Goal: Task Accomplishment & Management: Use online tool/utility

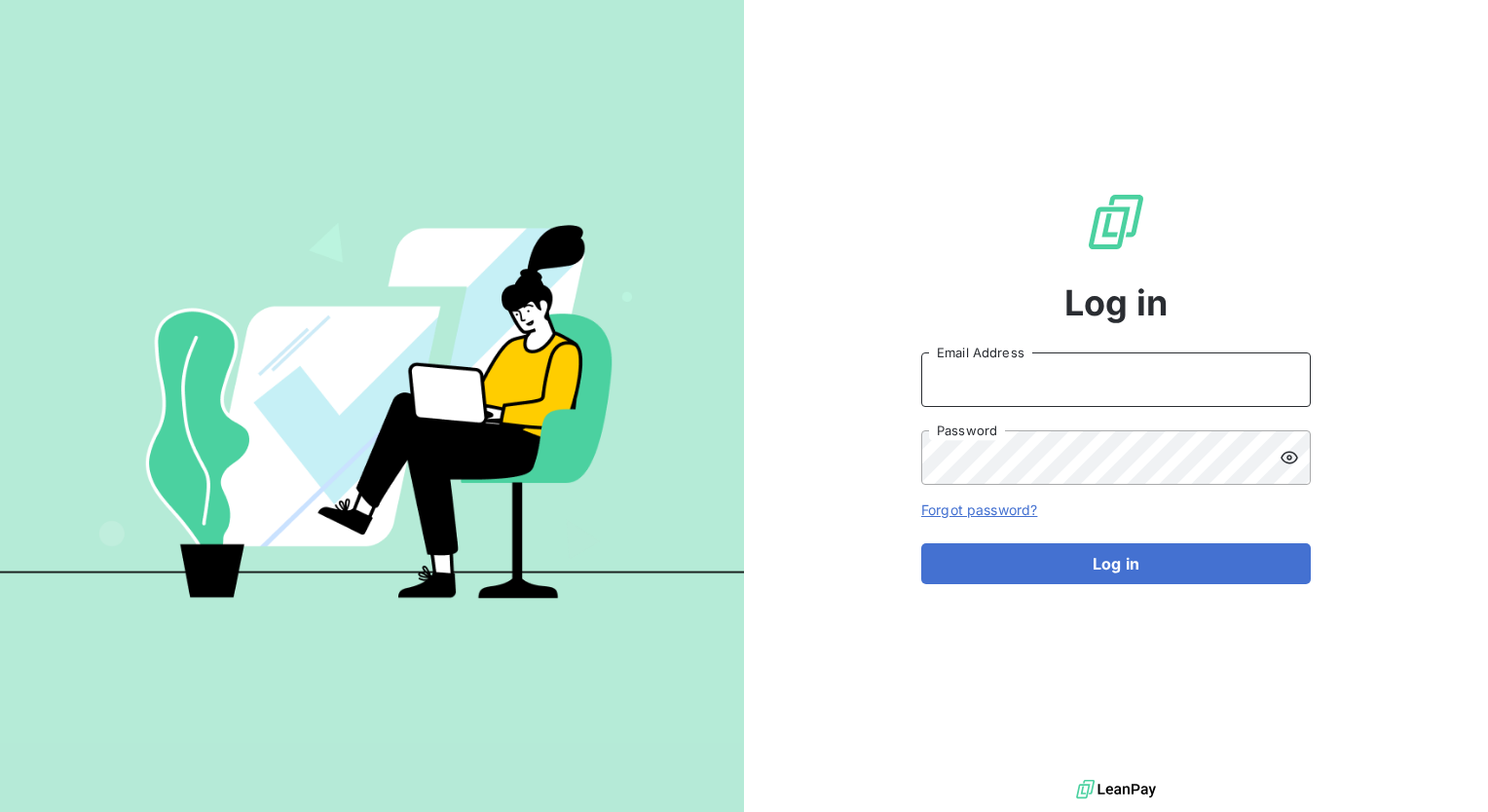
type input "[PERSON_NAME][EMAIL_ADDRESS][PERSON_NAME][DOMAIN_NAME]"
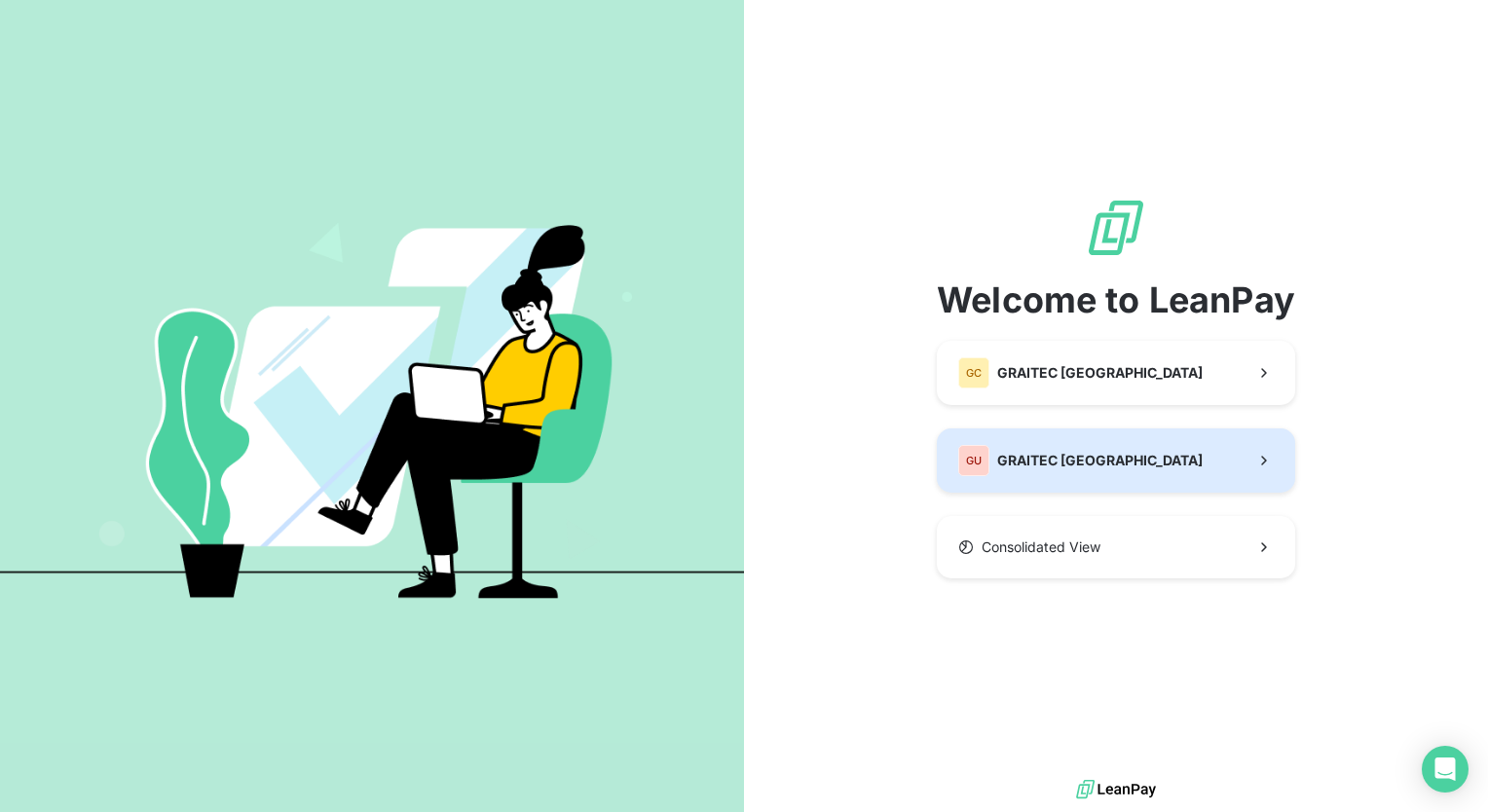
click at [1112, 463] on button "GU GRAITEC [GEOGRAPHIC_DATA]" at bounding box center [1116, 460] width 359 height 65
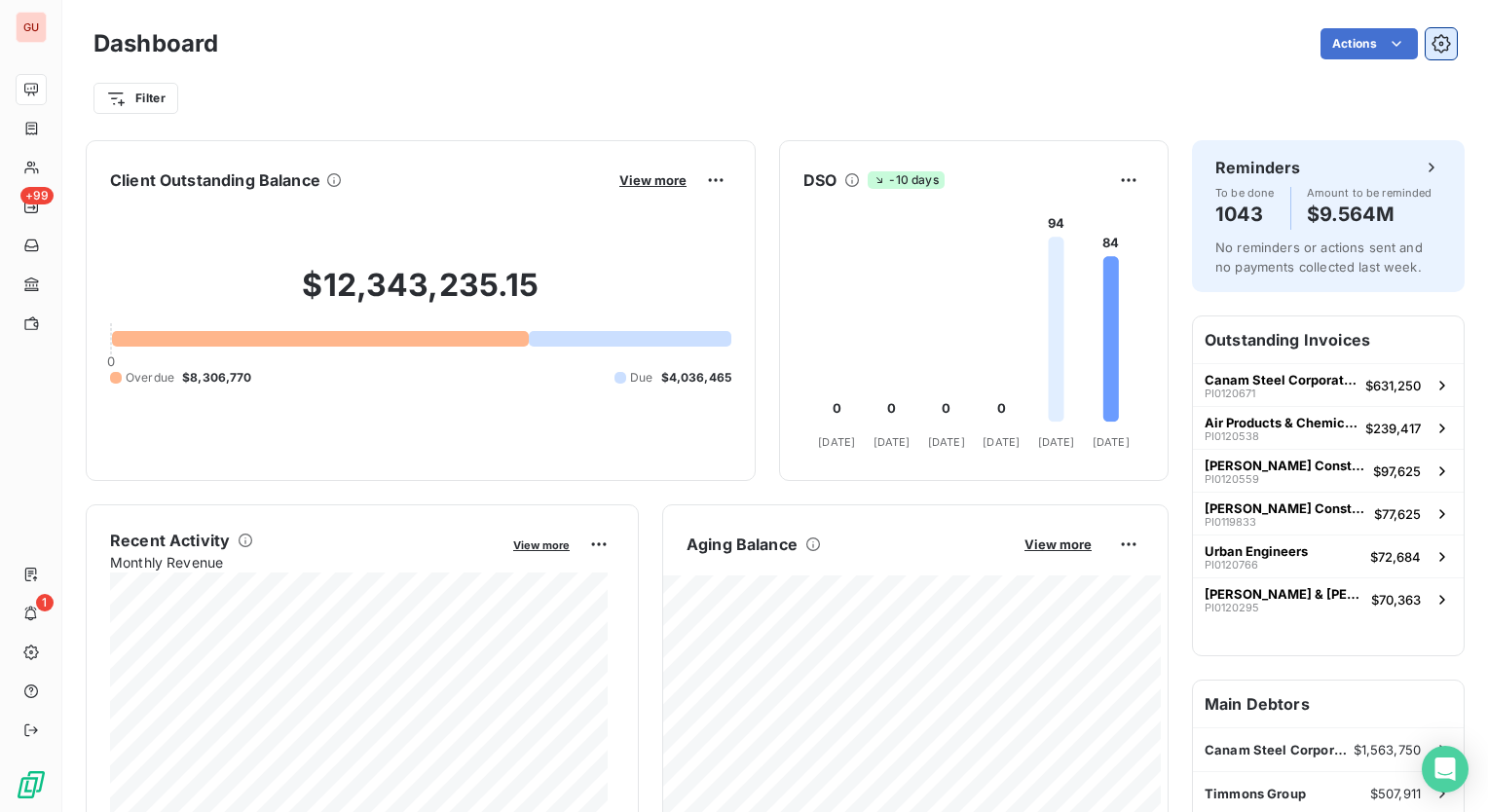
click at [1431, 47] on icon "button" at bounding box center [1440, 43] width 19 height 19
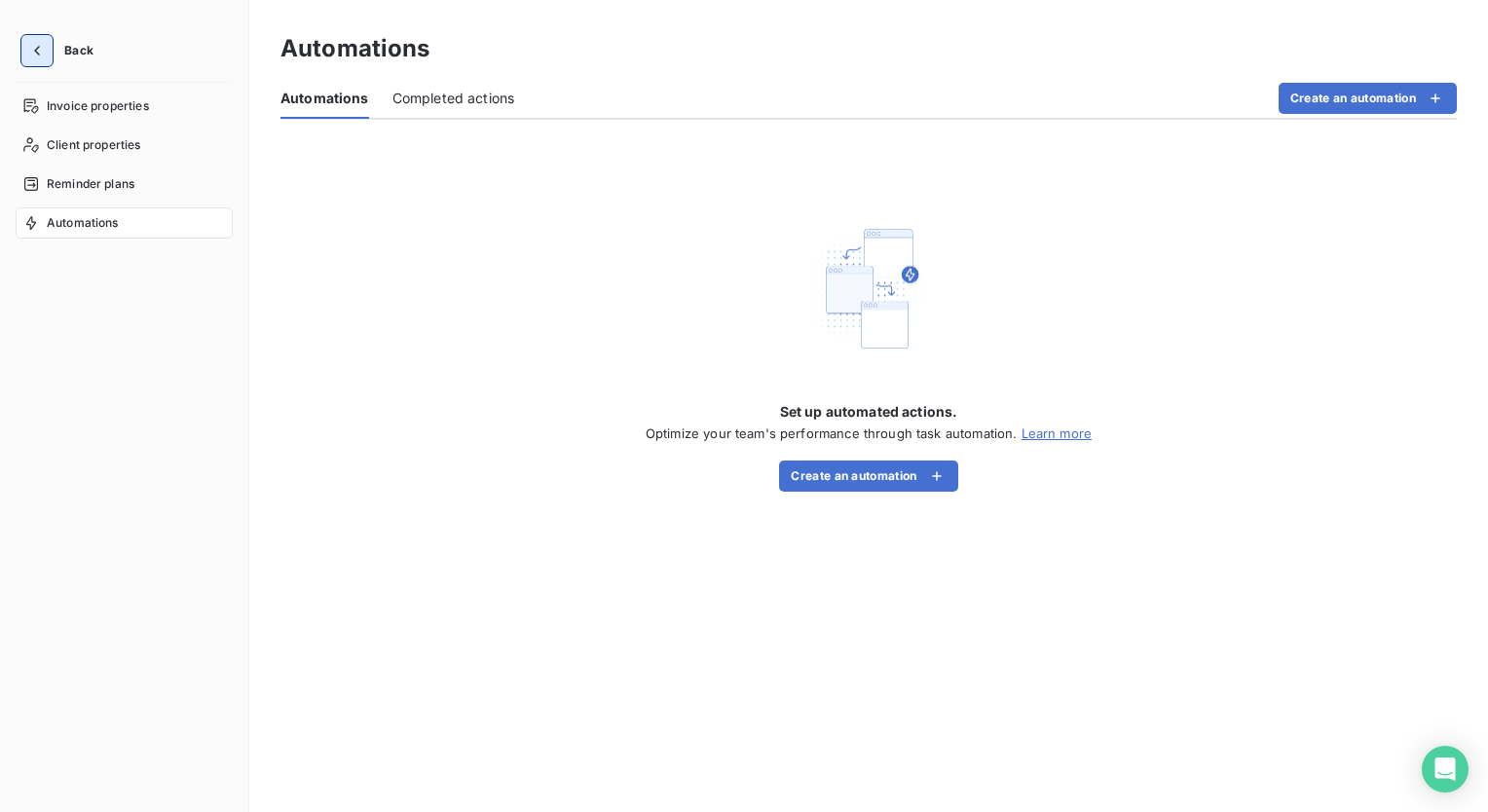
click at [39, 46] on icon "button" at bounding box center [37, 51] width 20 height 20
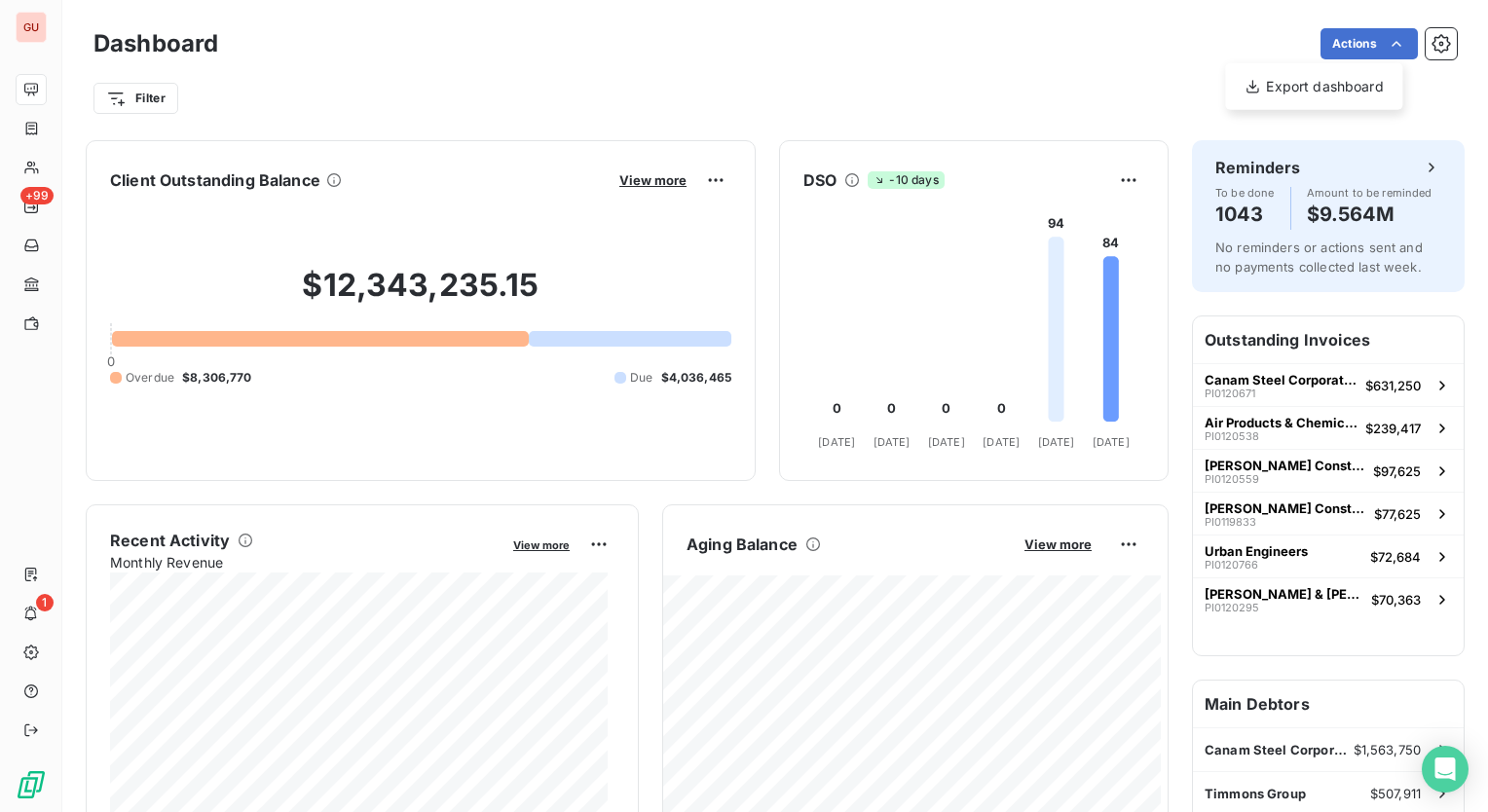
click at [1154, 36] on html "GU +99 1 Dashboard Actions Export dashboard Filter Client Outstanding Balance V…" at bounding box center [744, 406] width 1488 height 812
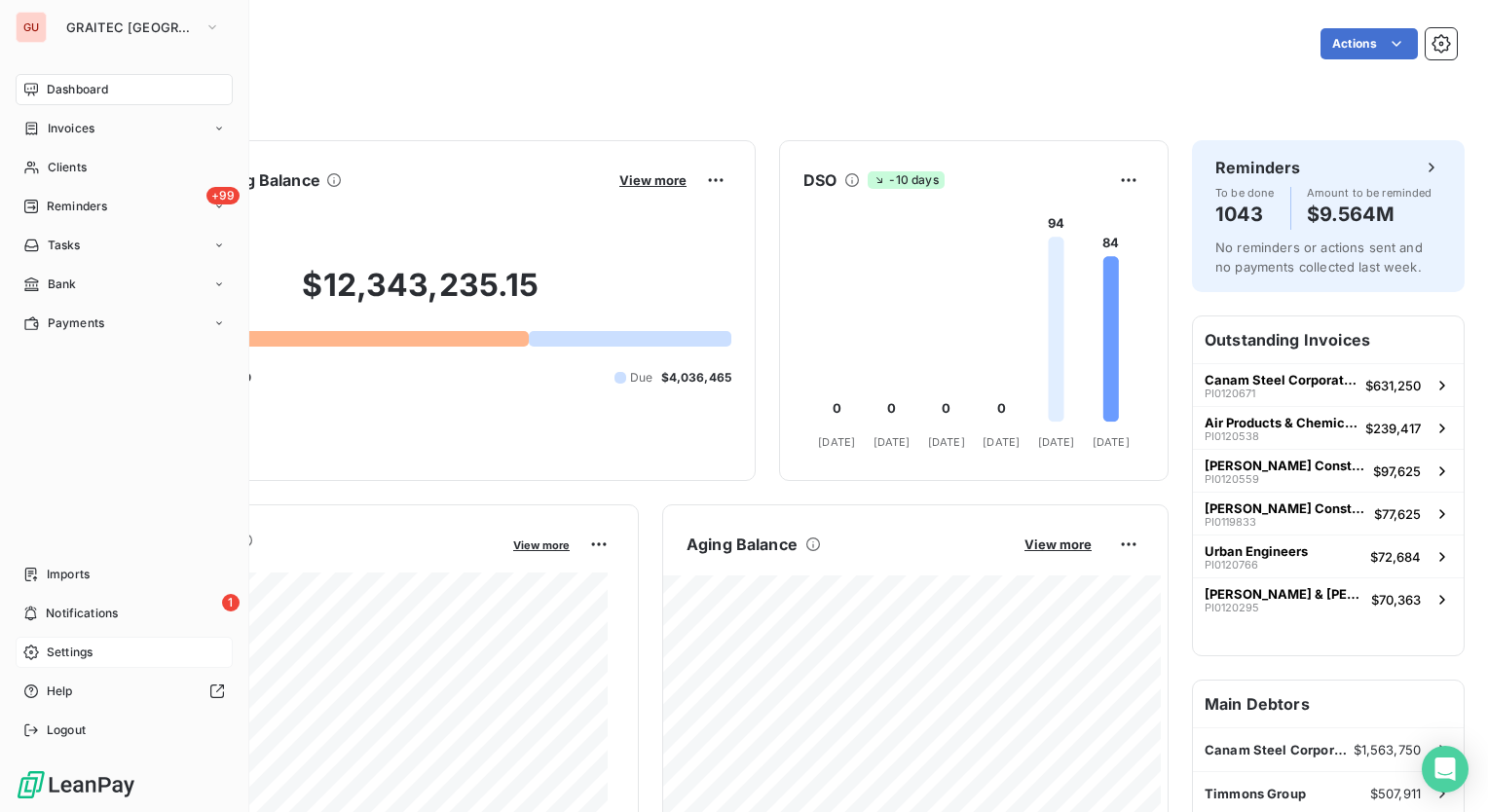
click at [102, 656] on div "Settings" at bounding box center [124, 652] width 217 height 31
click at [66, 615] on span "Notifications" at bounding box center [82, 613] width 72 height 18
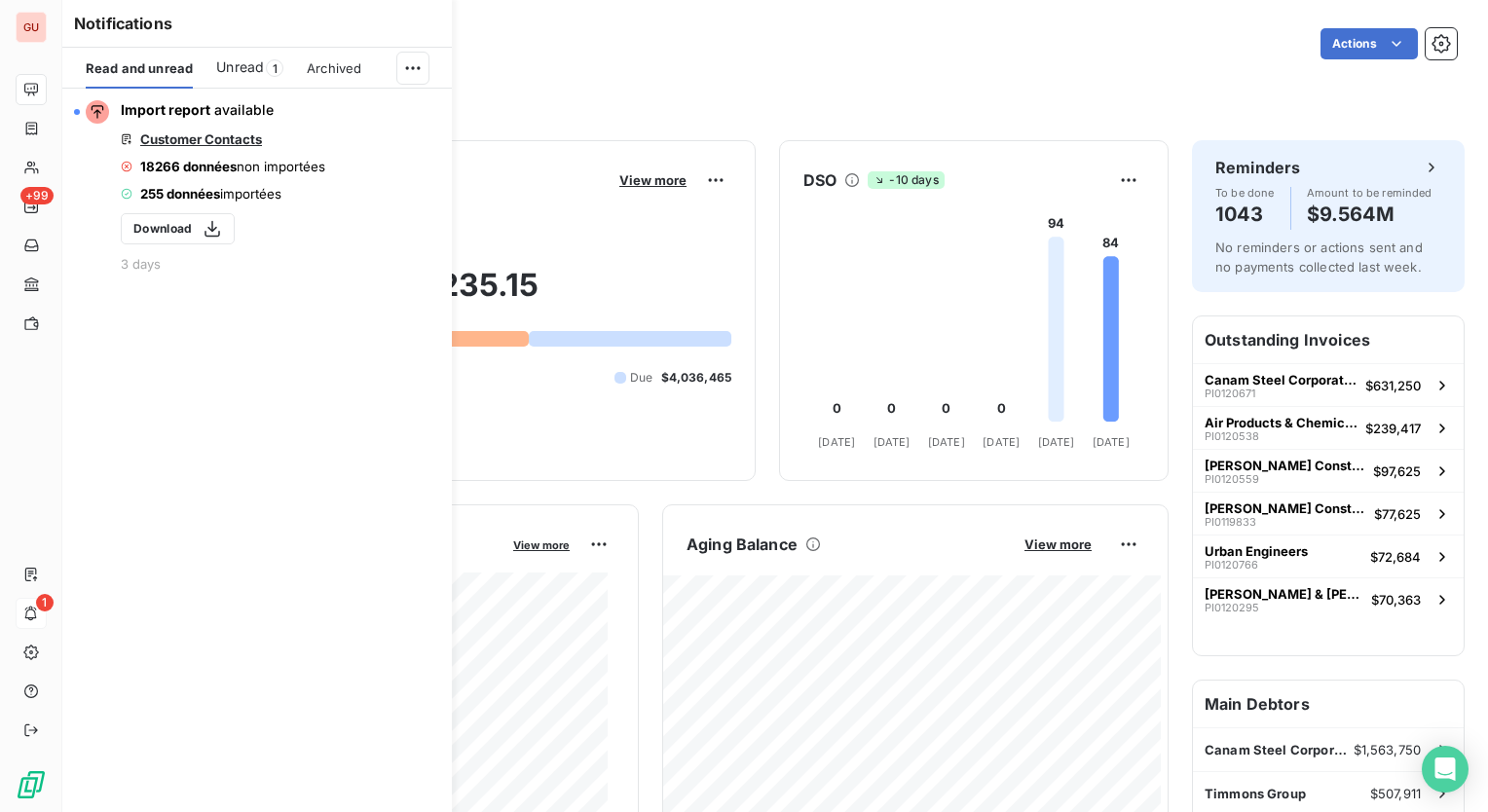
click at [251, 72] on span "Unread" at bounding box center [240, 68] width 48 height 20
click at [120, 71] on span "Read and unread" at bounding box center [137, 69] width 105 height 16
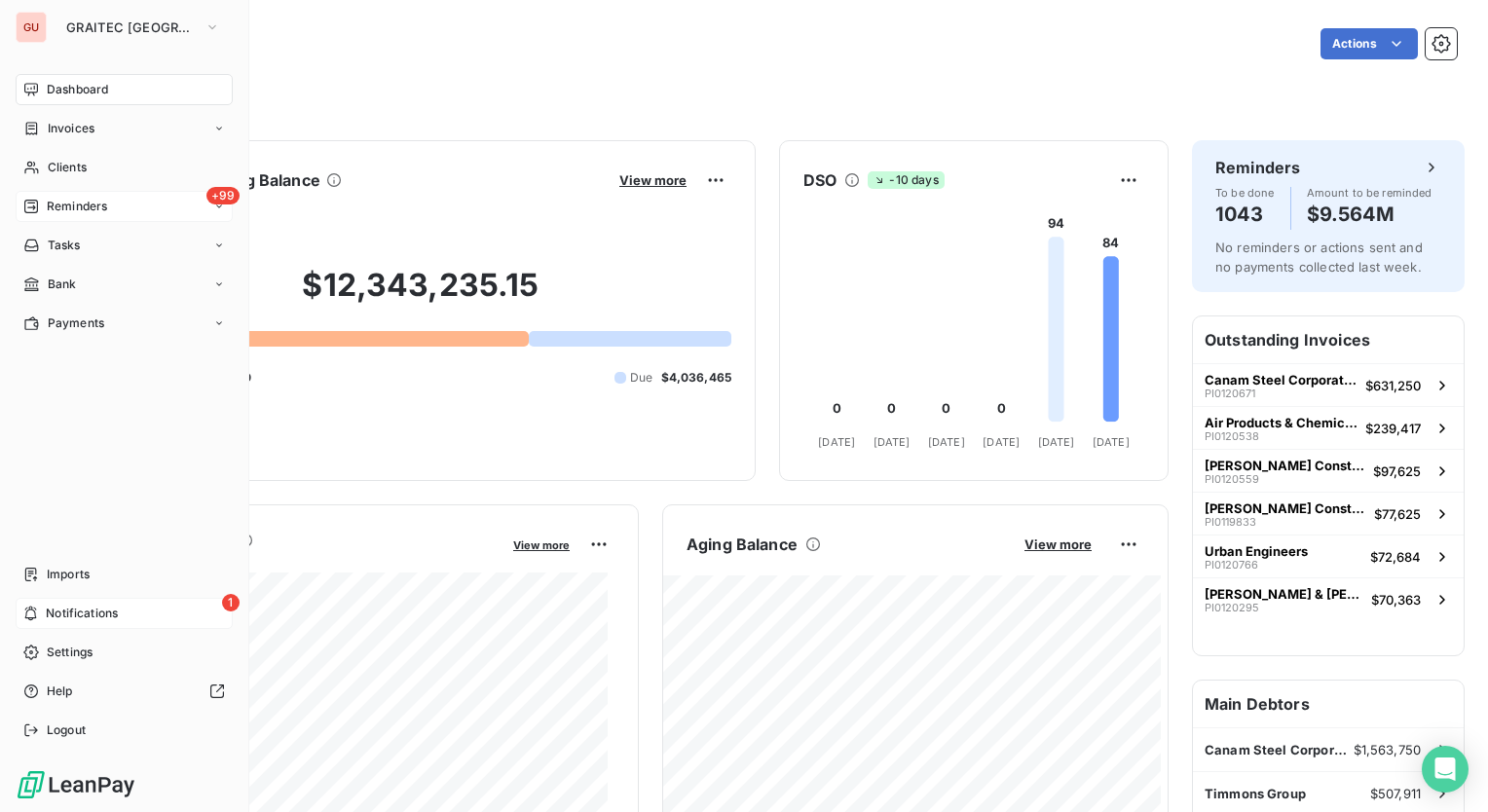
click at [118, 209] on div "+99 Reminders" at bounding box center [124, 207] width 217 height 31
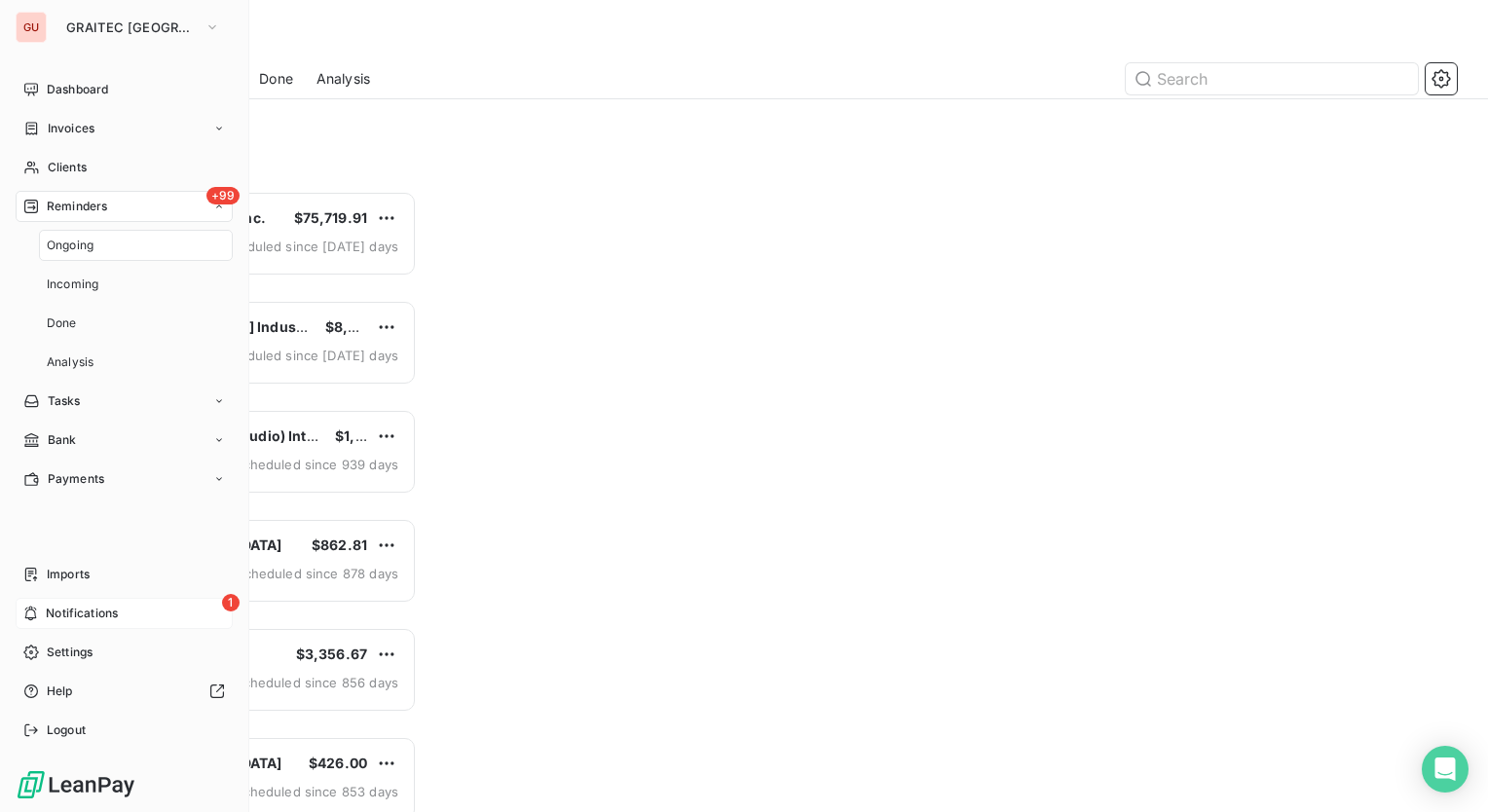
scroll to position [606, 308]
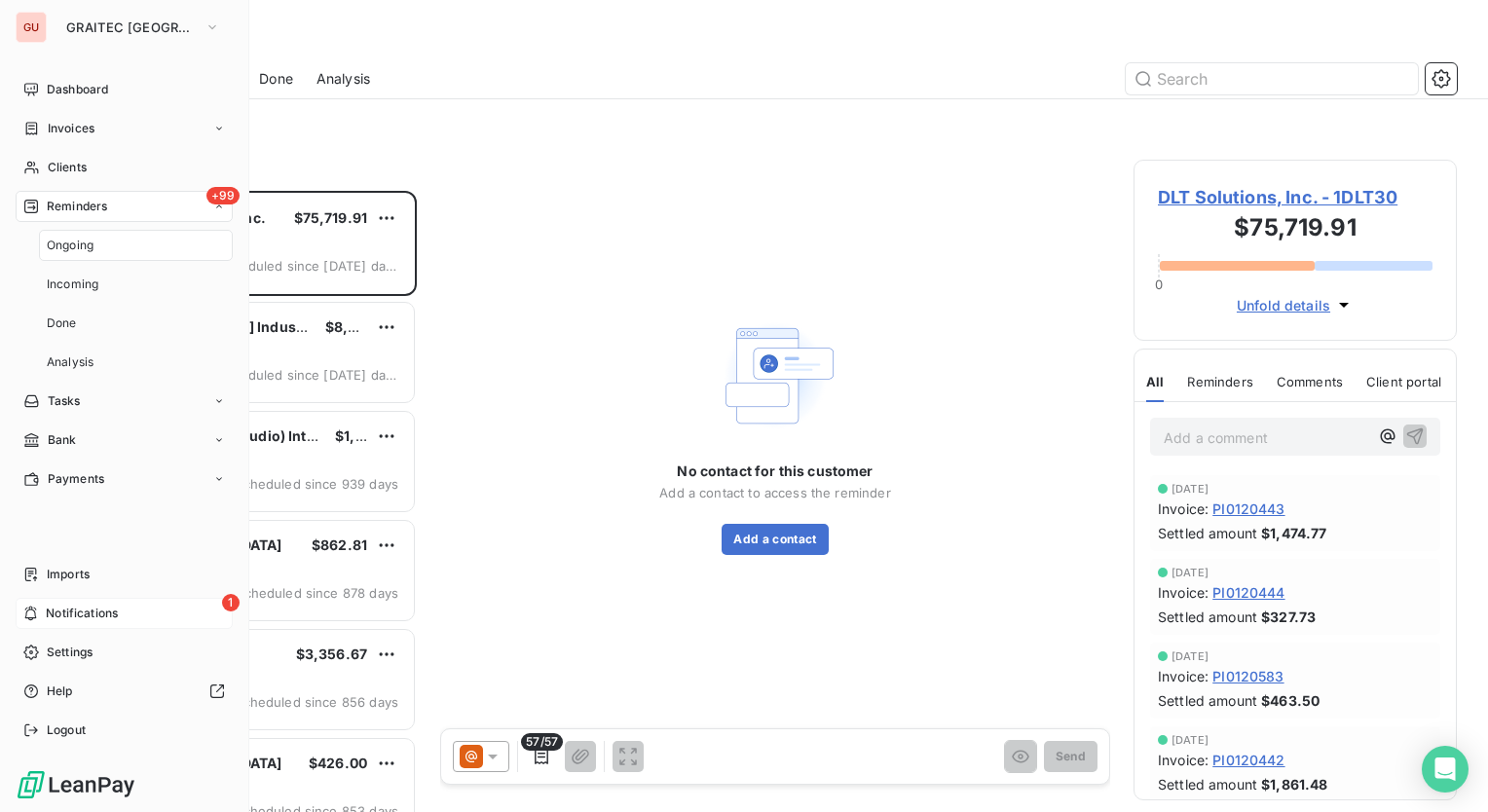
click at [90, 234] on div "Ongoing" at bounding box center [136, 246] width 194 height 31
click at [87, 285] on span "Incoming" at bounding box center [72, 284] width 52 height 18
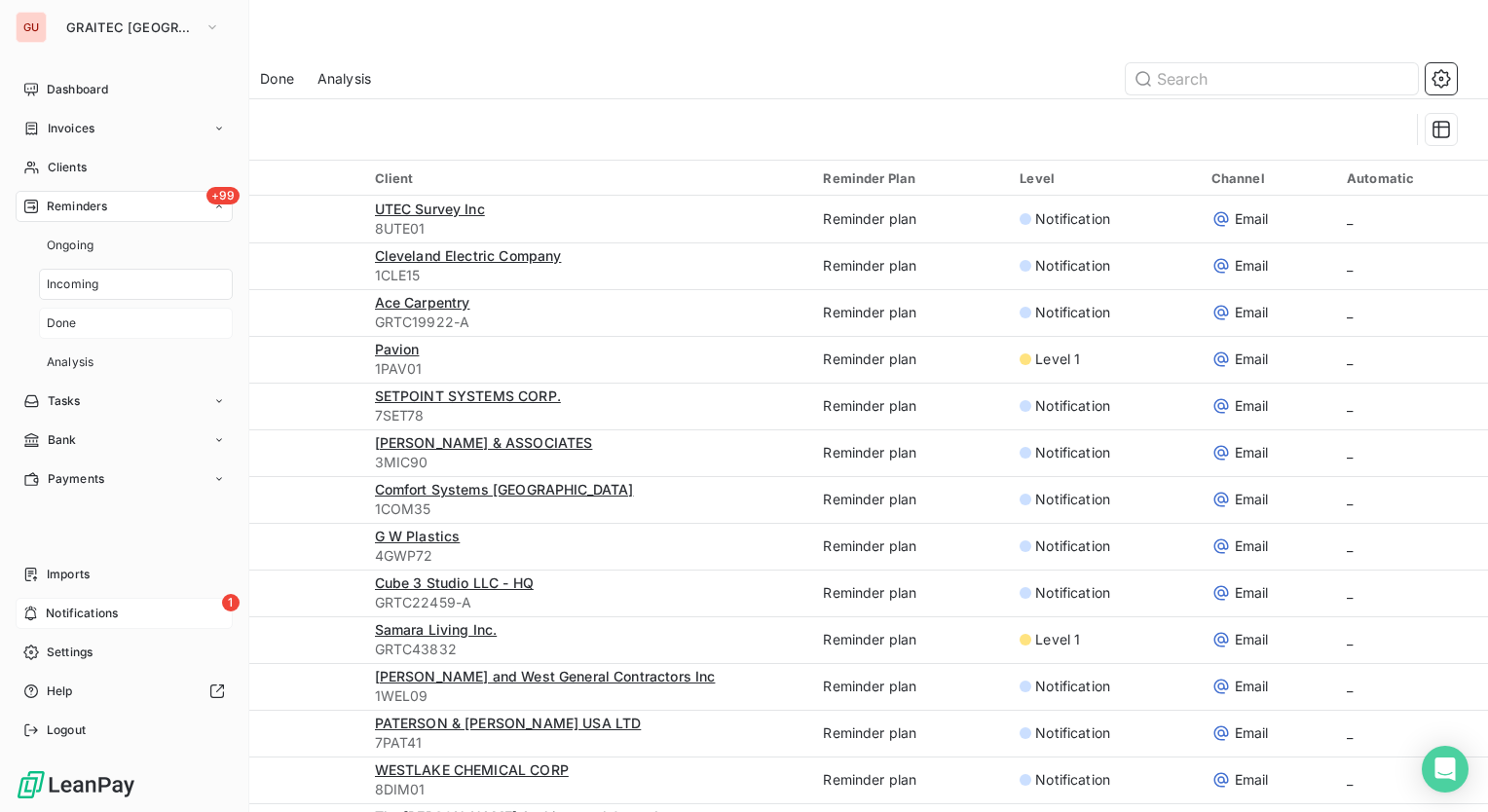
click at [85, 323] on div "Done" at bounding box center [136, 323] width 194 height 31
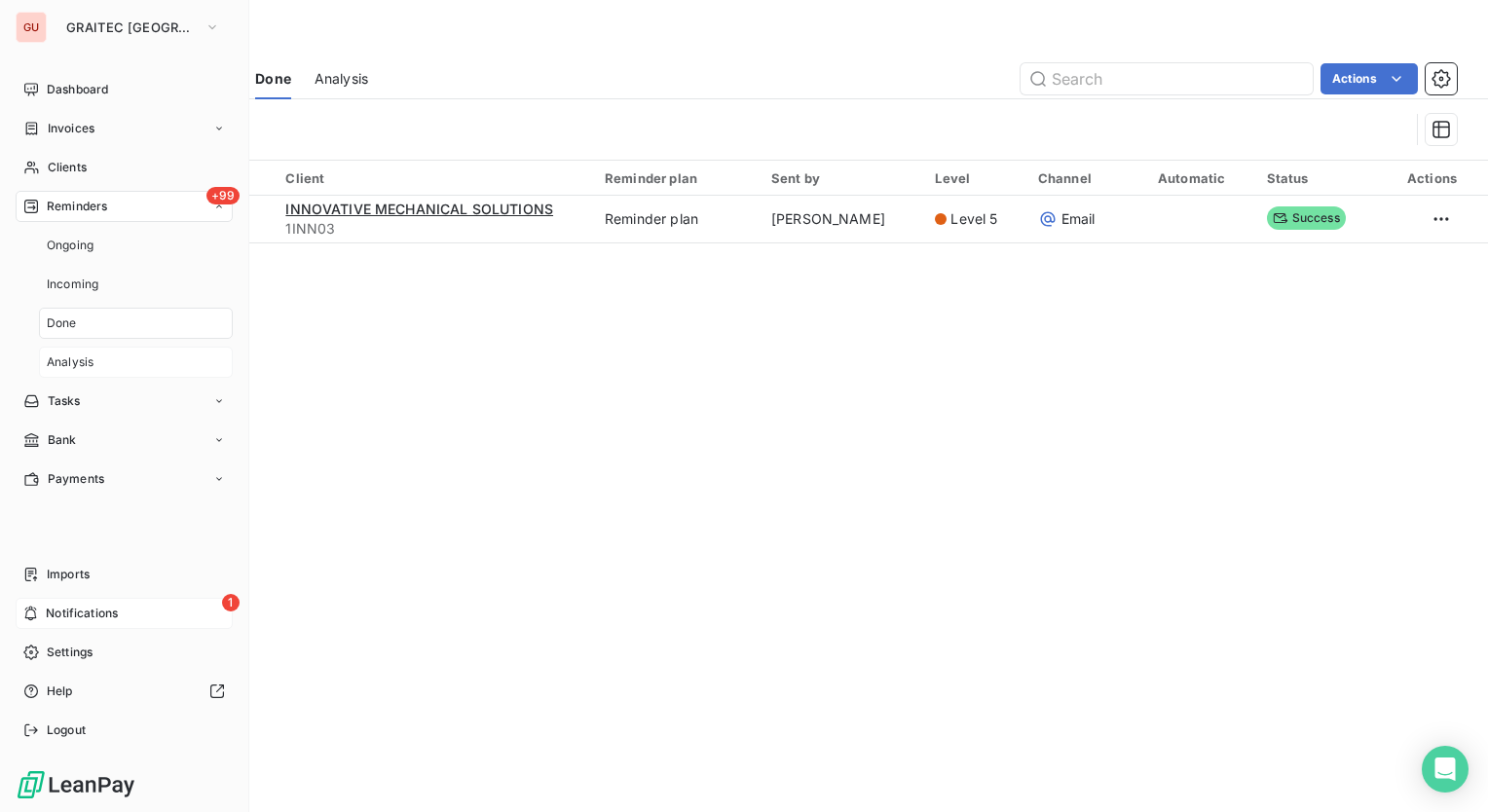
click at [105, 372] on div "Analysis" at bounding box center [136, 362] width 194 height 31
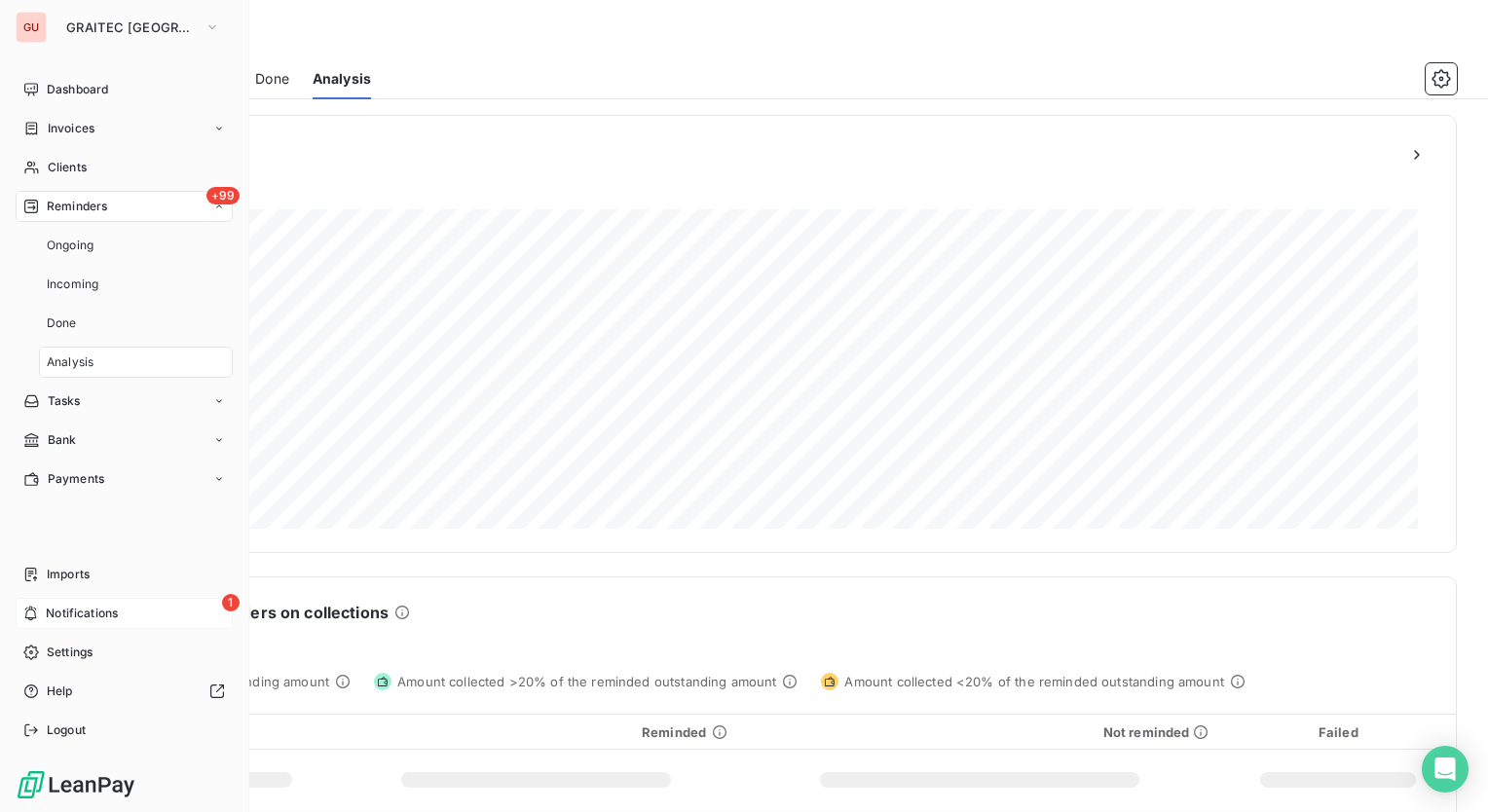
click at [104, 203] on span "Reminders" at bounding box center [77, 207] width 61 height 18
click at [85, 92] on span "Dashboard" at bounding box center [77, 90] width 62 height 18
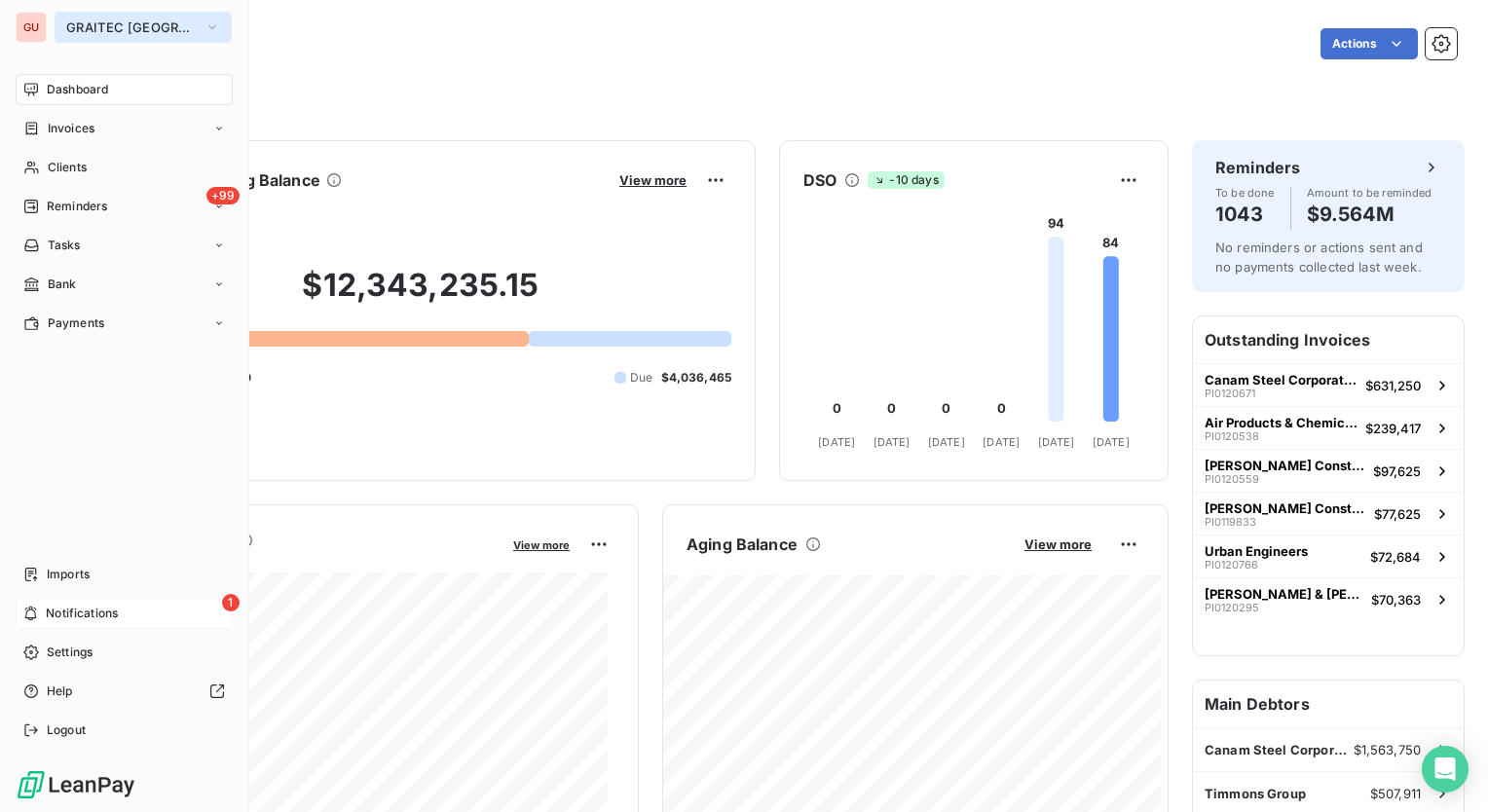
click at [152, 20] on span "GRAITEC [GEOGRAPHIC_DATA]" at bounding box center [131, 27] width 130 height 16
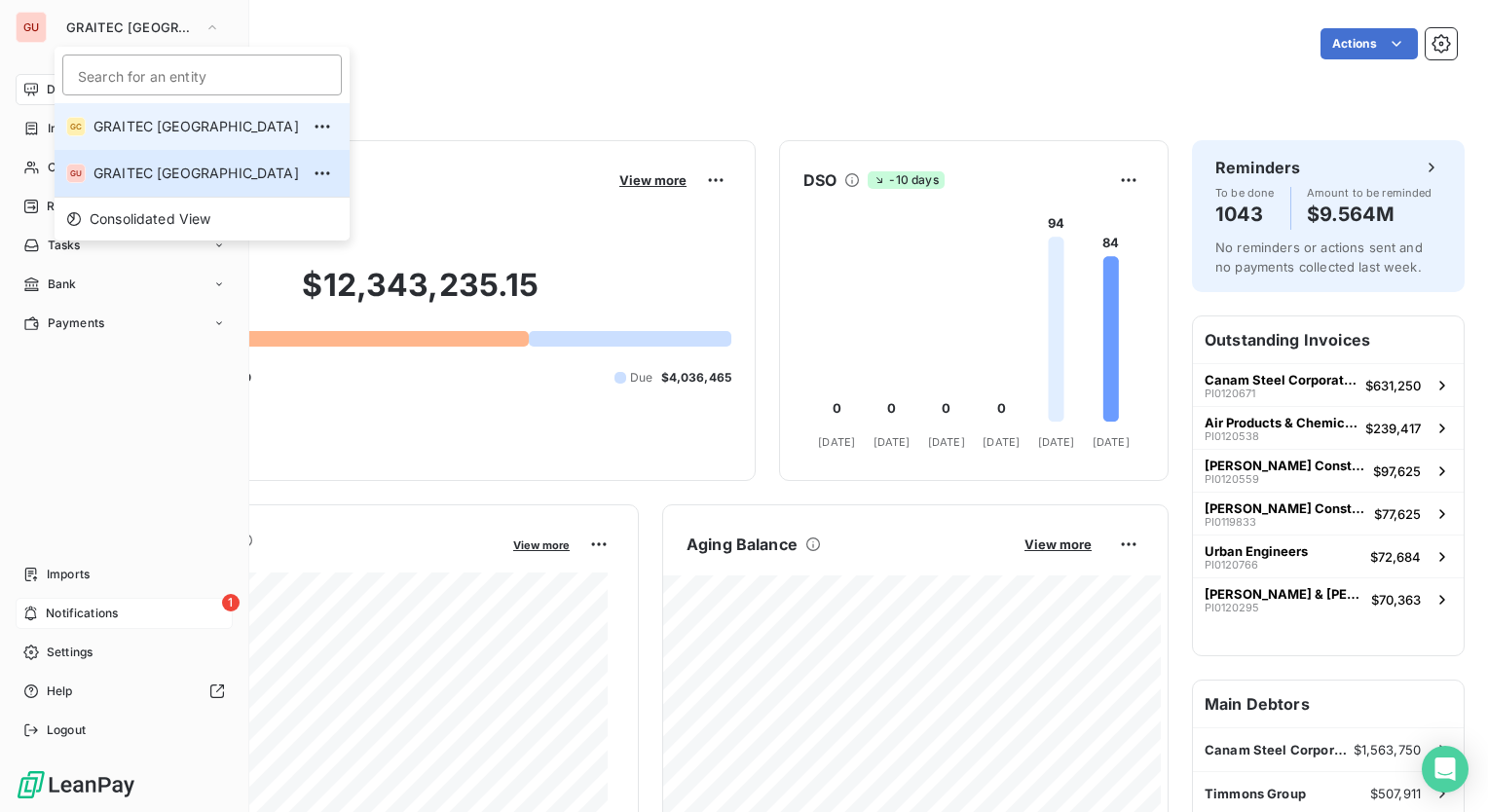
click at [147, 123] on span "GRAITEC [GEOGRAPHIC_DATA]" at bounding box center [196, 126] width 206 height 20
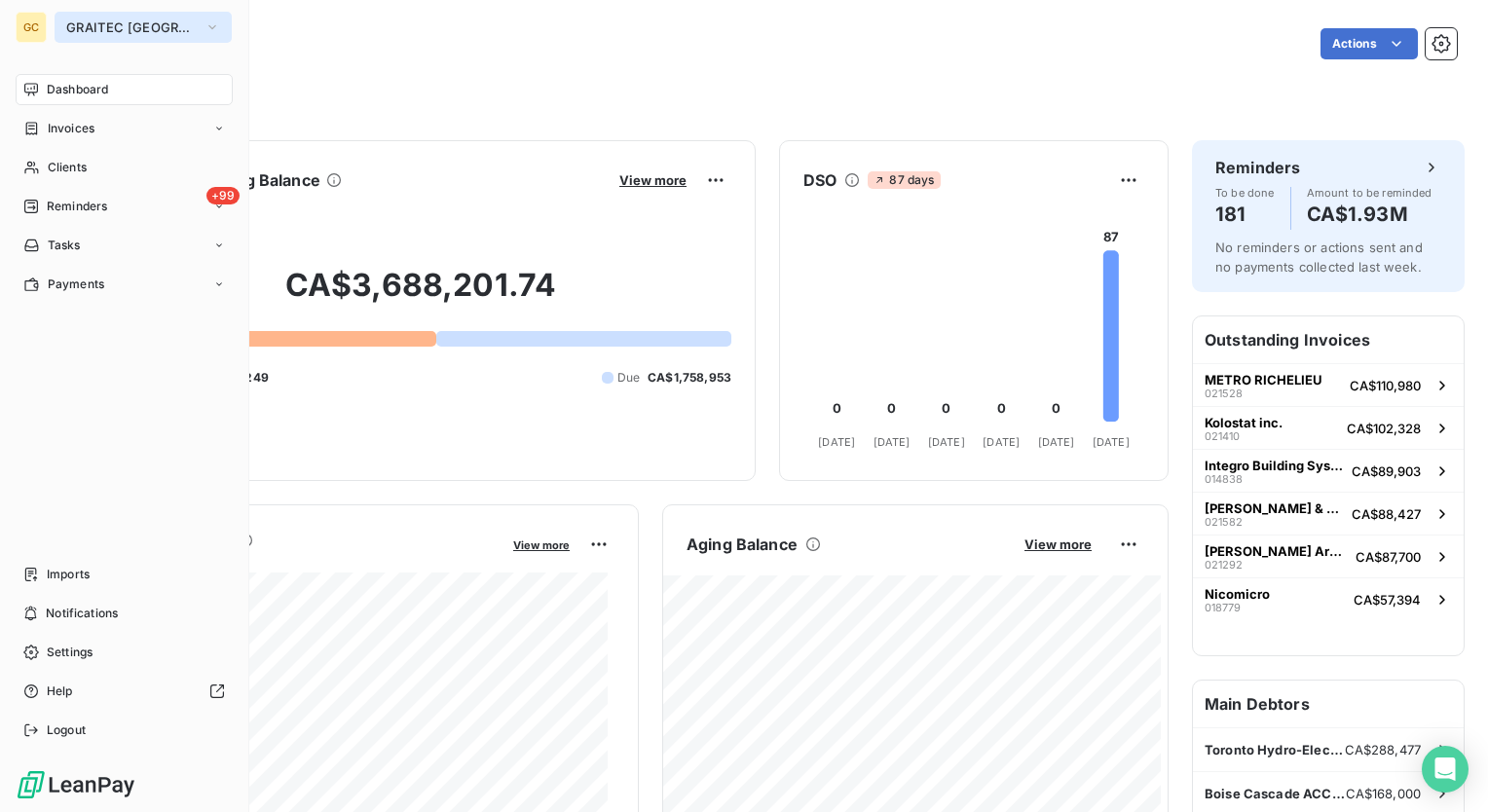
click at [205, 31] on icon "button" at bounding box center [213, 27] width 16 height 20
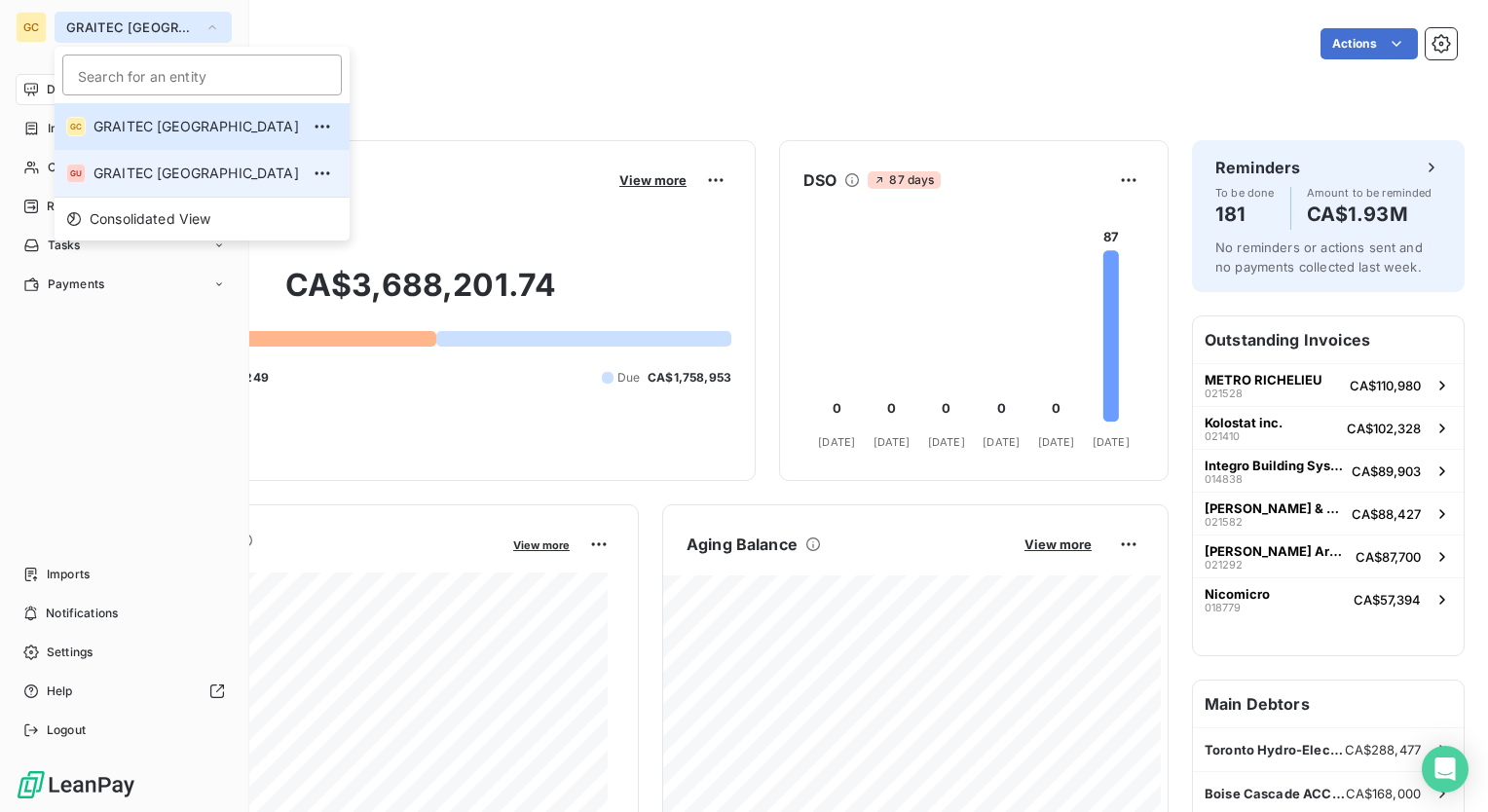
click at [148, 177] on span "GRAITEC [GEOGRAPHIC_DATA]" at bounding box center [196, 173] width 206 height 20
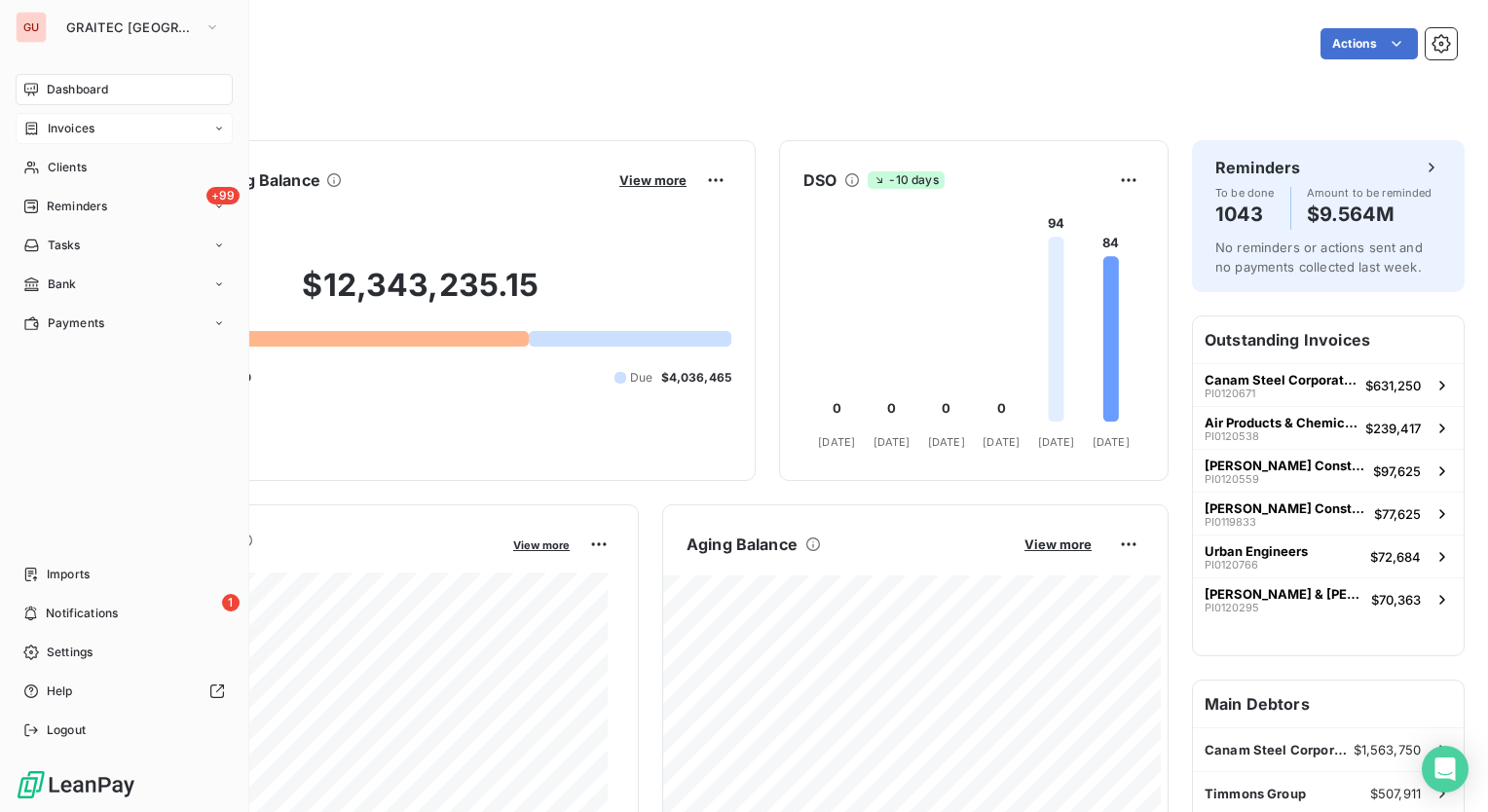
click at [93, 135] on span "Invoices" at bounding box center [72, 128] width 47 height 18
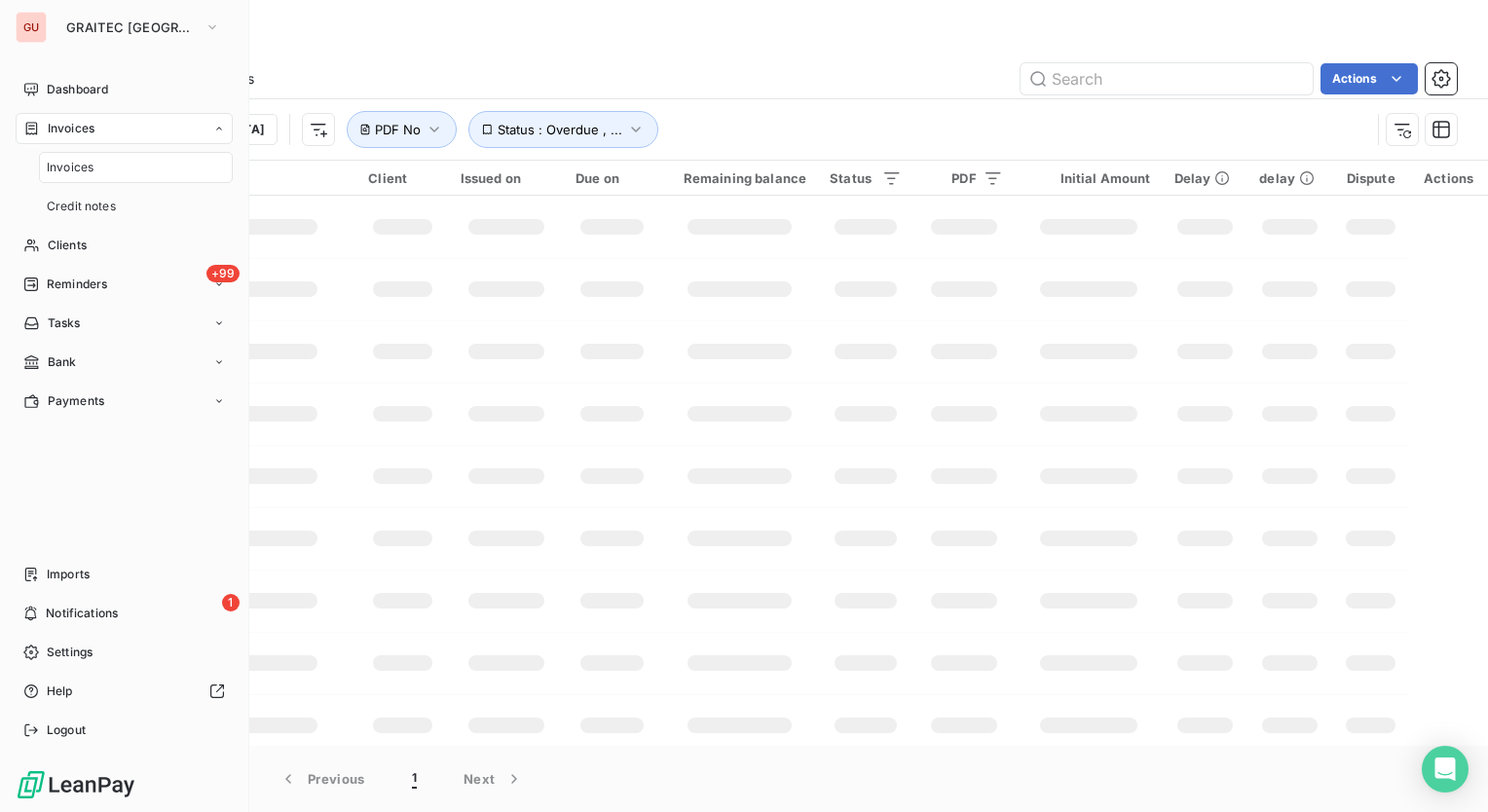
click at [83, 179] on div "Invoices" at bounding box center [136, 167] width 194 height 31
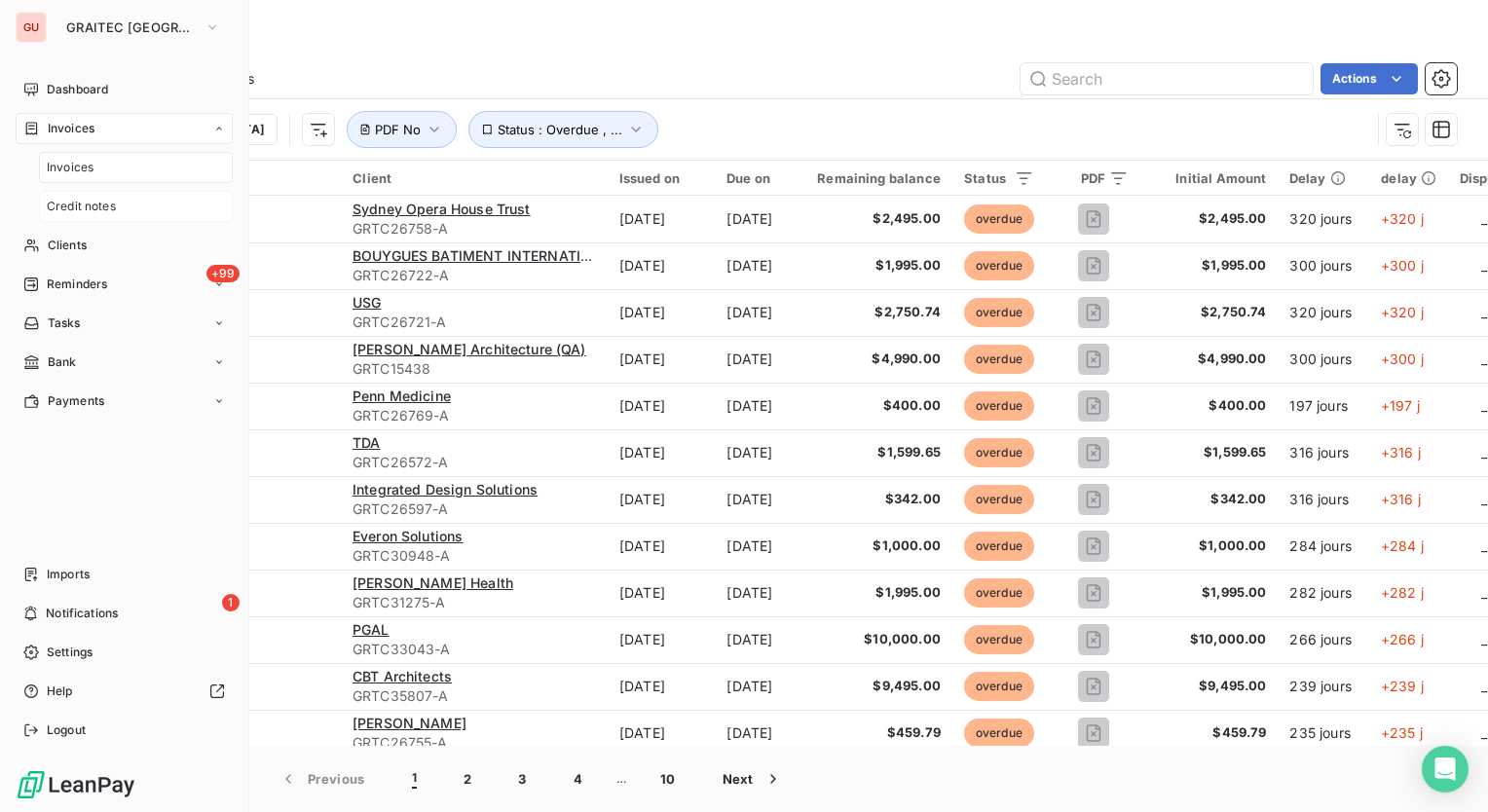
click at [81, 204] on span "Credit notes" at bounding box center [81, 207] width 70 height 18
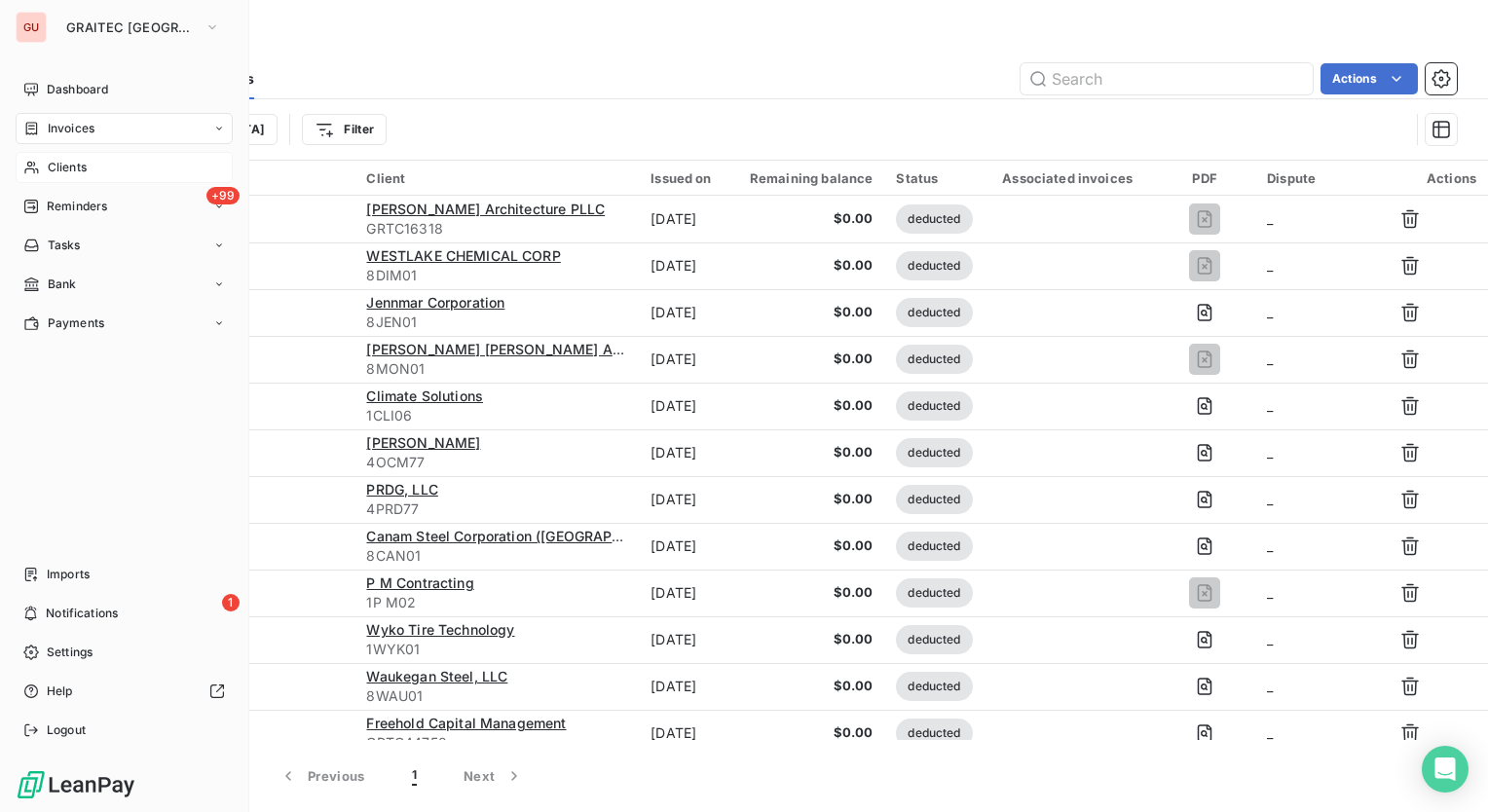
click at [98, 173] on div "Clients" at bounding box center [124, 167] width 217 height 31
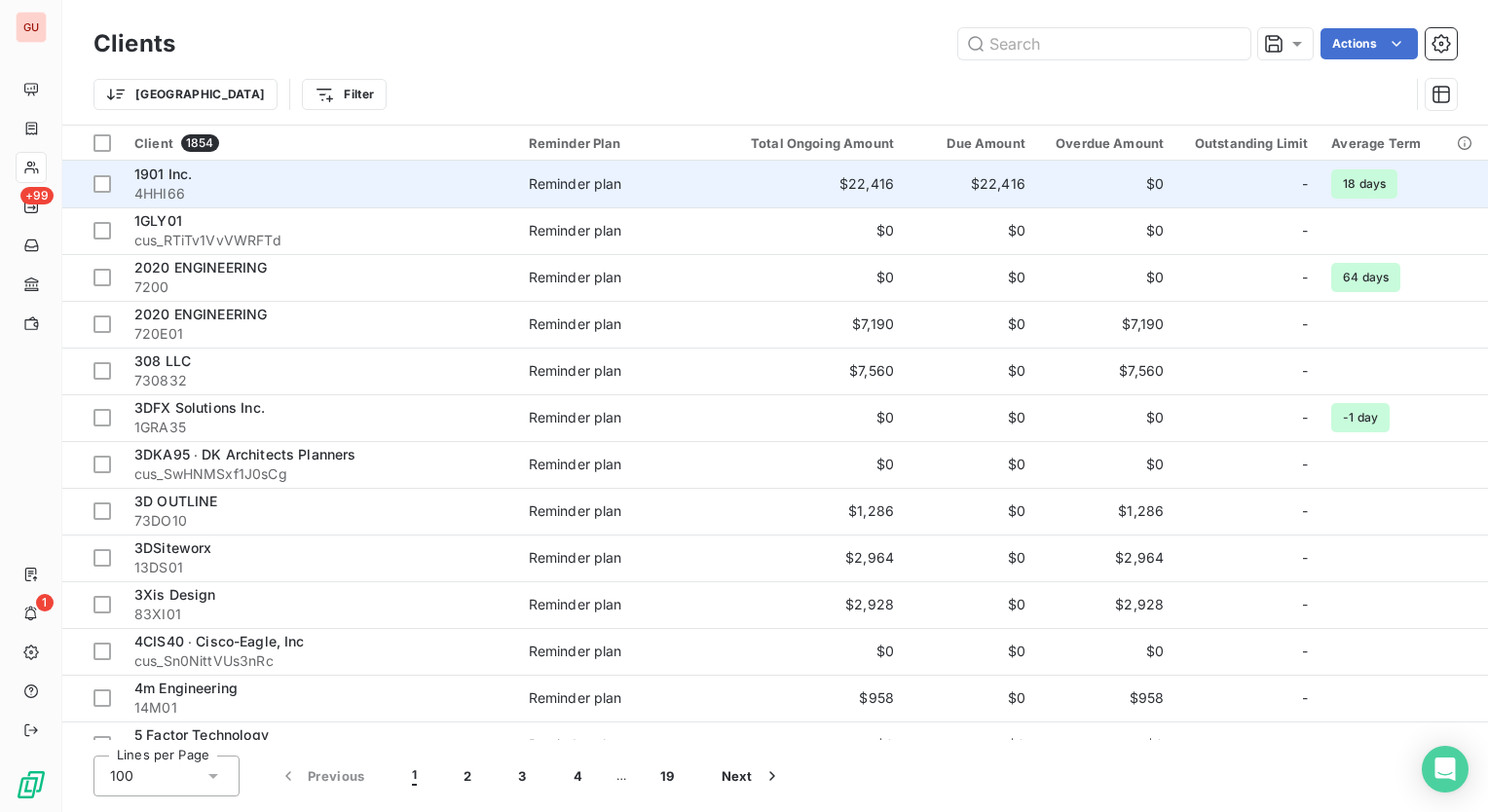
click at [181, 174] on span "1901 Inc." at bounding box center [163, 173] width 58 height 17
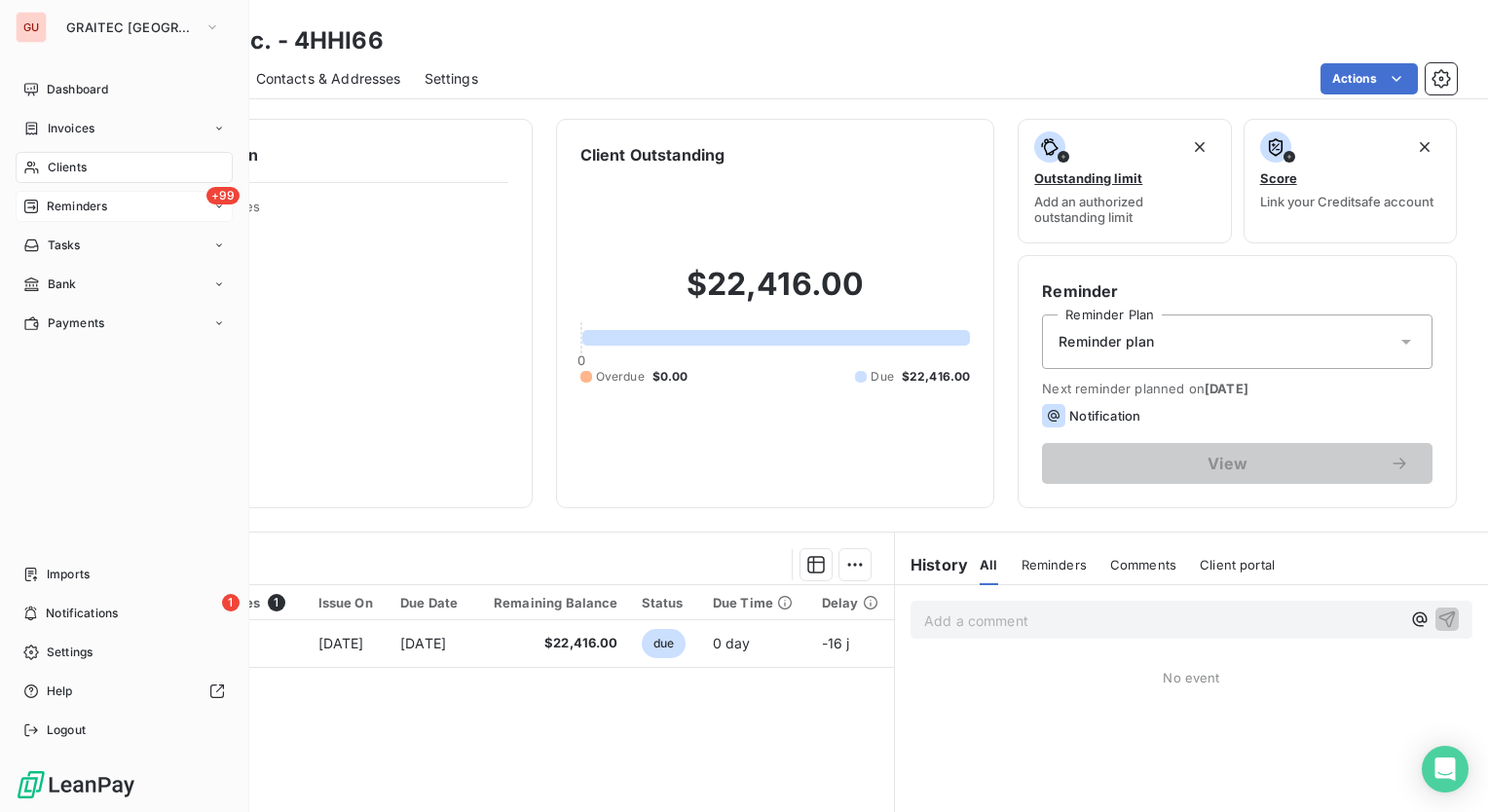
click at [78, 201] on span "Reminders" at bounding box center [77, 207] width 61 height 18
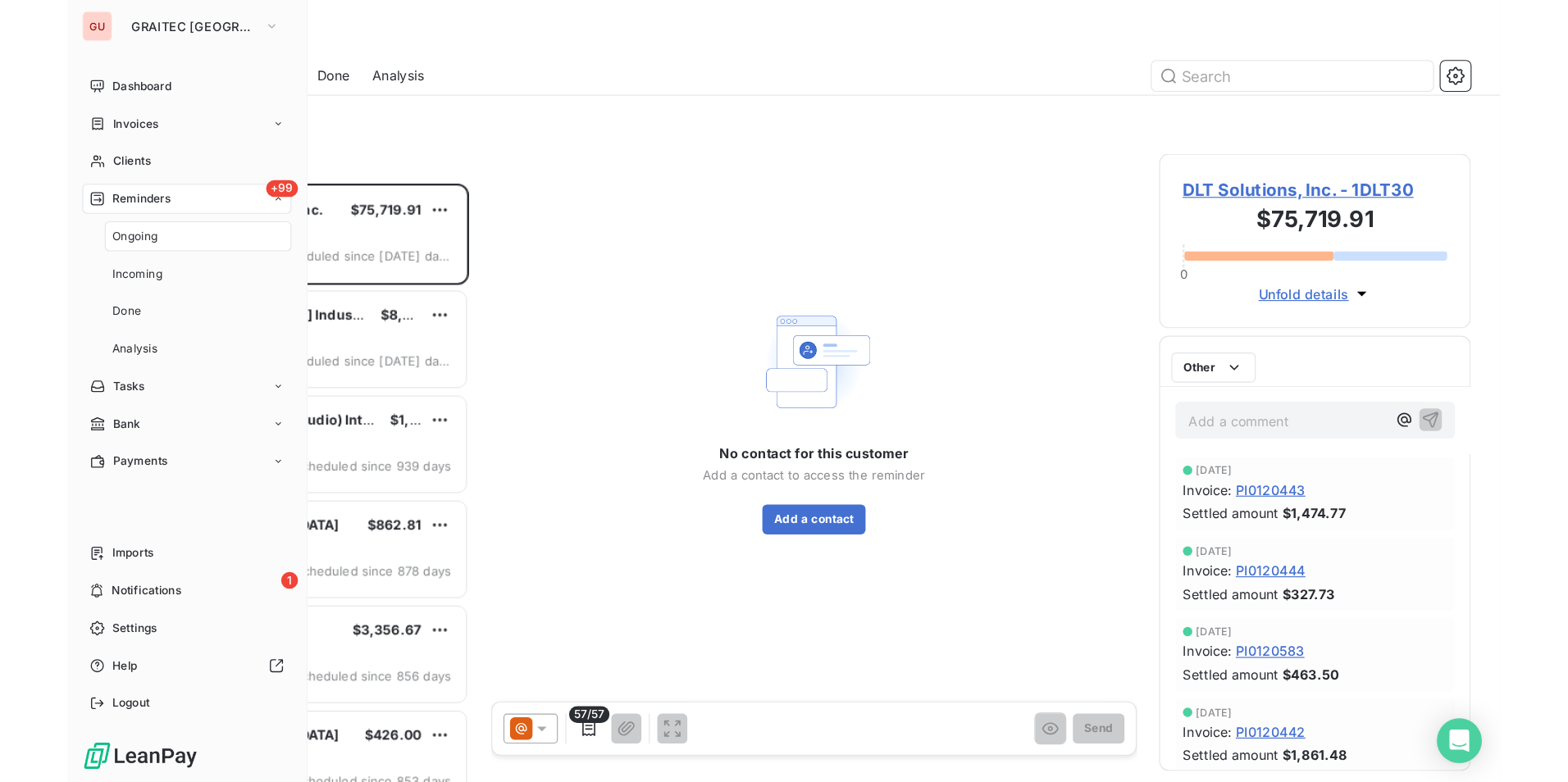
scroll to position [511, 259]
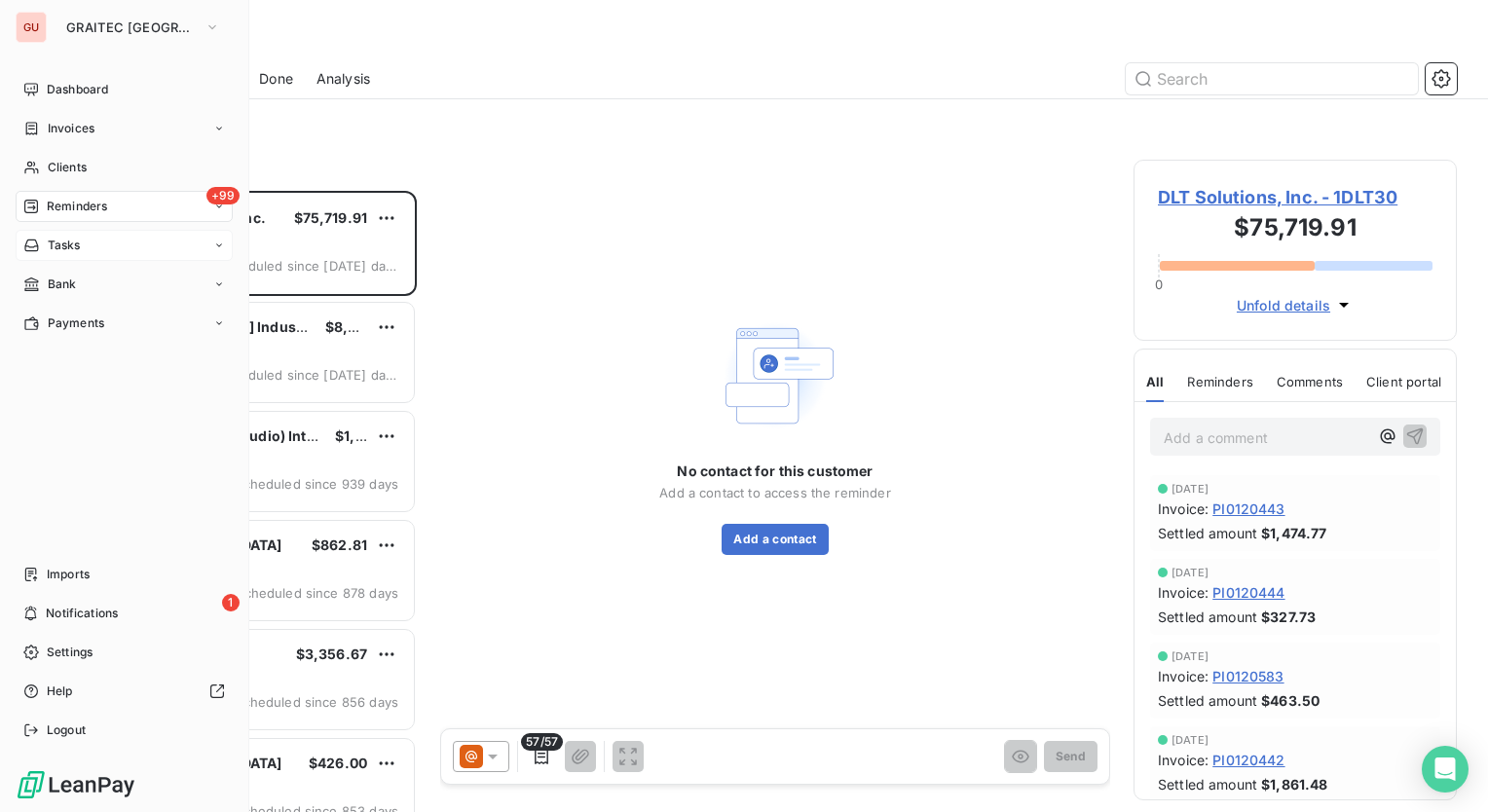
click at [97, 240] on div "Tasks" at bounding box center [124, 246] width 217 height 31
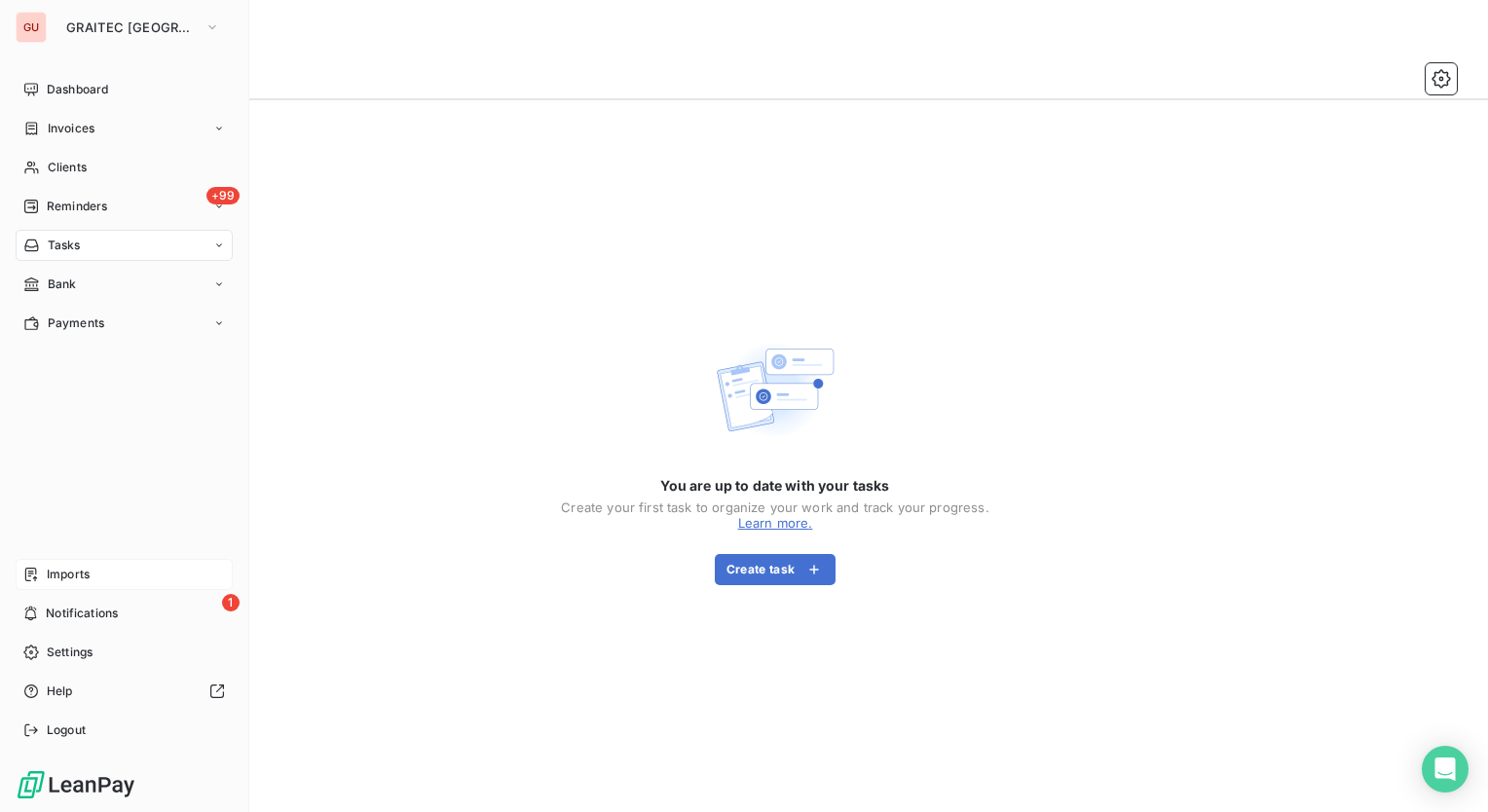
click at [94, 574] on div "Imports" at bounding box center [124, 575] width 217 height 31
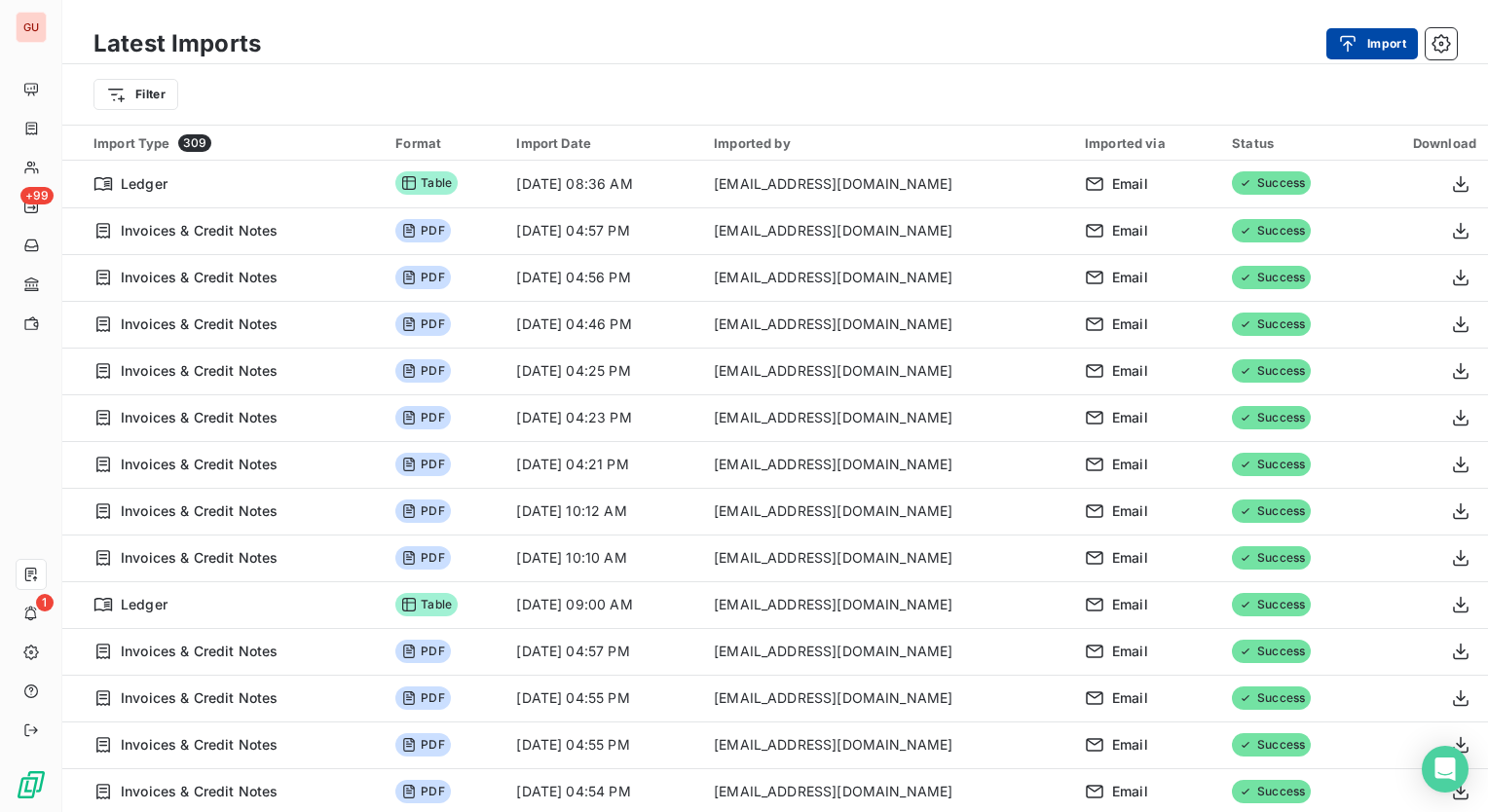
click at [1360, 41] on div "button" at bounding box center [1353, 44] width 29 height 20
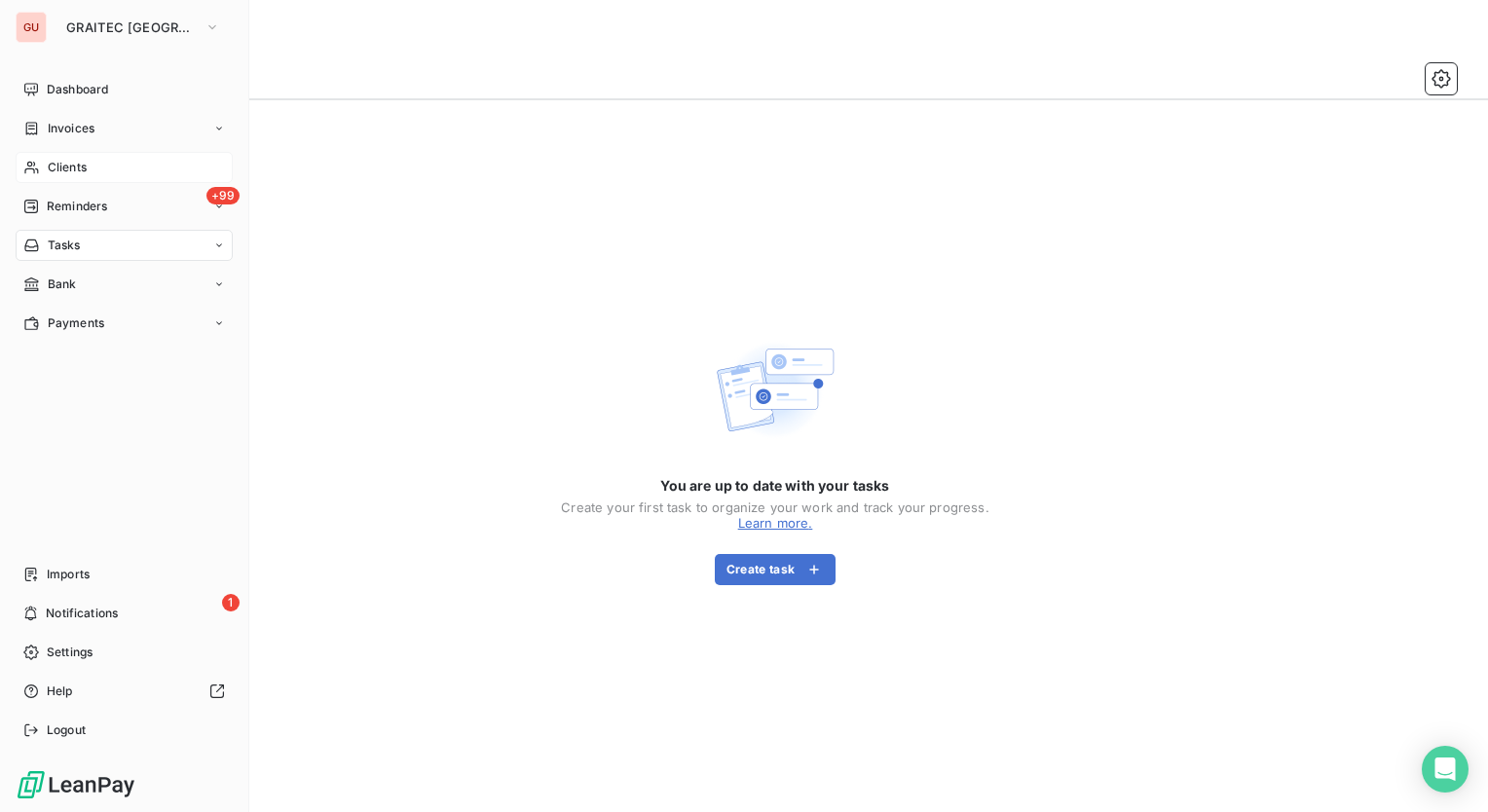
click at [78, 163] on span "Clients" at bounding box center [68, 167] width 39 height 18
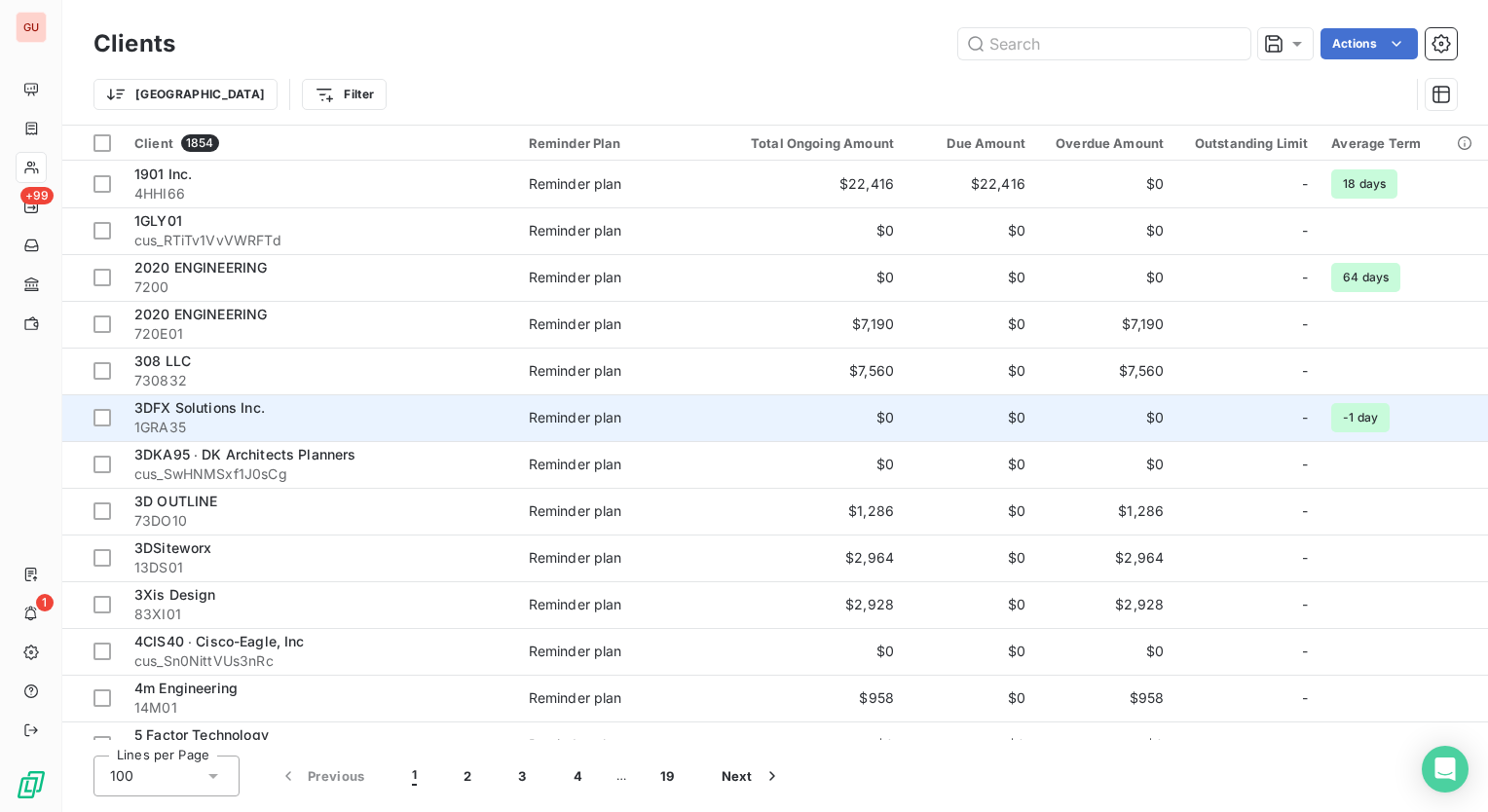
click at [203, 408] on span "3DFX Solutions Inc." at bounding box center [199, 407] width 130 height 17
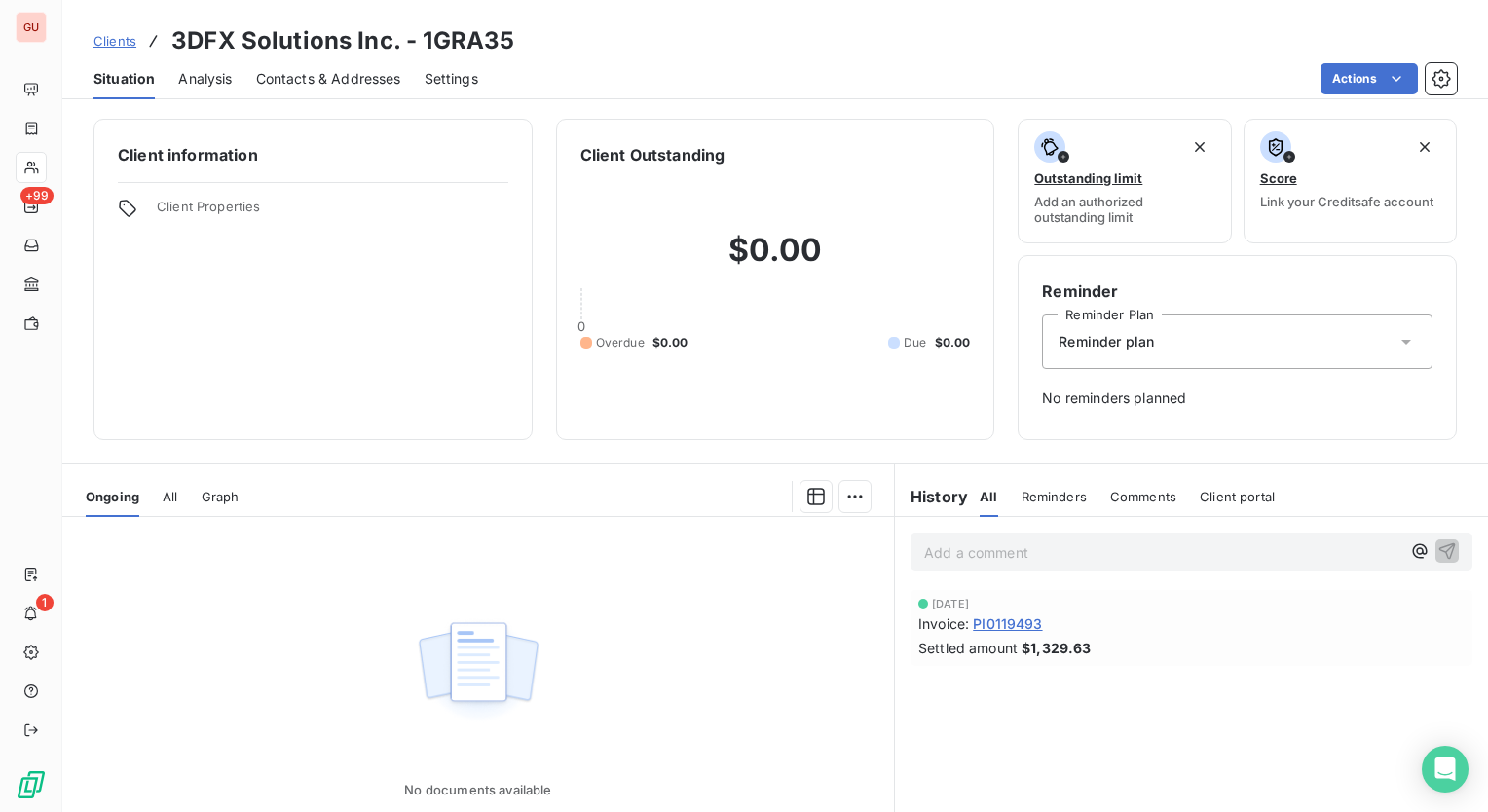
click at [345, 75] on span "Contacts & Addresses" at bounding box center [328, 79] width 145 height 20
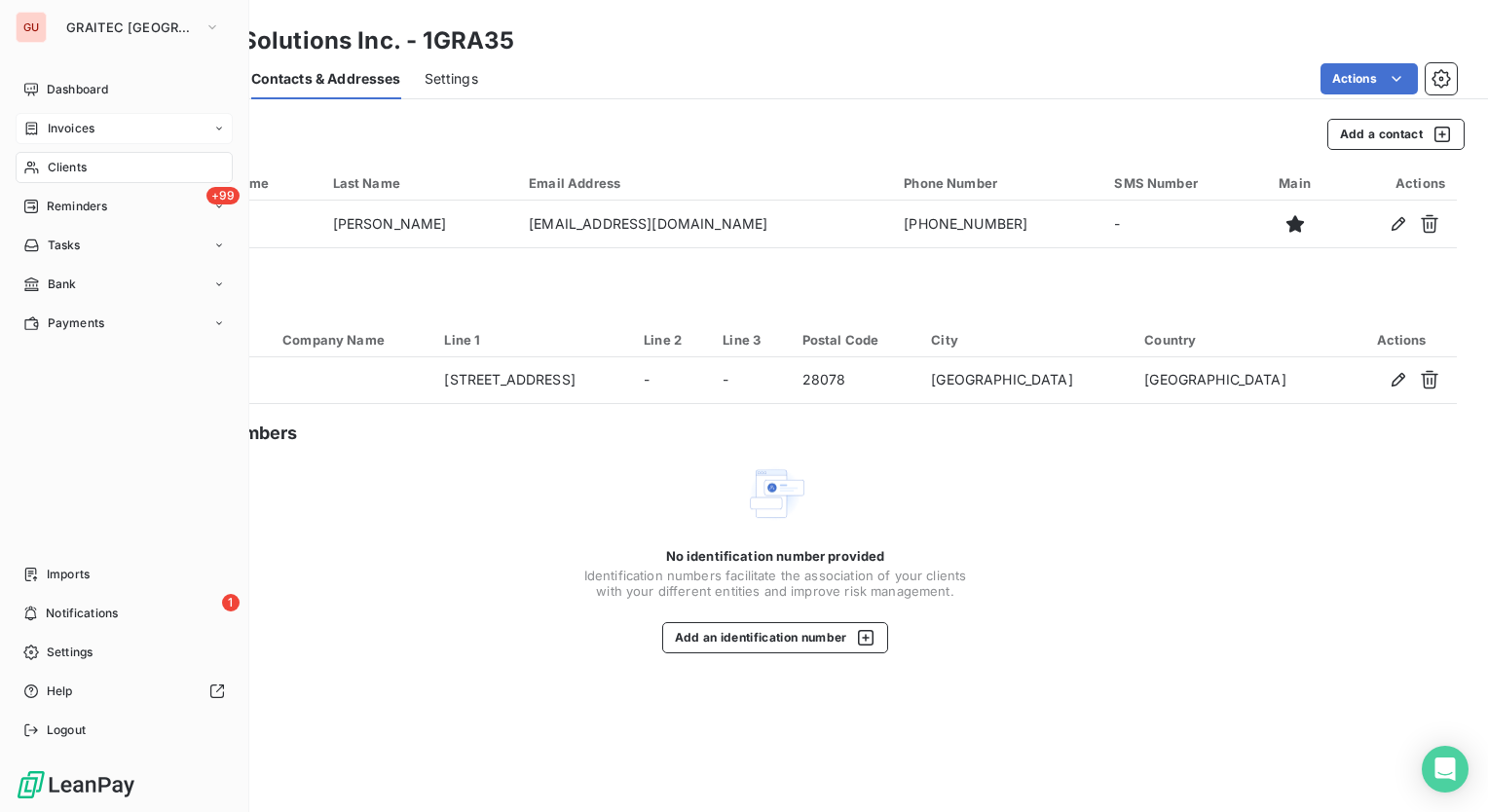
click at [63, 122] on span "Invoices" at bounding box center [72, 128] width 47 height 18
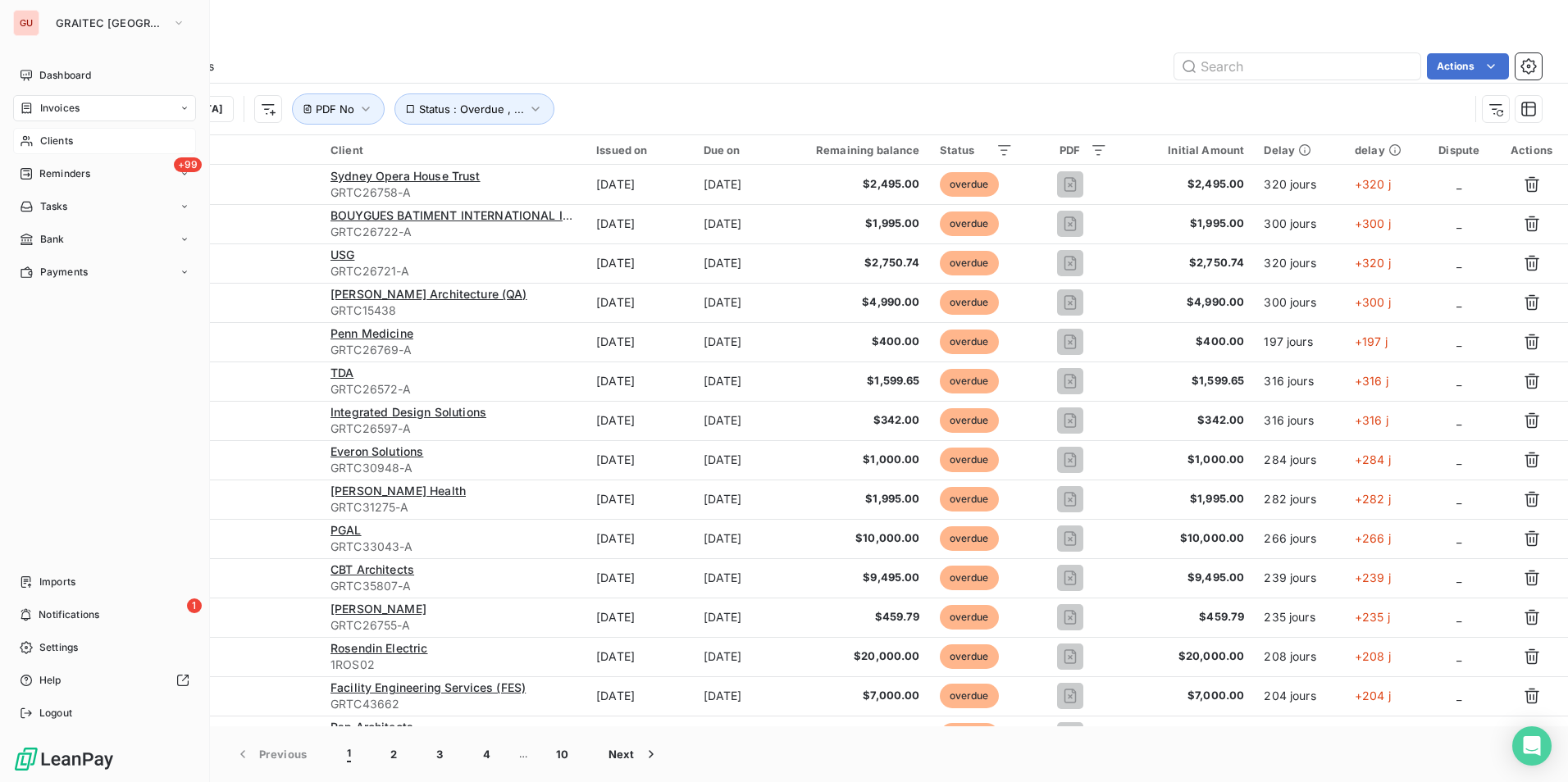
drag, startPoint x: 71, startPoint y: 71, endPoint x: 121, endPoint y: 93, distance: 54.6
click at [71, 71] on span "Dashboard" at bounding box center [65, 76] width 52 height 15
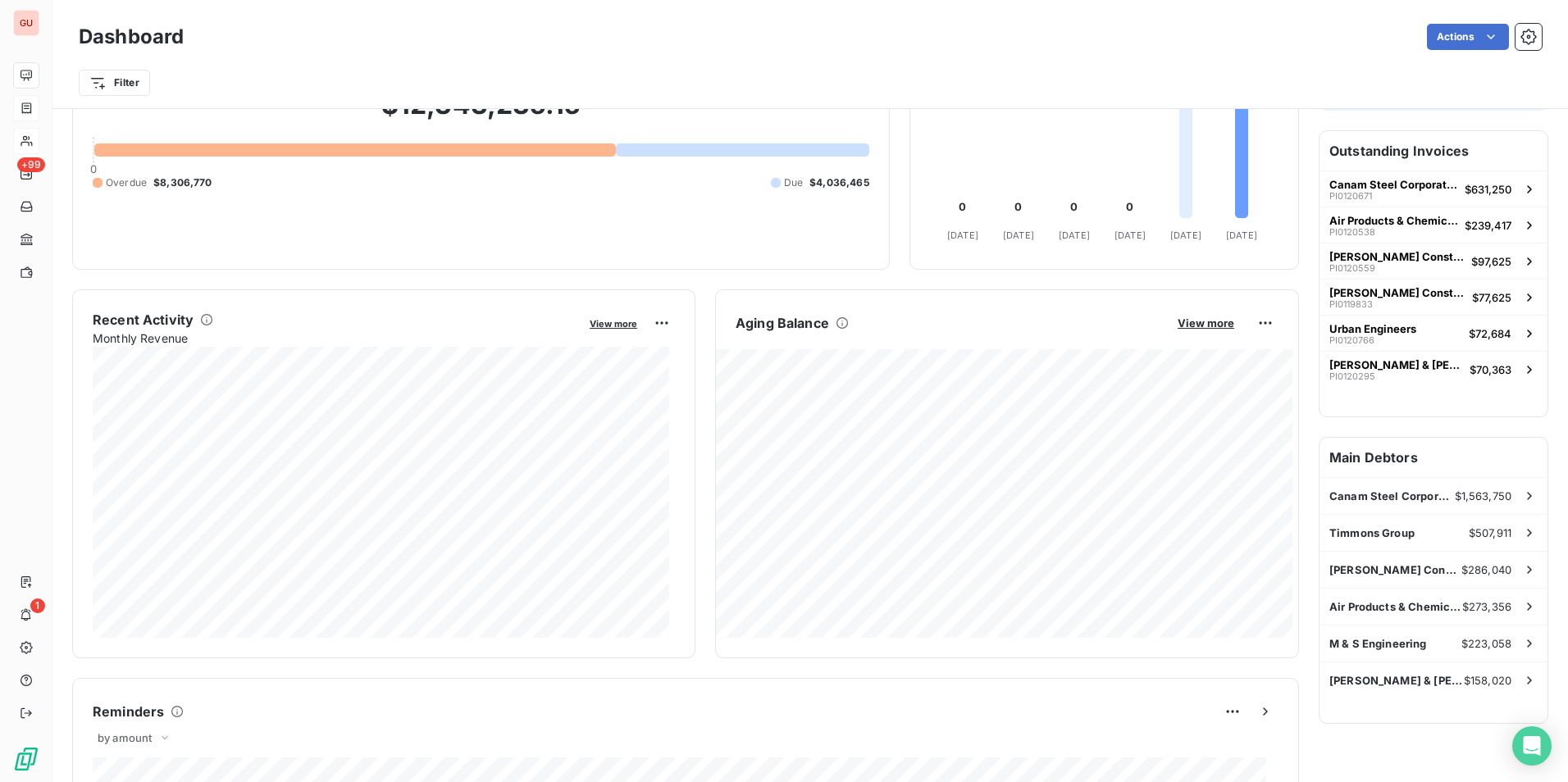
scroll to position [165, 0]
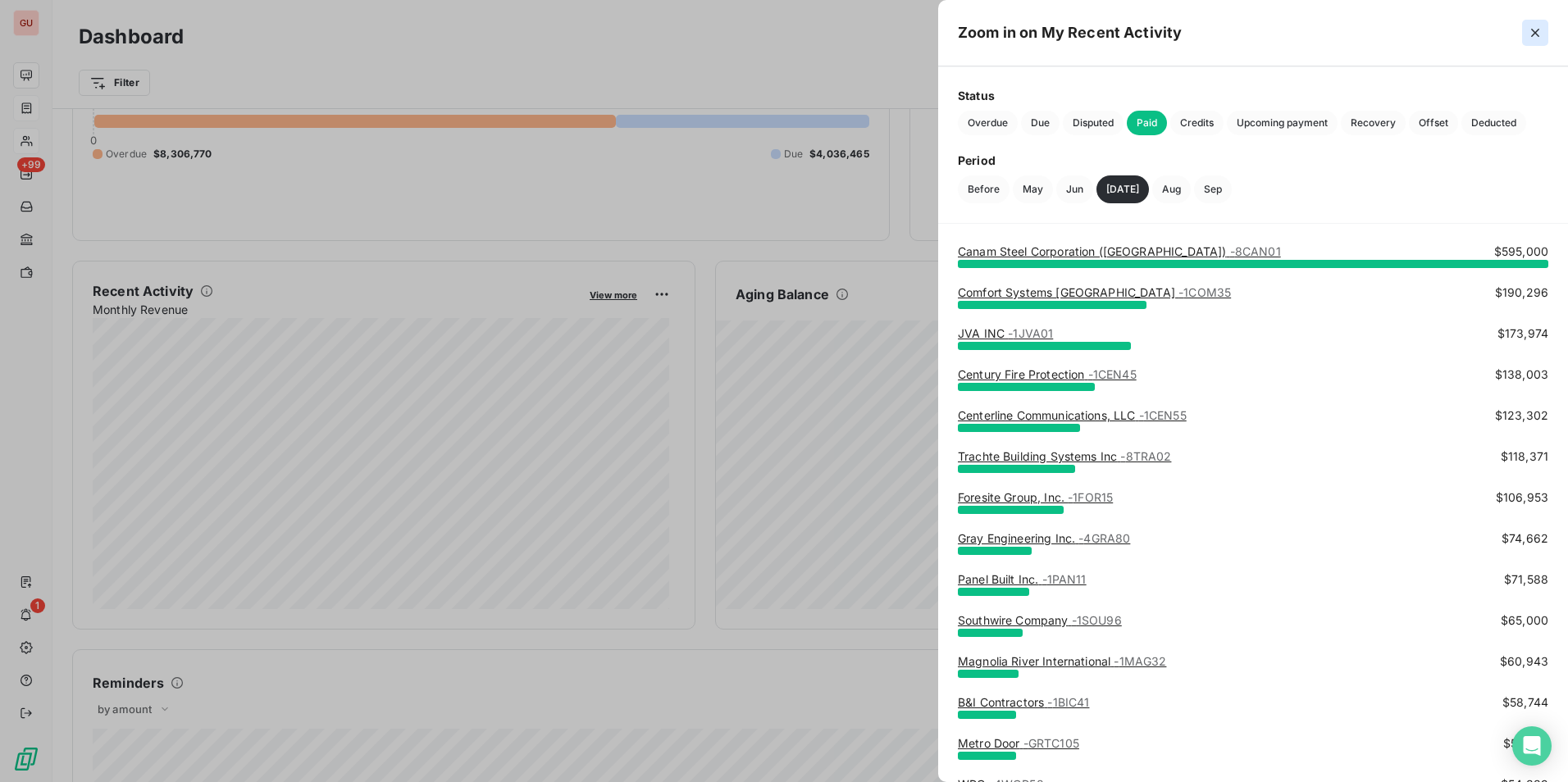
click at [1252, 31] on icon "button" at bounding box center [1535, 33] width 16 height 16
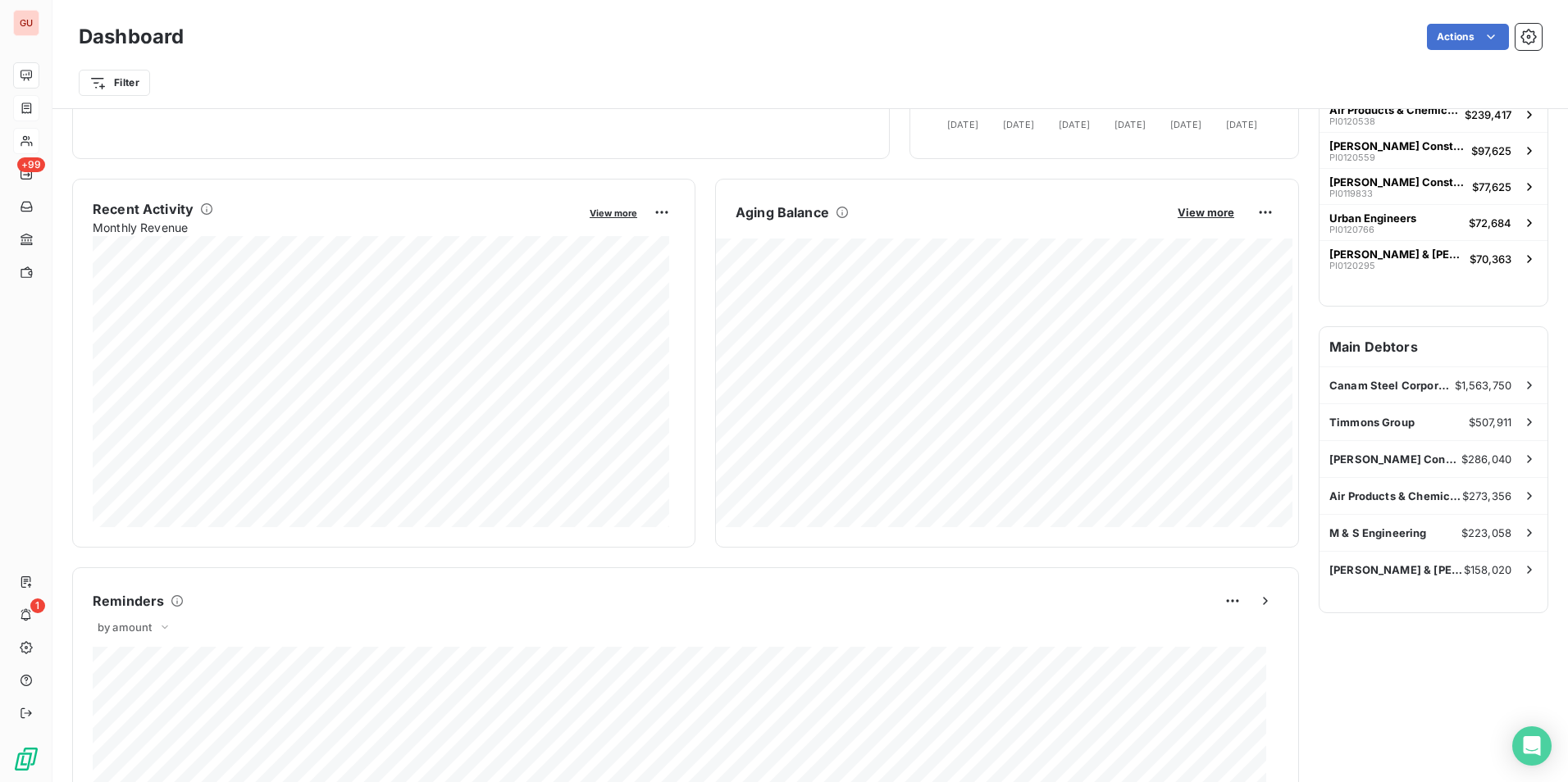
scroll to position [329, 0]
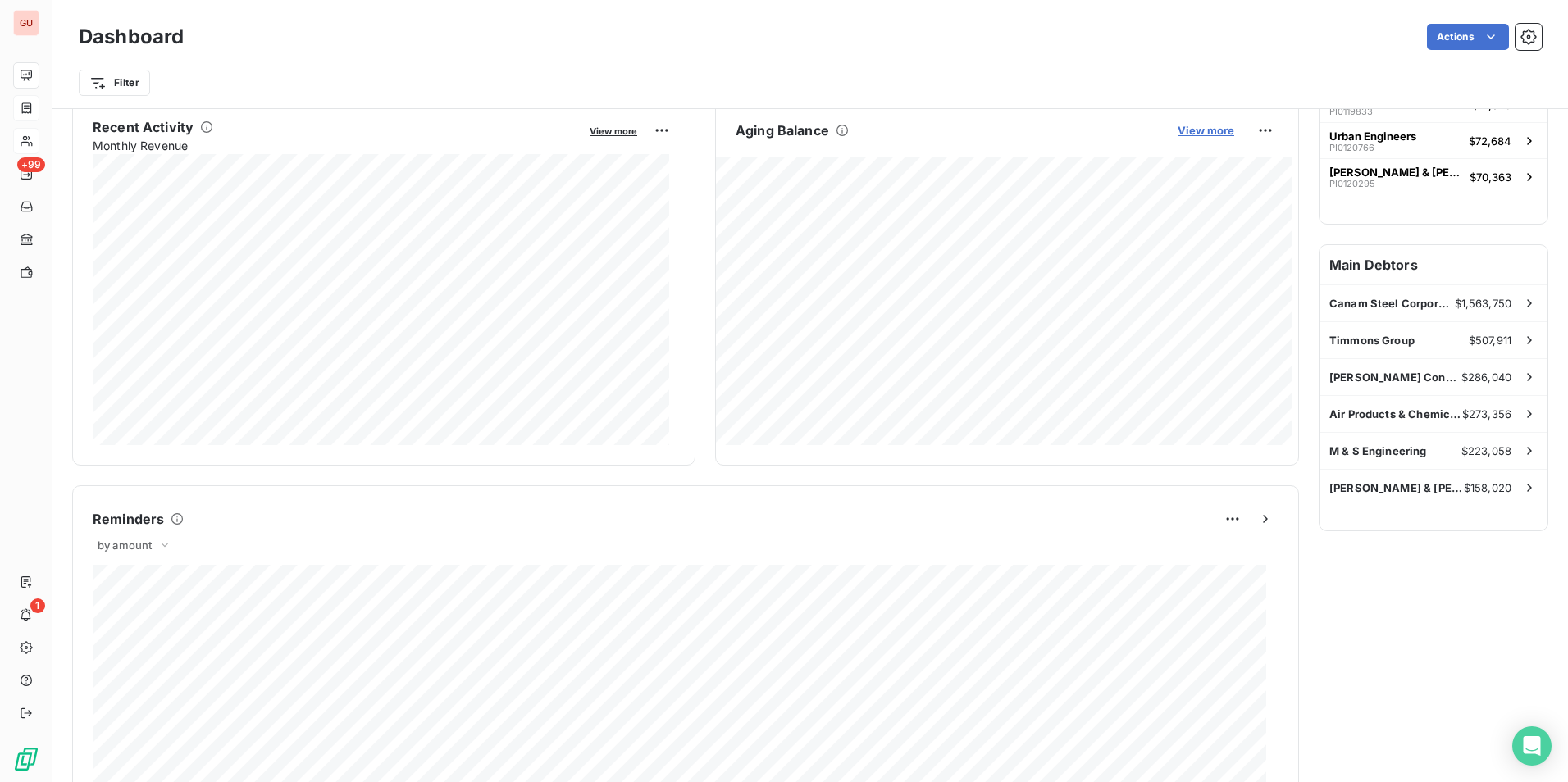
click at [1207, 128] on span "View more" at bounding box center [1206, 130] width 57 height 13
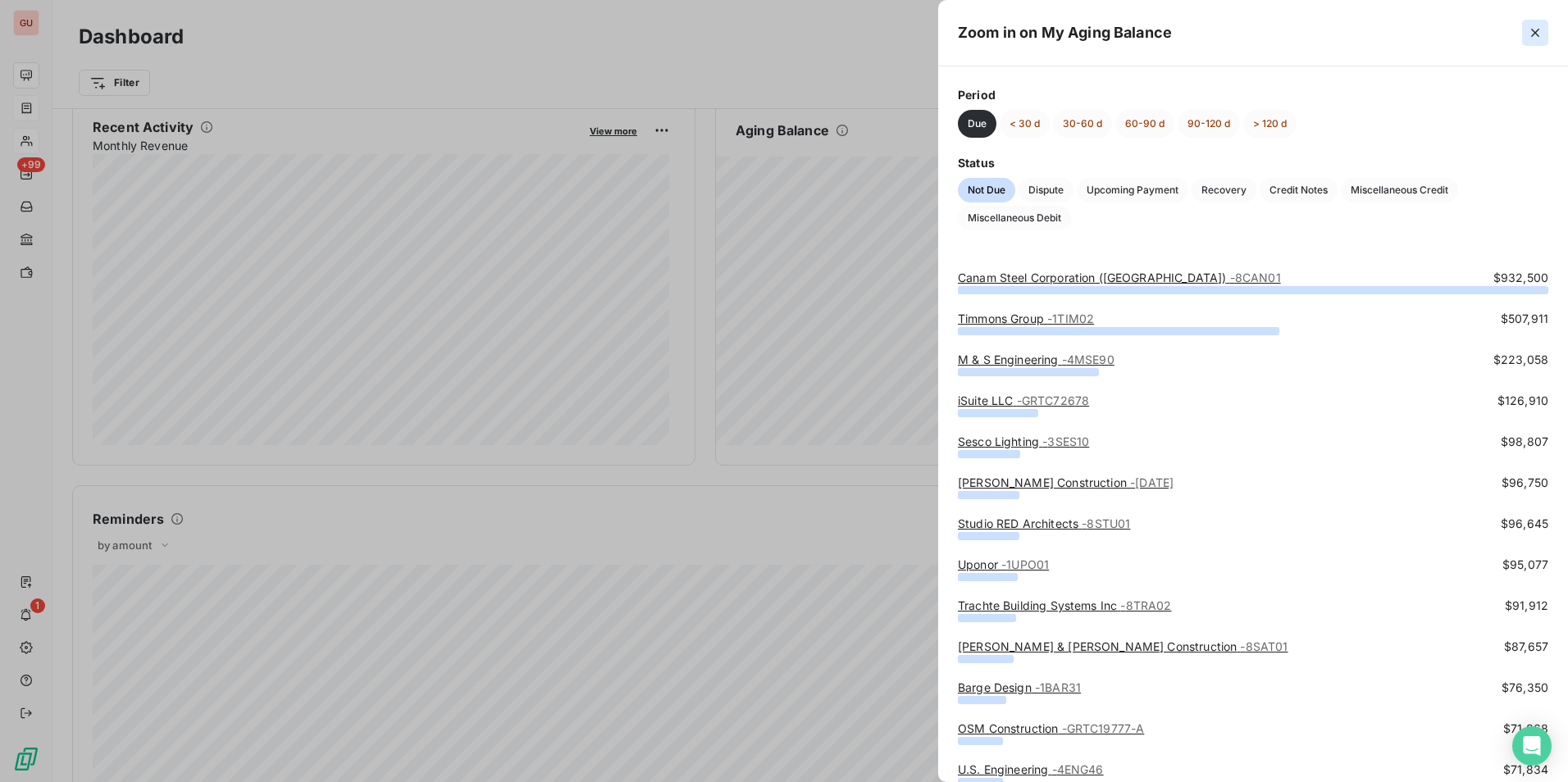
click at [1252, 25] on icon "button" at bounding box center [1535, 33] width 16 height 16
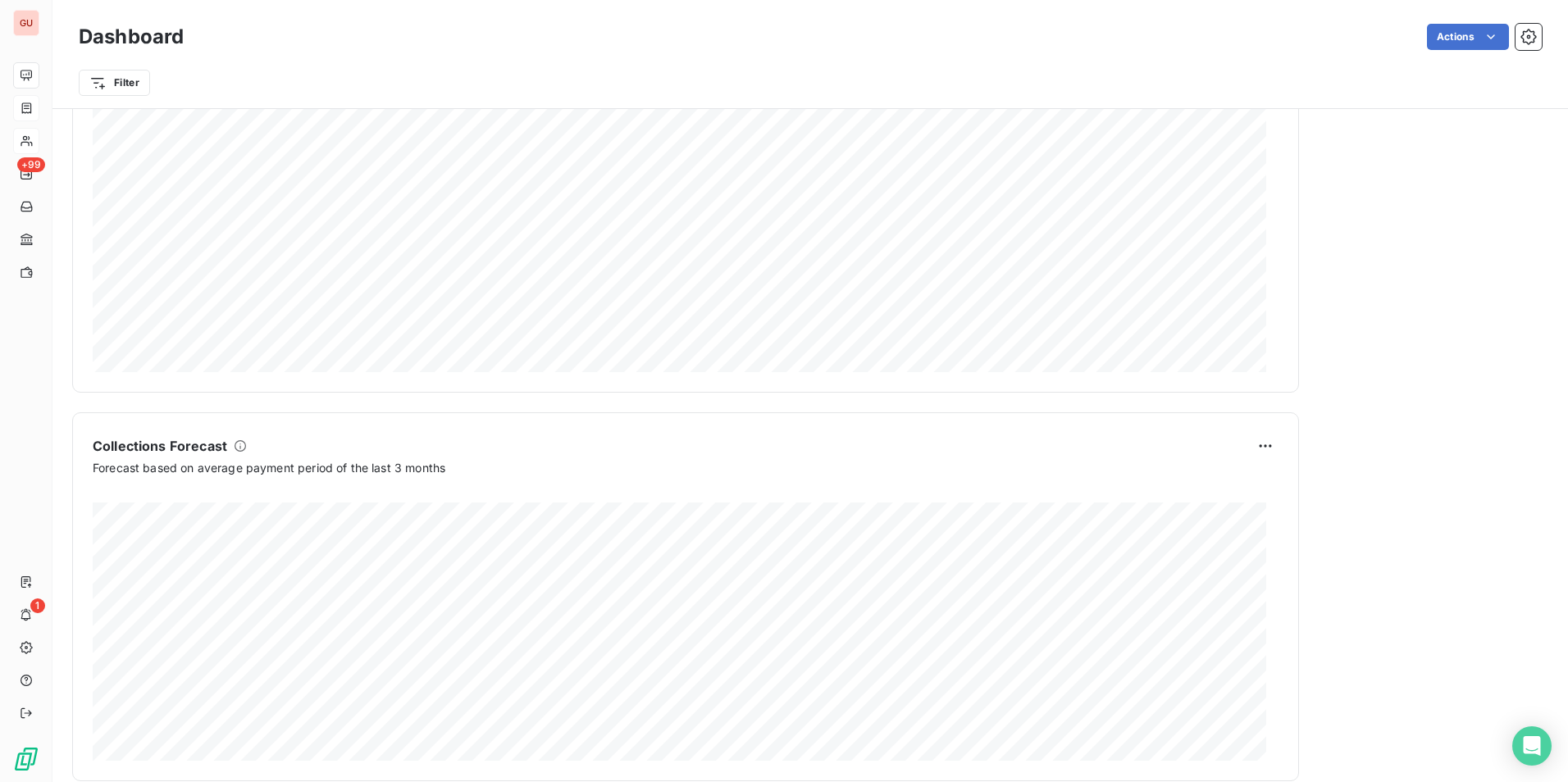
scroll to position [816, 0]
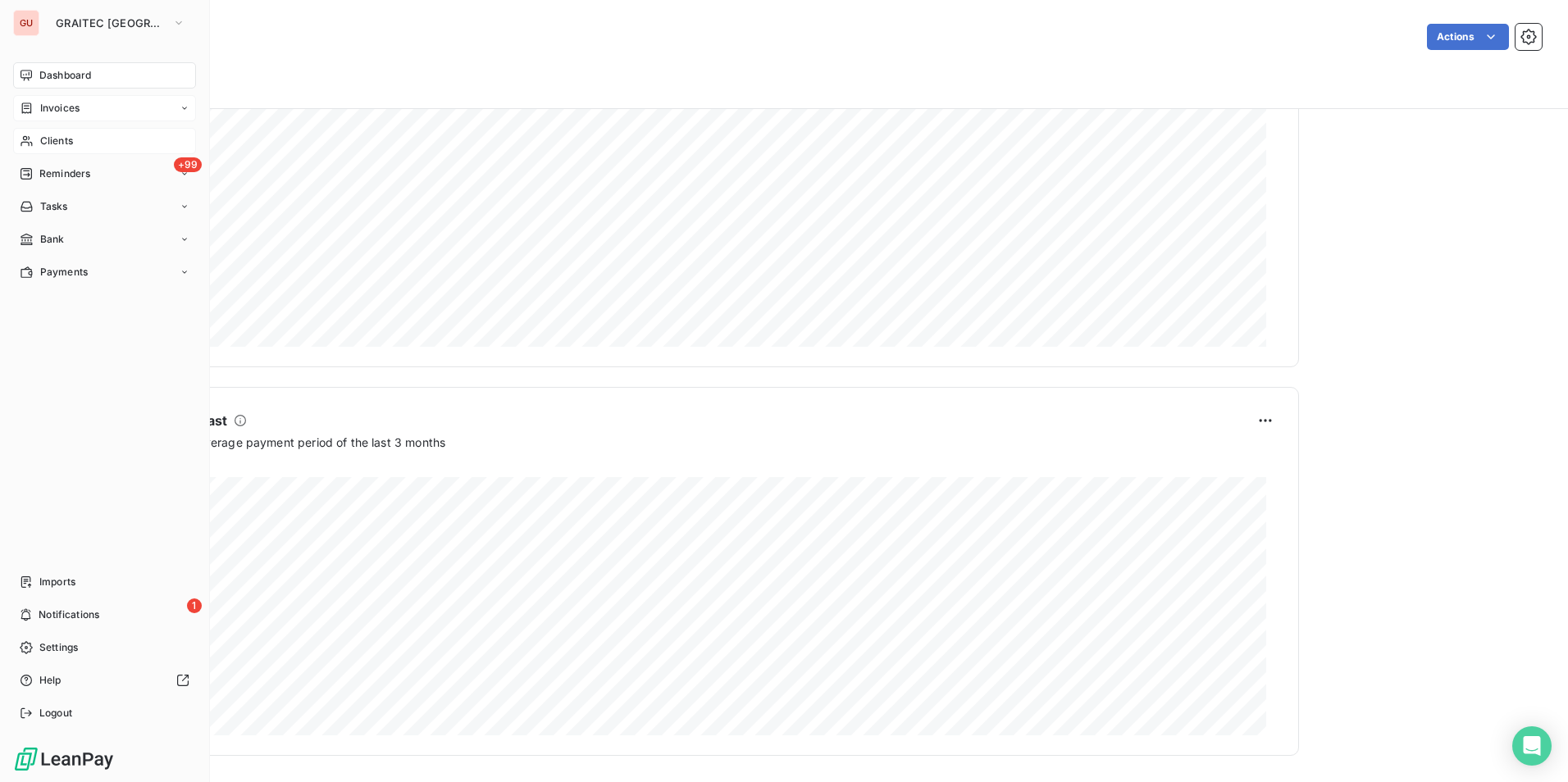
click at [66, 106] on span "Invoices" at bounding box center [60, 108] width 40 height 15
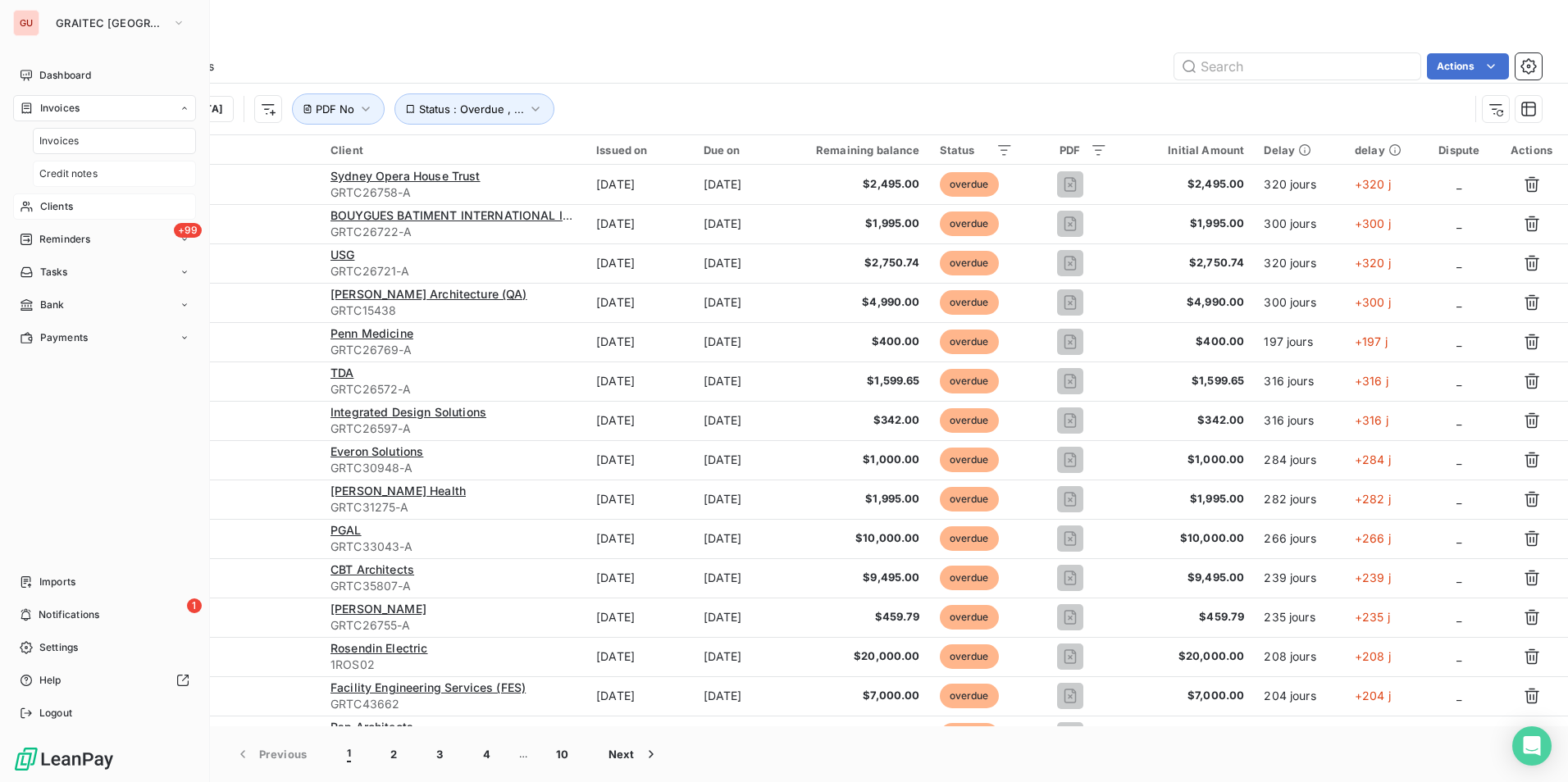
click at [73, 174] on span "Credit notes" at bounding box center [68, 174] width 59 height 15
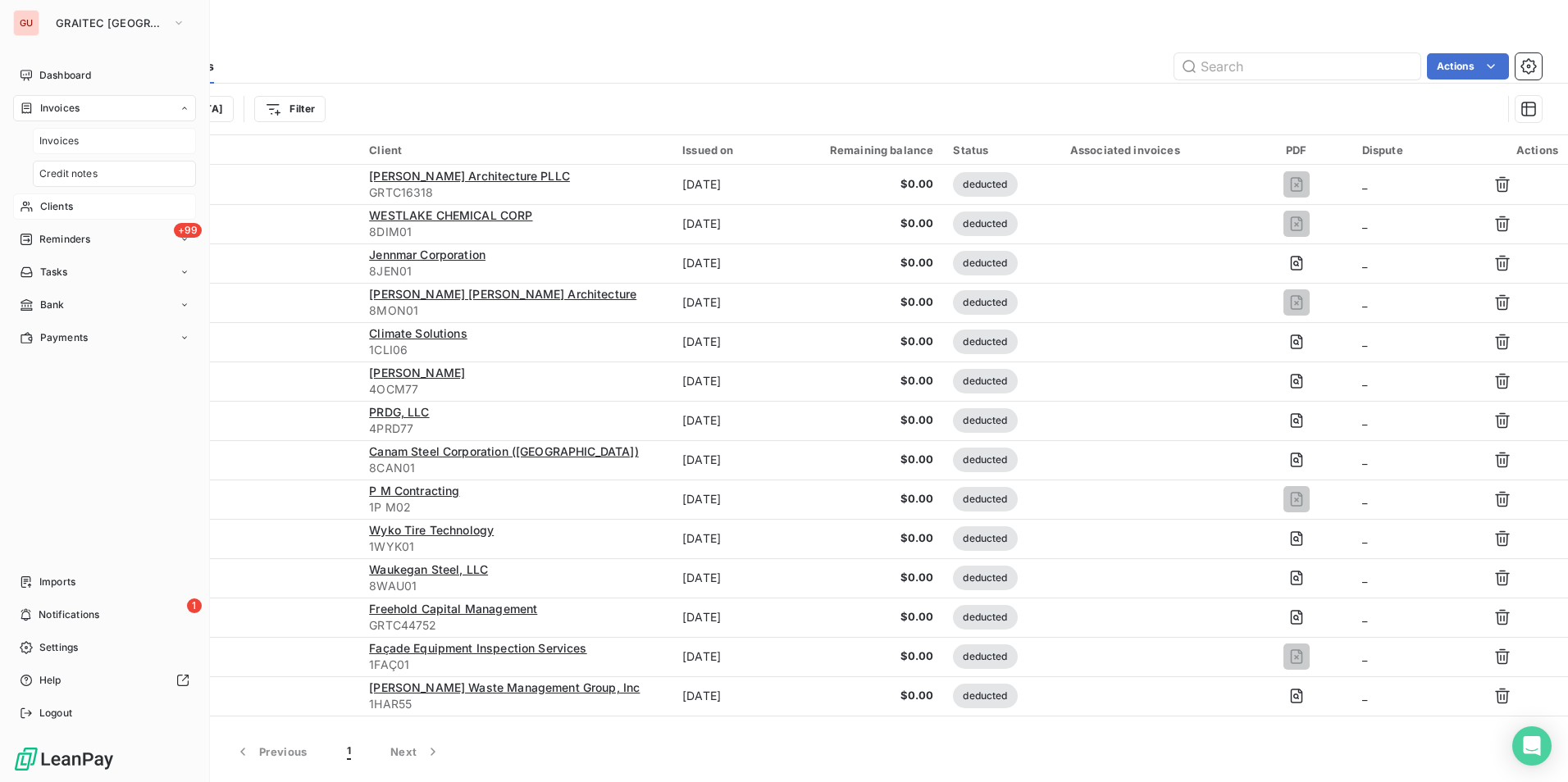
click at [78, 133] on div "Invoices" at bounding box center [115, 141] width 163 height 26
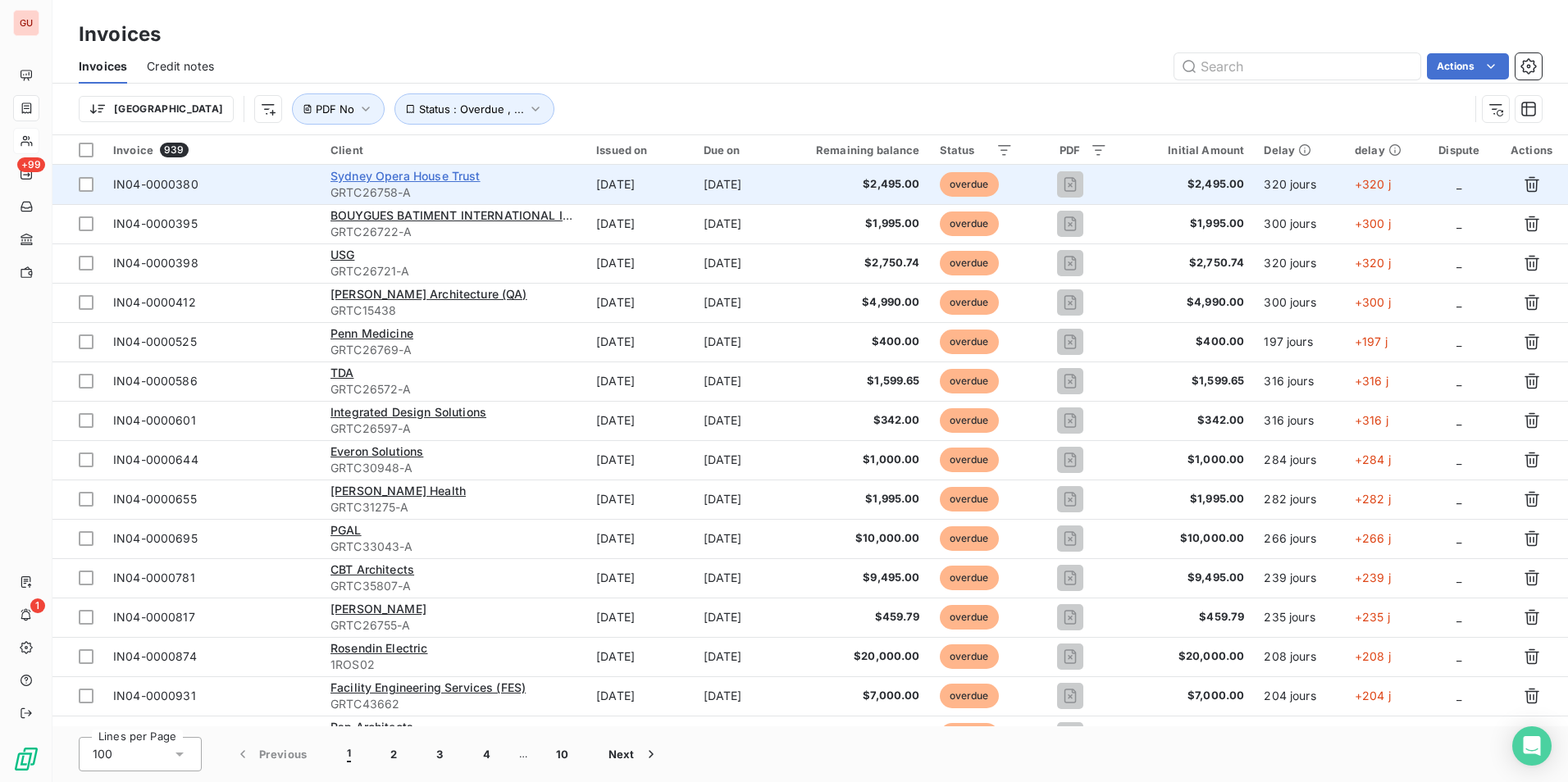
click at [410, 172] on span "Sydney Opera House Trust" at bounding box center [406, 176] width 150 height 14
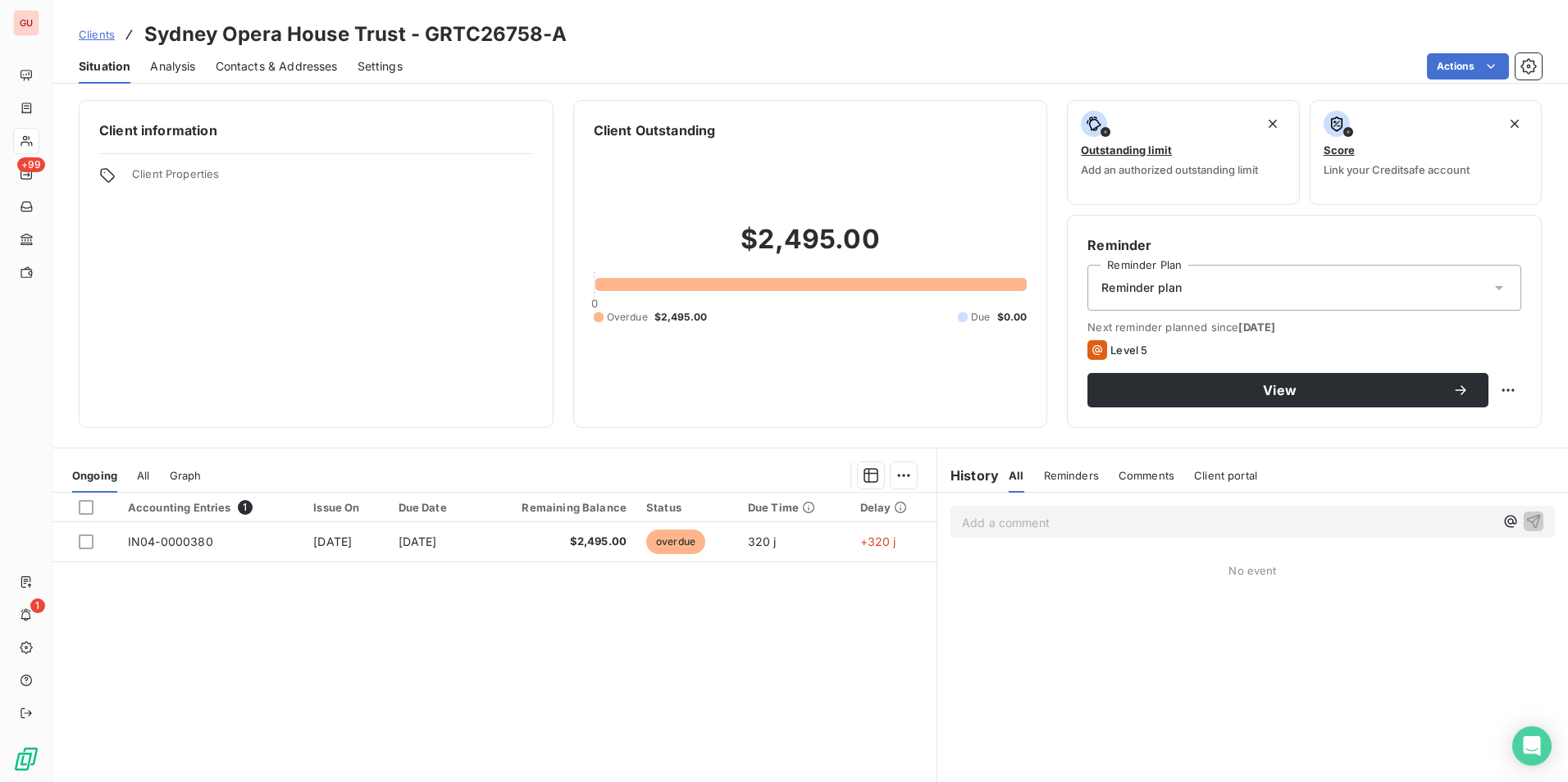
click at [1146, 468] on div "Comments" at bounding box center [1147, 476] width 56 height 35
click at [1009, 476] on span "All" at bounding box center [1015, 476] width 12 height 13
click at [1067, 475] on span "Reminders" at bounding box center [1071, 476] width 55 height 13
click at [1145, 478] on span "Comments" at bounding box center [1147, 476] width 56 height 13
click at [1230, 470] on span "Client portal" at bounding box center [1225, 476] width 64 height 13
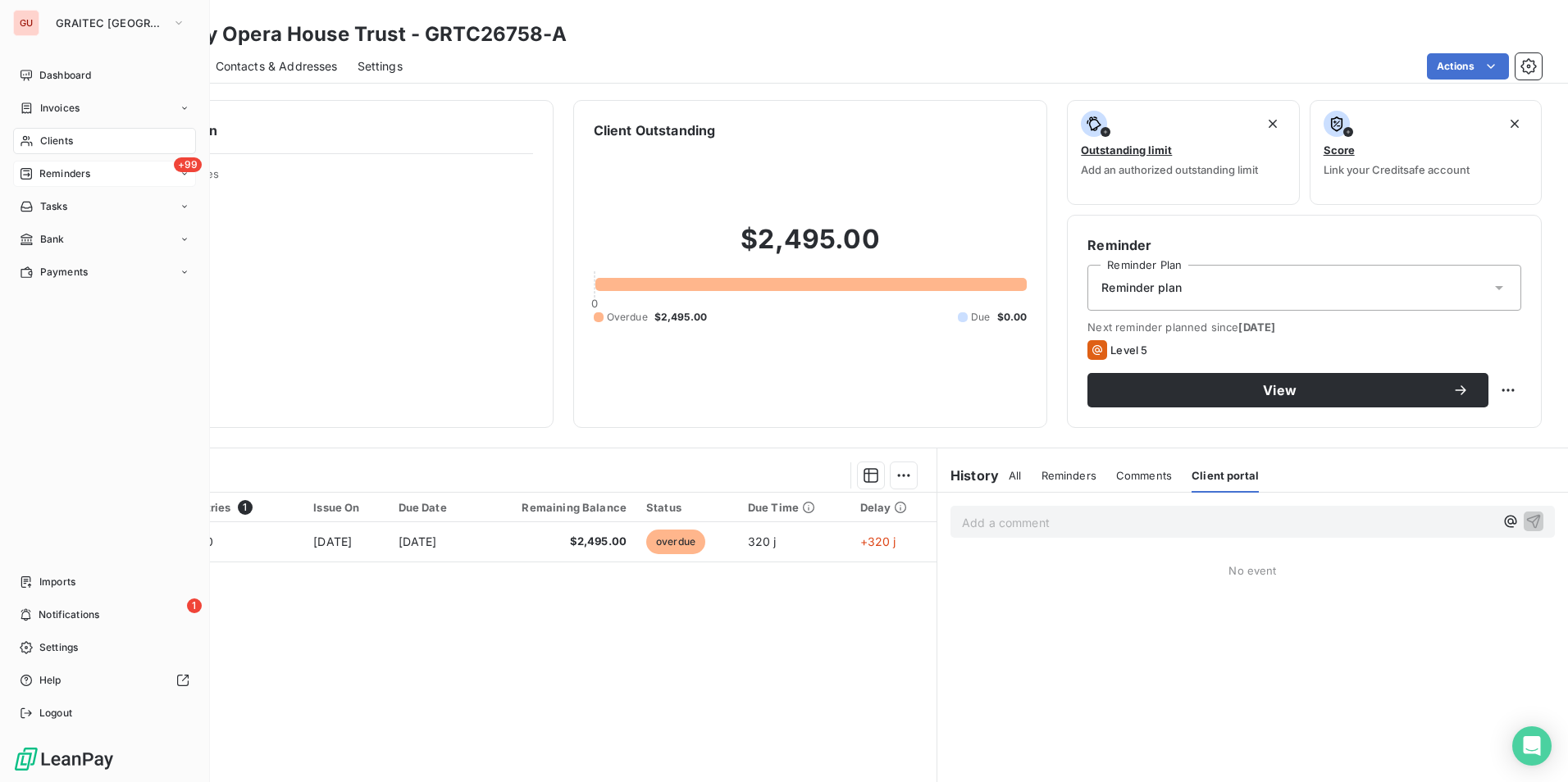
click at [181, 172] on icon at bounding box center [185, 174] width 10 height 10
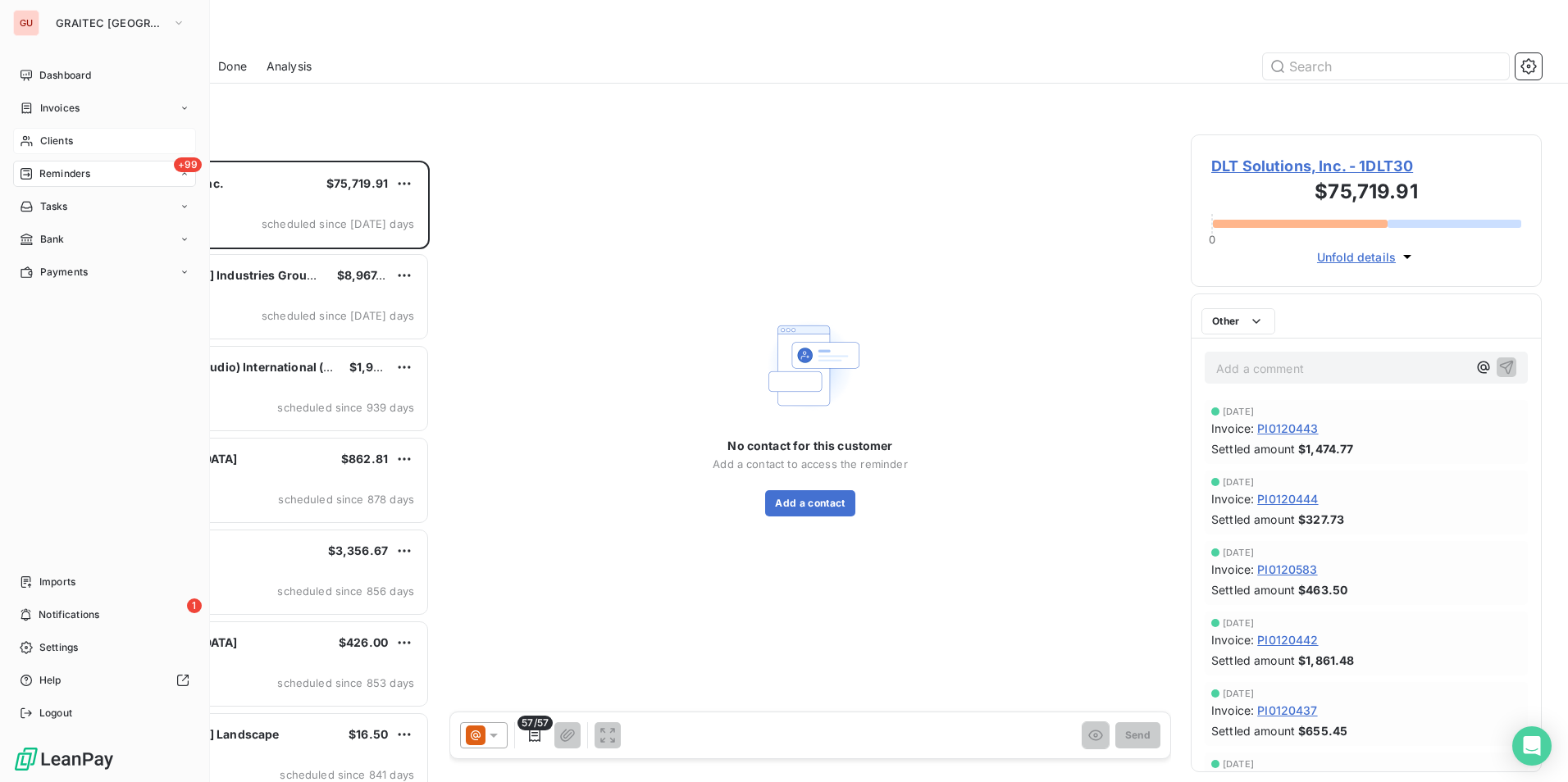
scroll to position [610, 339]
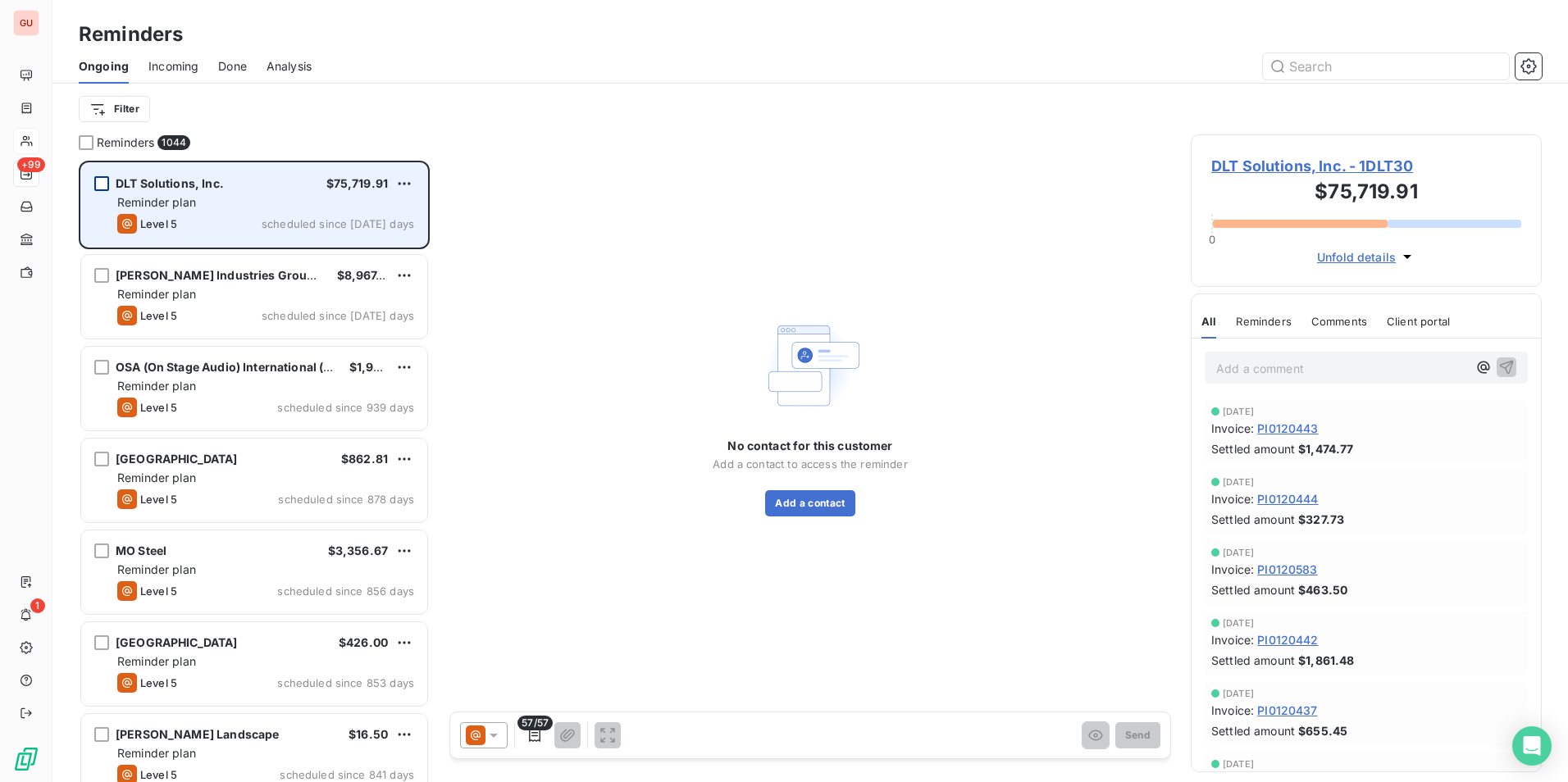
click at [104, 181] on div "grid" at bounding box center [101, 184] width 15 height 15
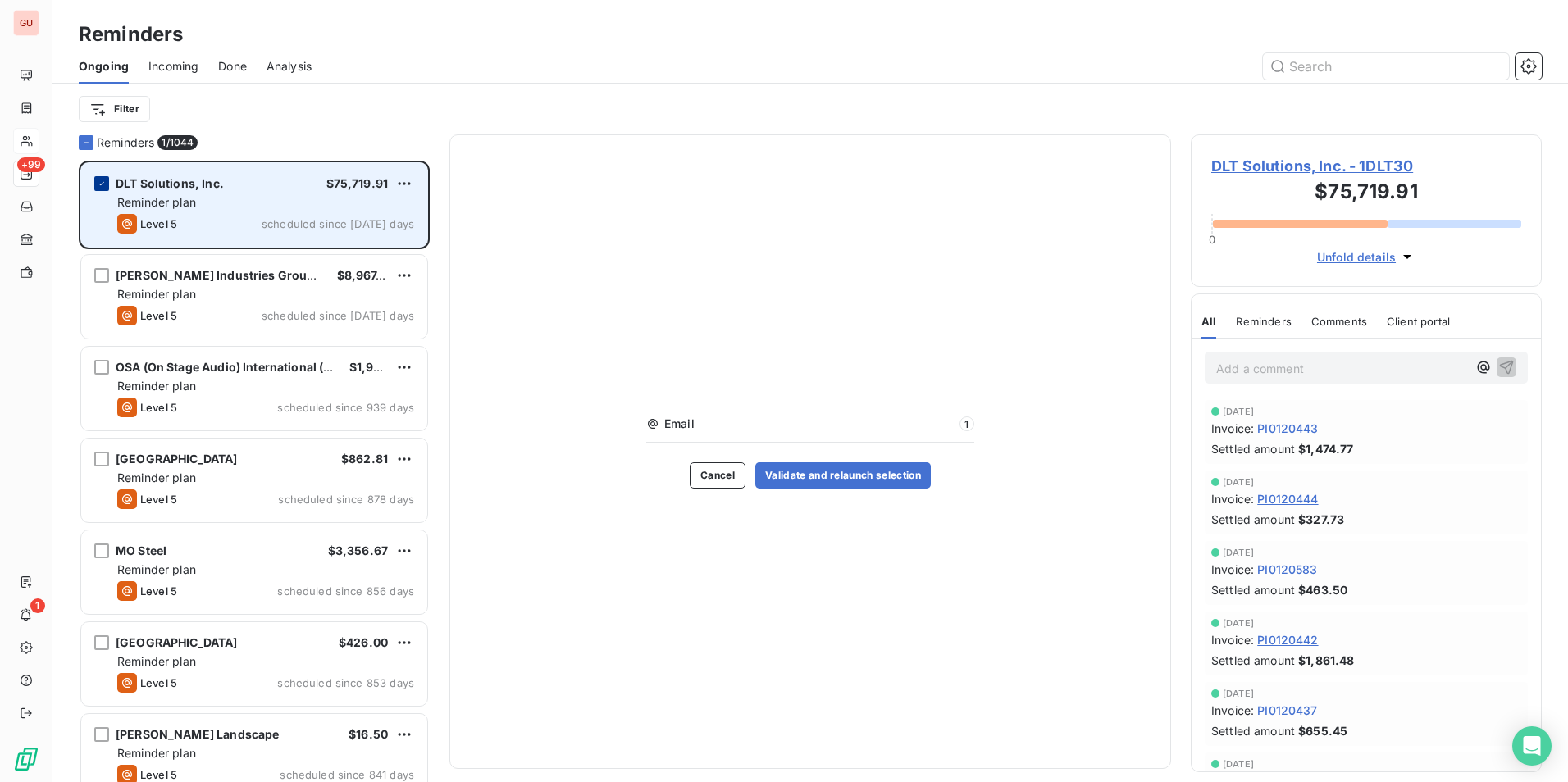
click at [101, 181] on icon "grid" at bounding box center [101, 184] width 10 height 10
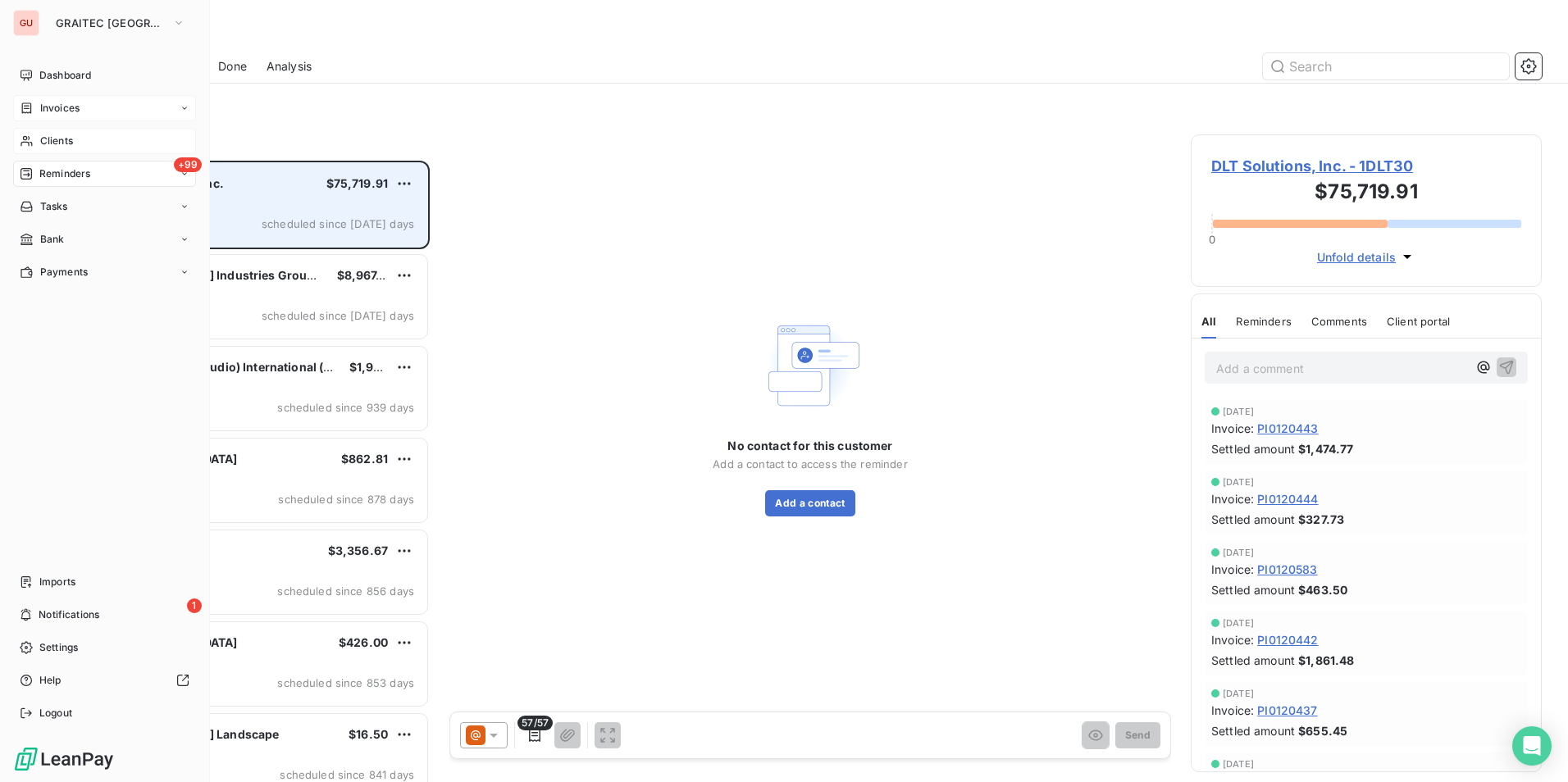
click at [92, 107] on div "Invoices" at bounding box center [105, 108] width 183 height 26
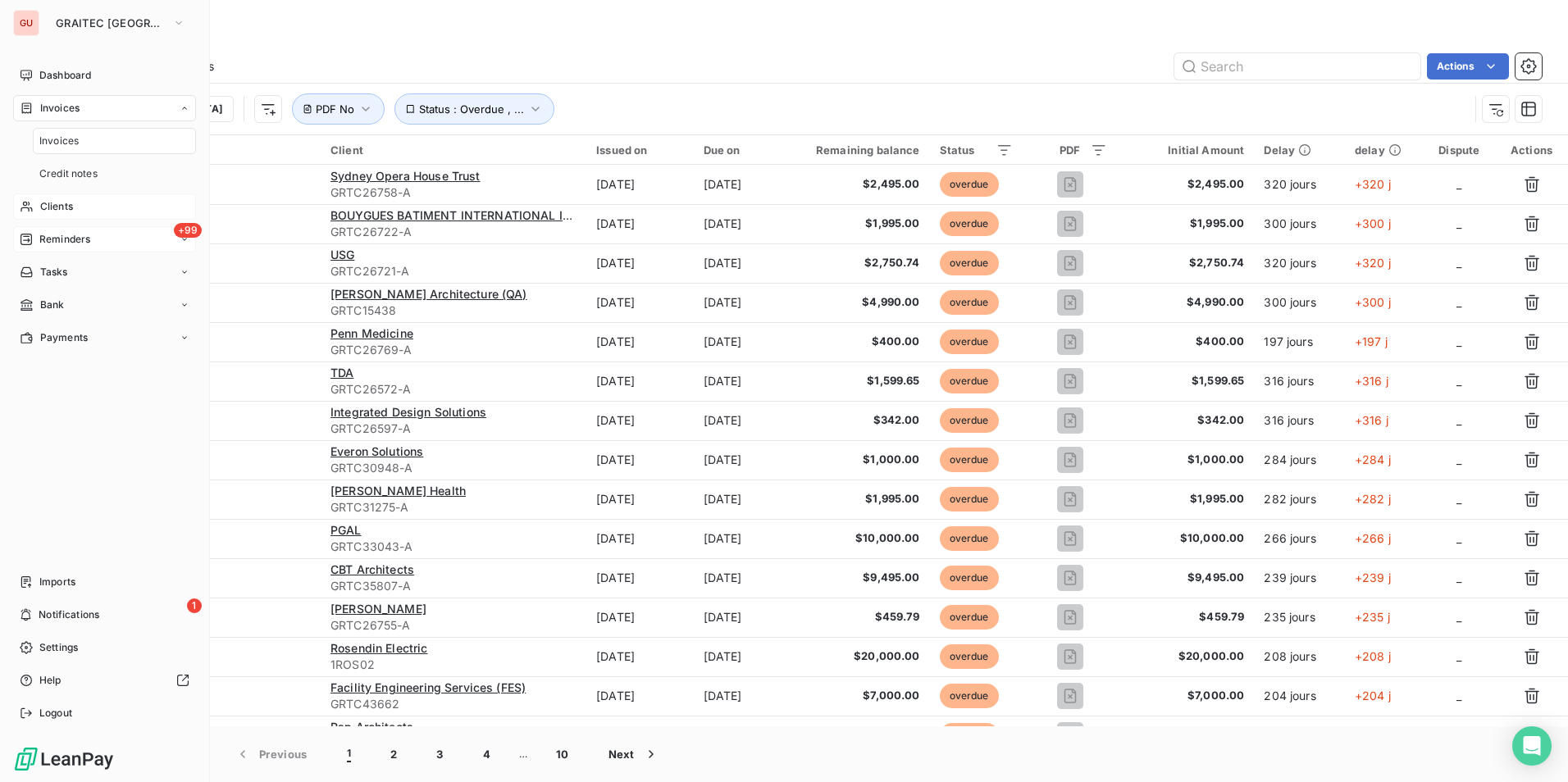
click at [92, 247] on div "+99 Reminders" at bounding box center [105, 239] width 183 height 26
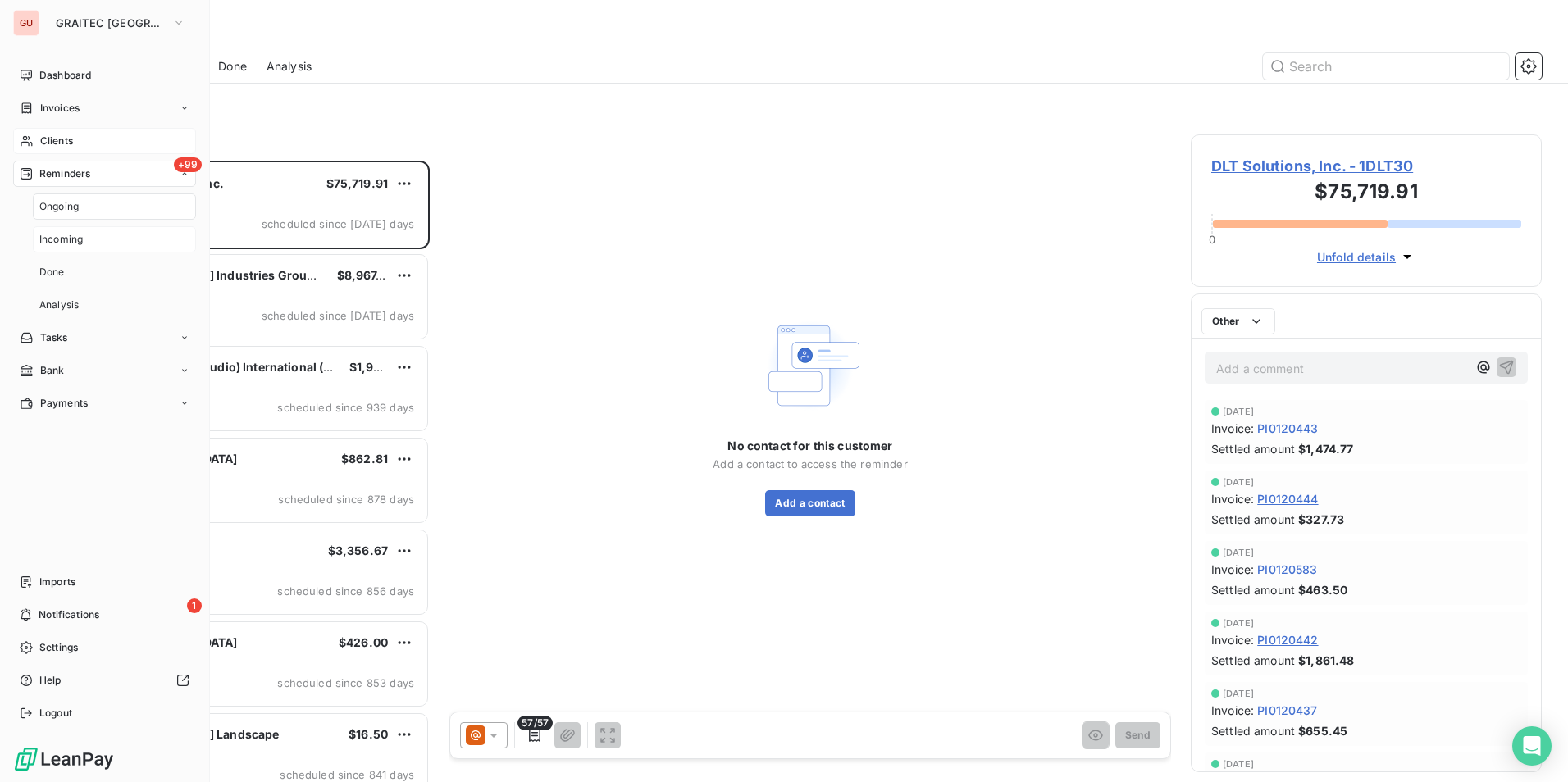
scroll to position [610, 339]
click at [67, 582] on span "Imports" at bounding box center [58, 582] width 36 height 15
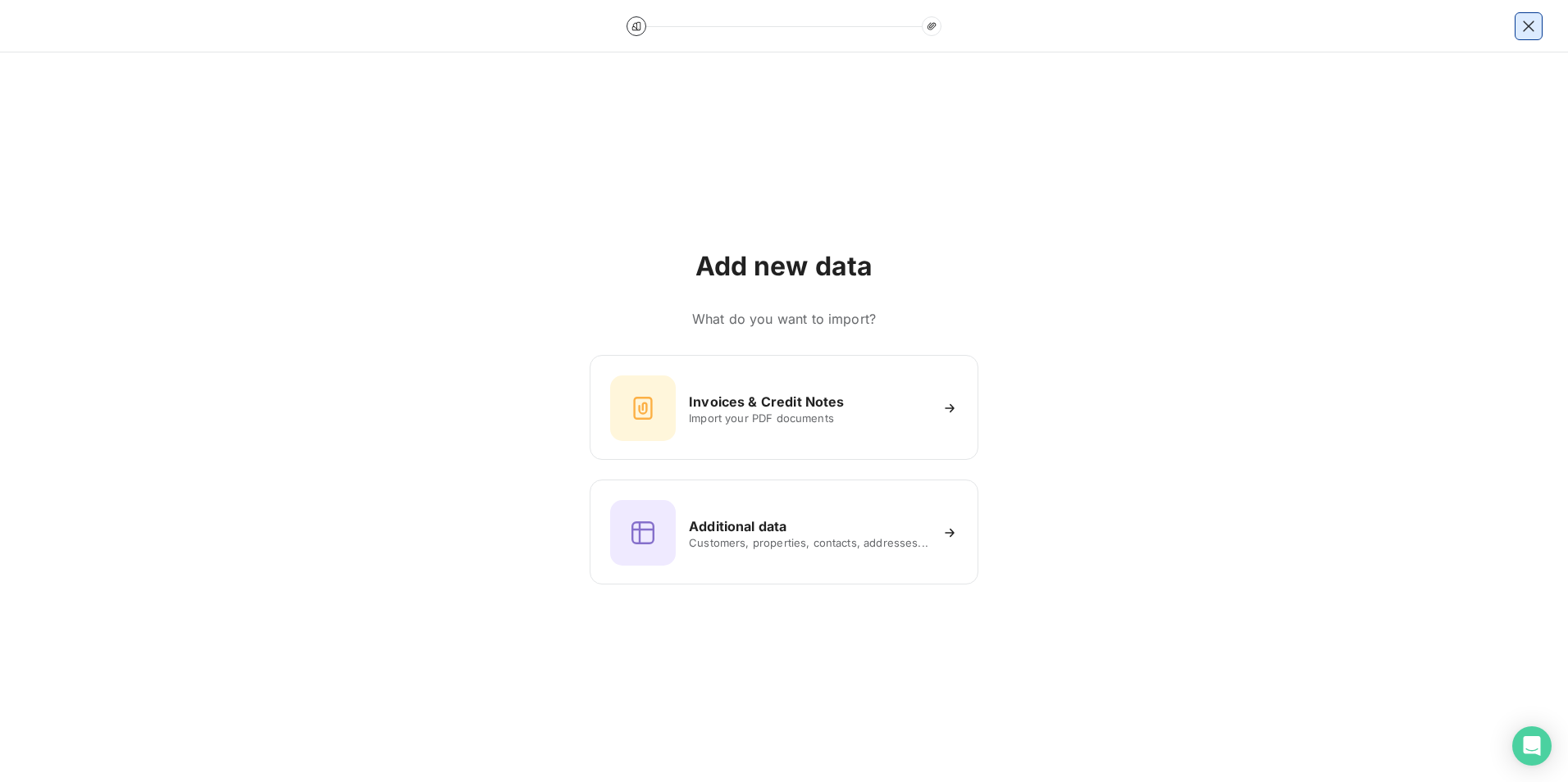
click at [1252, 35] on button "button" at bounding box center [1528, 26] width 26 height 26
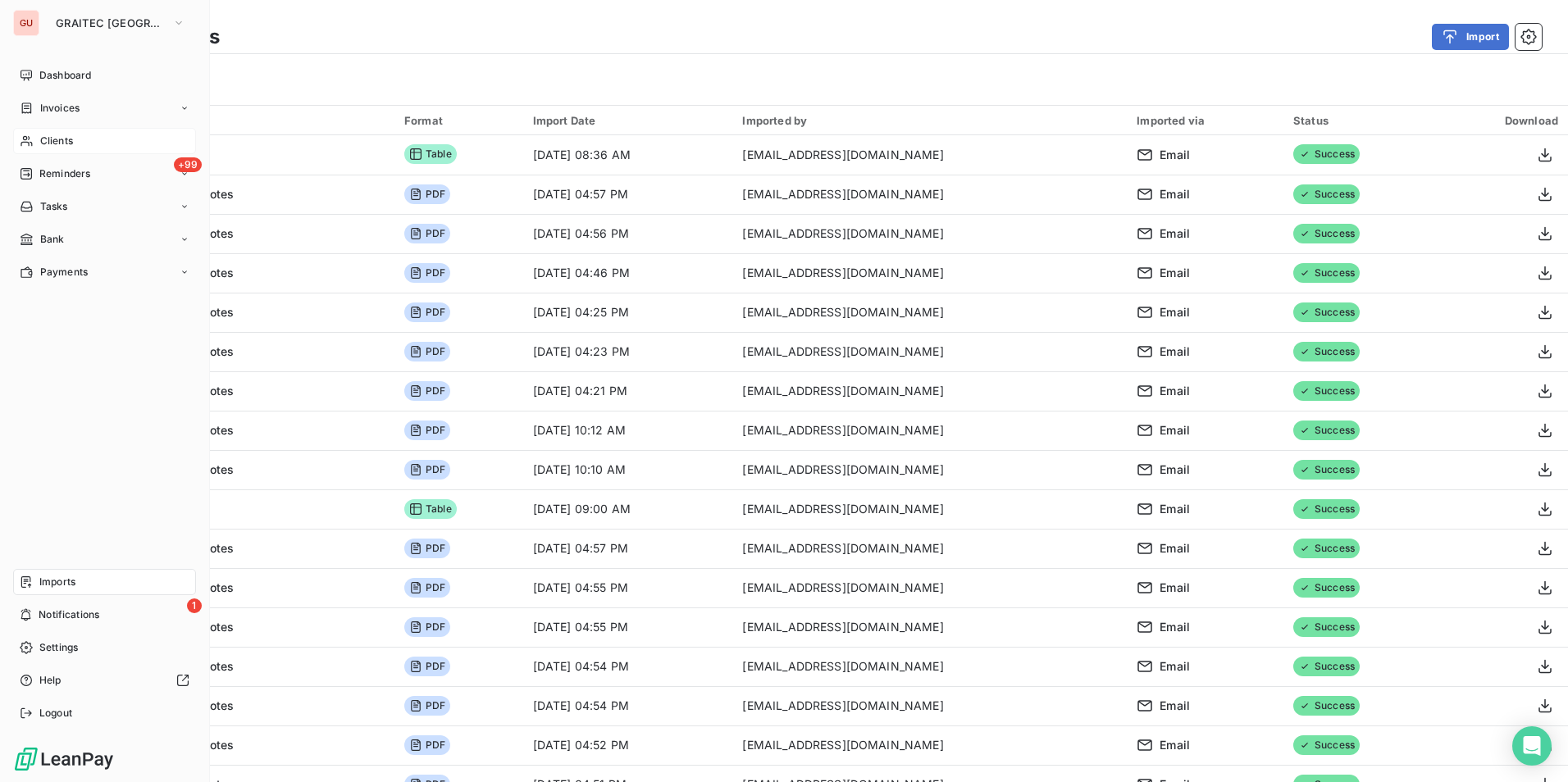
click at [71, 138] on span "Clients" at bounding box center [57, 141] width 33 height 15
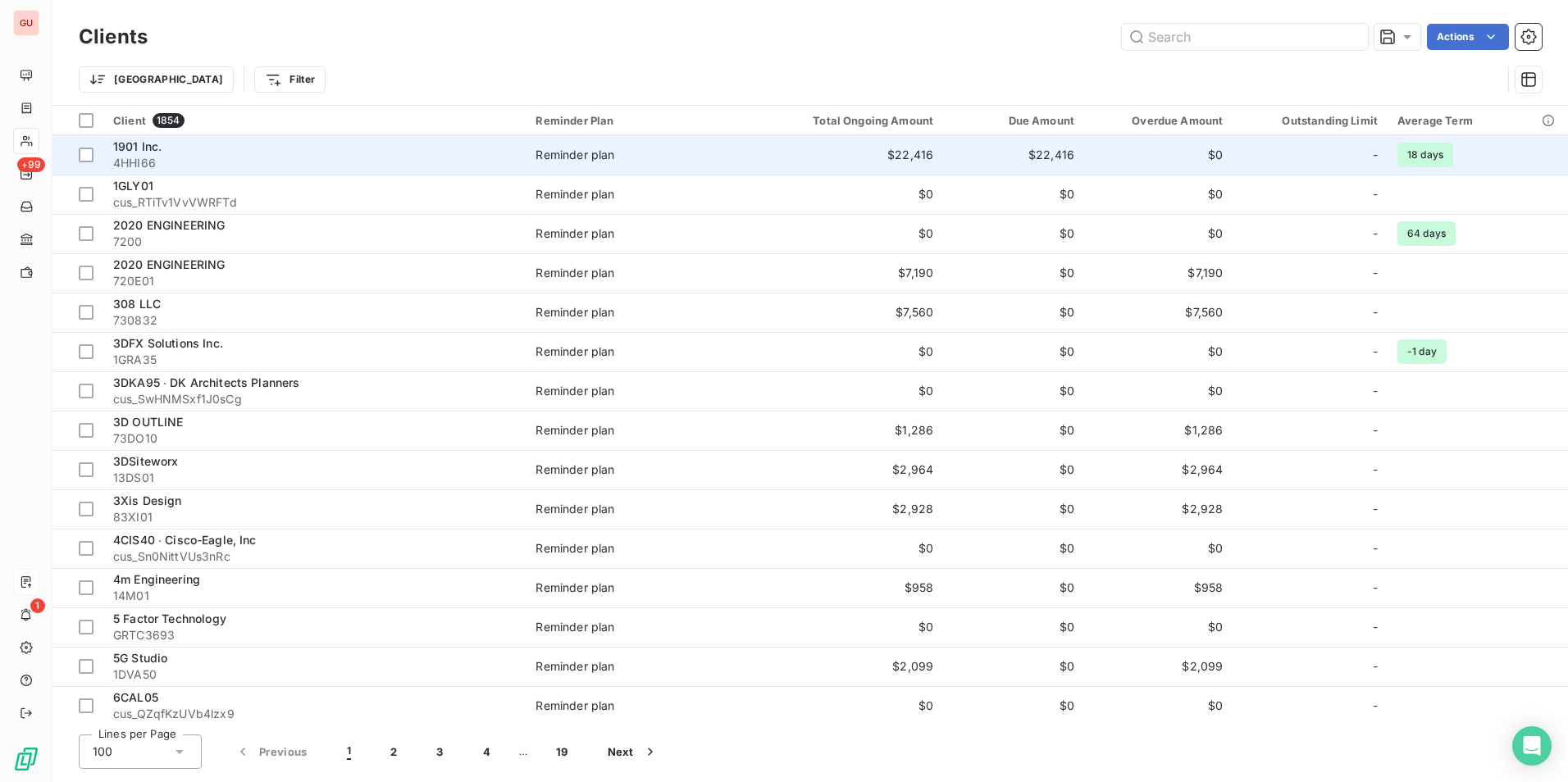
click at [151, 142] on span "1901 Inc." at bounding box center [137, 146] width 49 height 14
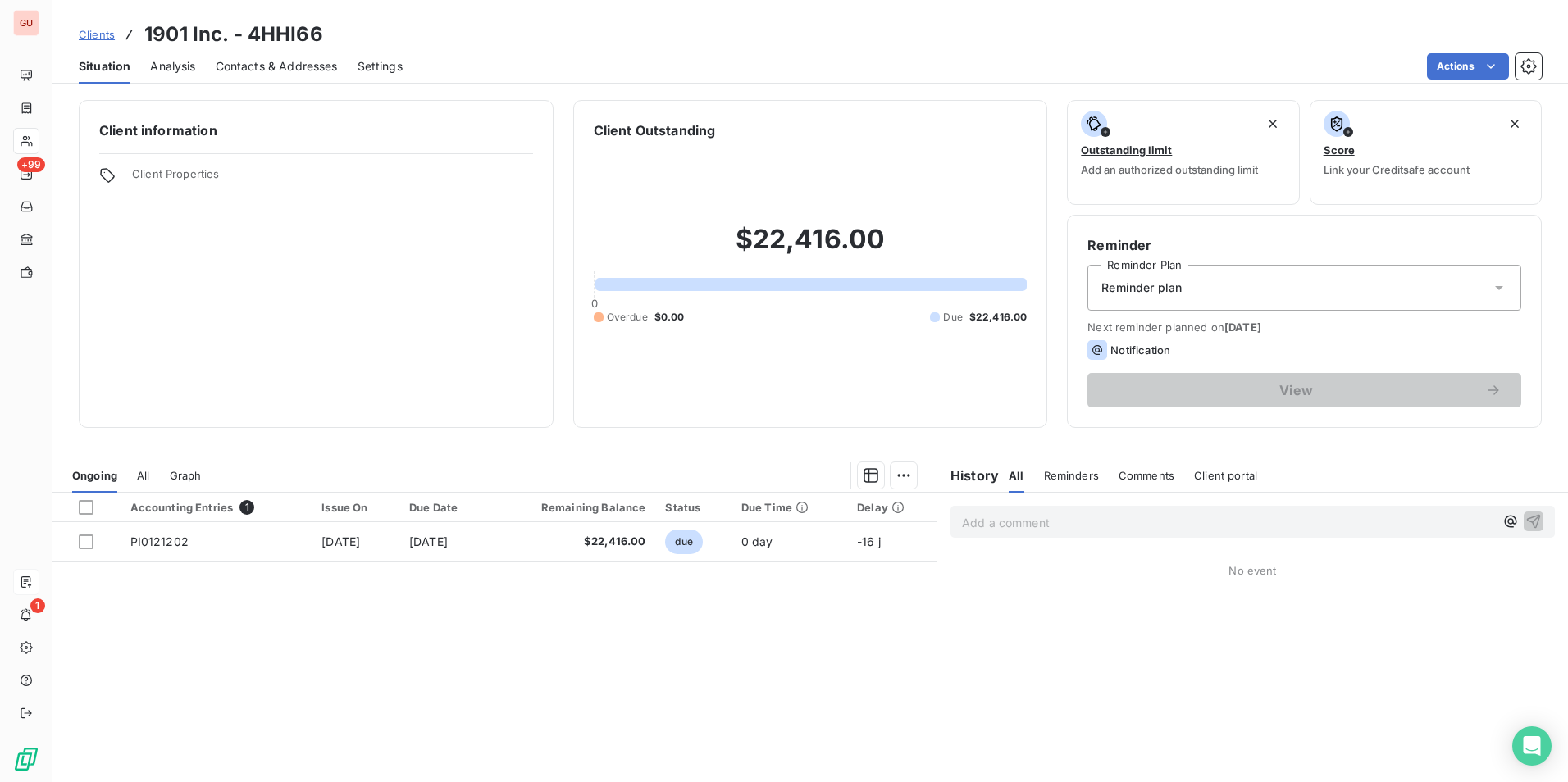
click at [1065, 473] on span "Reminders" at bounding box center [1071, 476] width 55 height 13
click at [1144, 473] on span "Comments" at bounding box center [1147, 476] width 56 height 13
click at [1116, 525] on p "Add a comment ﻿" at bounding box center [1227, 522] width 532 height 21
click at [1244, 466] on div "Client portal" at bounding box center [1225, 476] width 64 height 35
click at [1009, 476] on span "All" at bounding box center [1015, 476] width 12 height 13
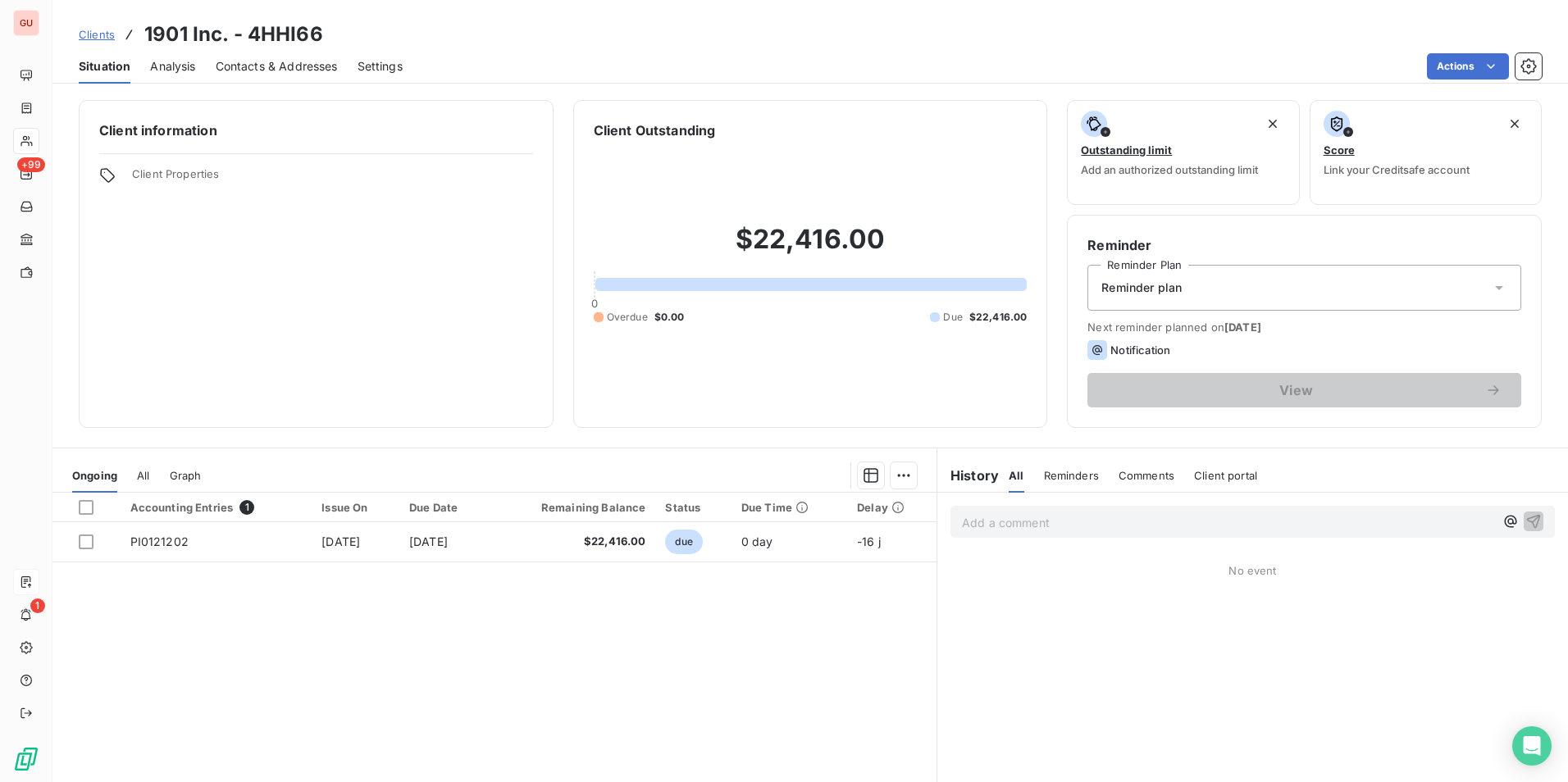
click at [1159, 483] on div "Comments" at bounding box center [1147, 476] width 56 height 35
click at [1085, 521] on p "Add a comment ﻿" at bounding box center [1227, 522] width 532 height 21
click at [1097, 528] on p "Add a comment ﻿" at bounding box center [1227, 522] width 532 height 21
click at [1252, 514] on icon "button" at bounding box center [1510, 521] width 16 height 16
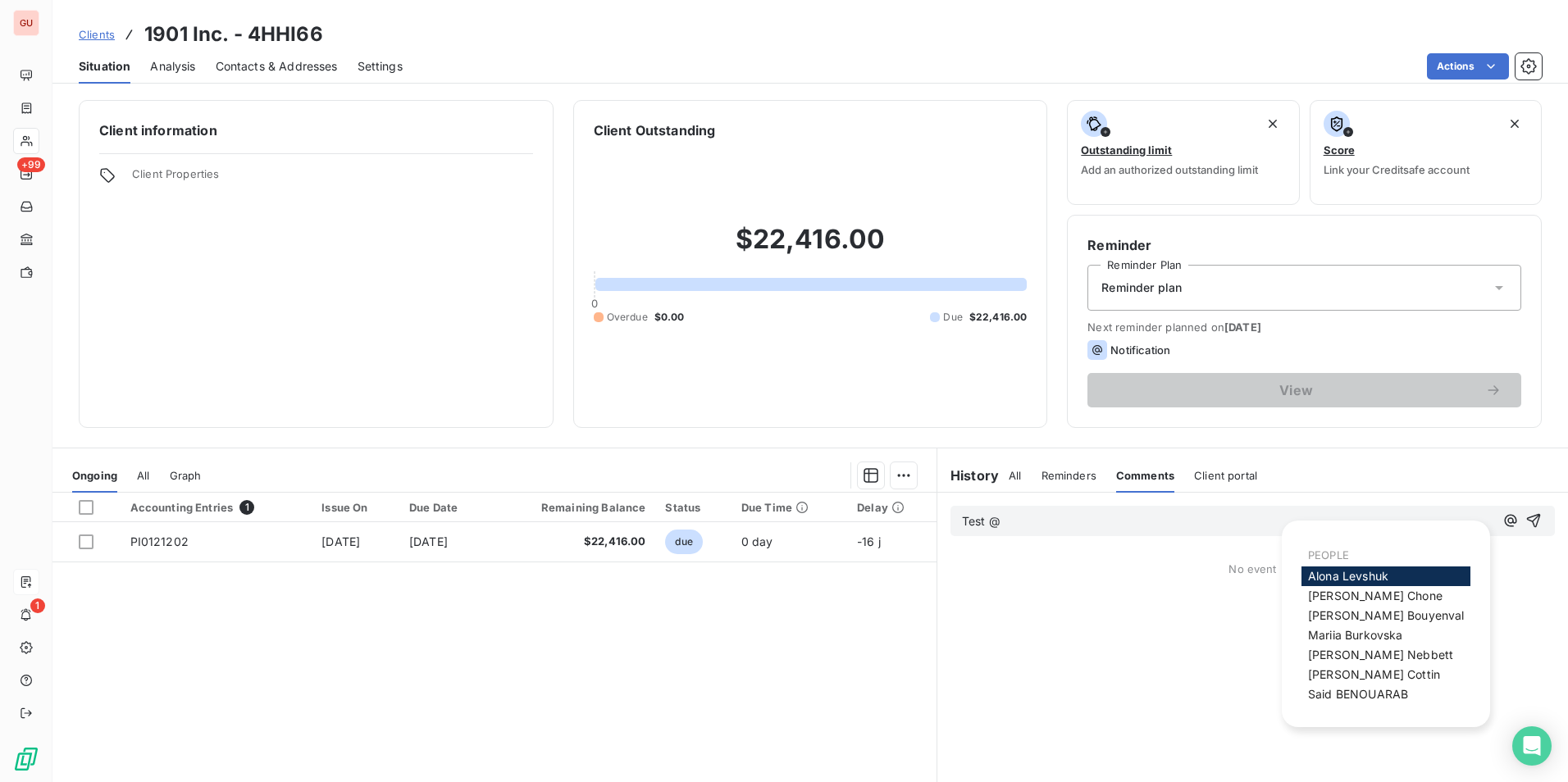
click at [1252, 577] on div "Test @ No event" at bounding box center [1252, 675] width 630 height 365
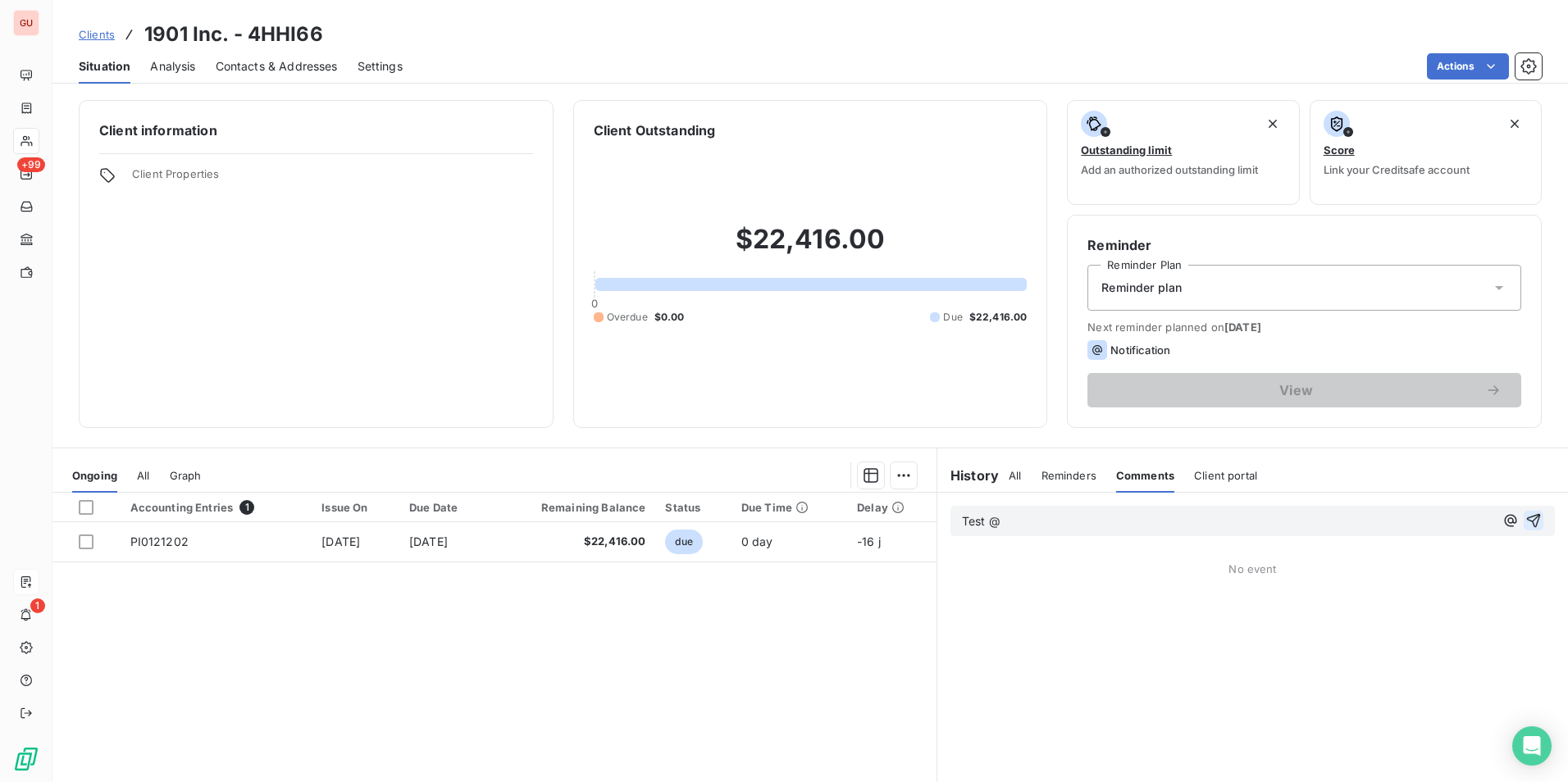
click at [1252, 516] on icon "button" at bounding box center [1533, 521] width 14 height 14
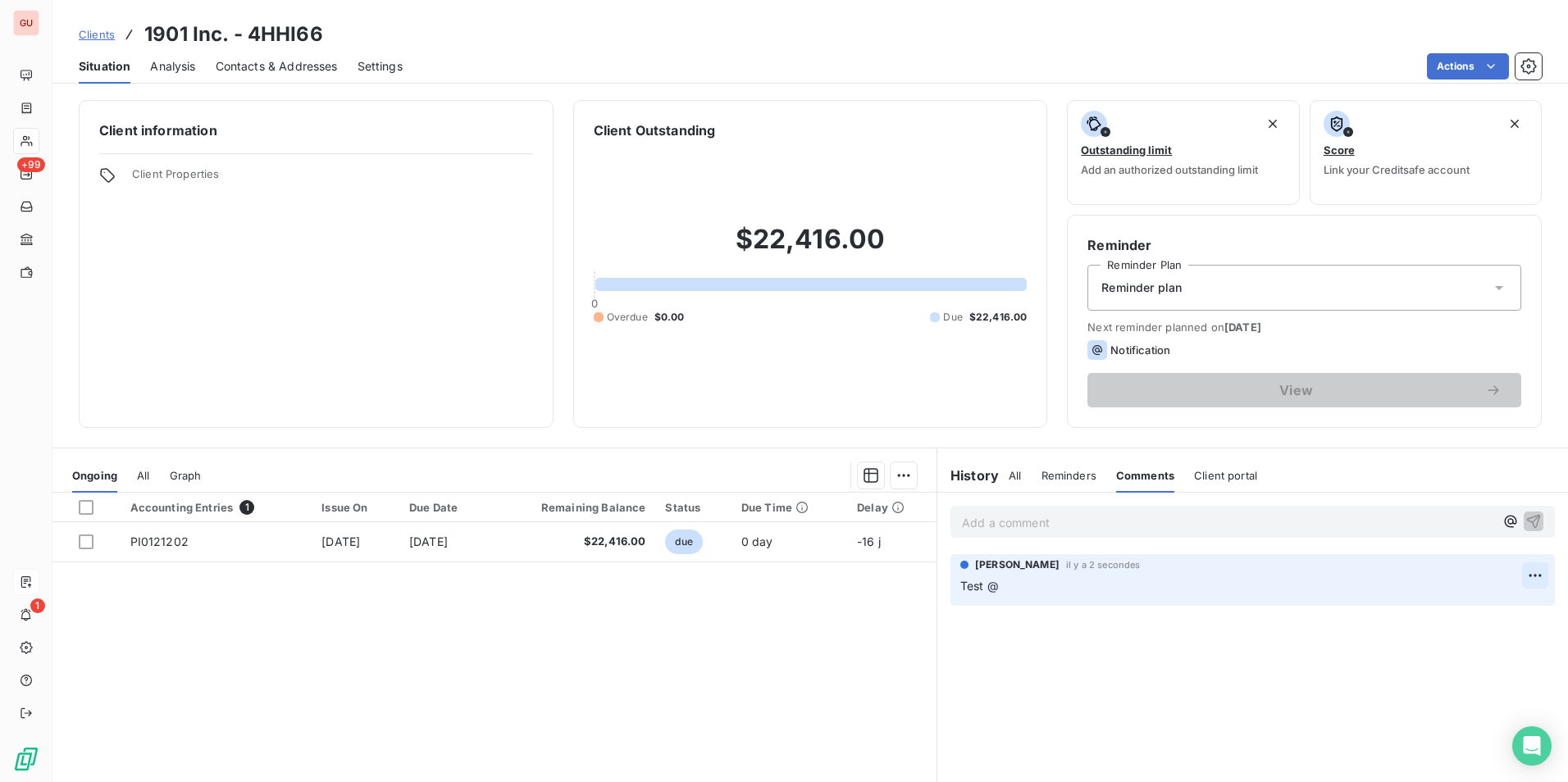
click at [1252, 572] on html "GU +99 1 Clients 1901 Inc. - 4HHI66 Situation Analysis Contacts & Addresses Set…" at bounding box center [784, 391] width 1568 height 782
click at [1252, 643] on div "Delete" at bounding box center [1483, 641] width 92 height 26
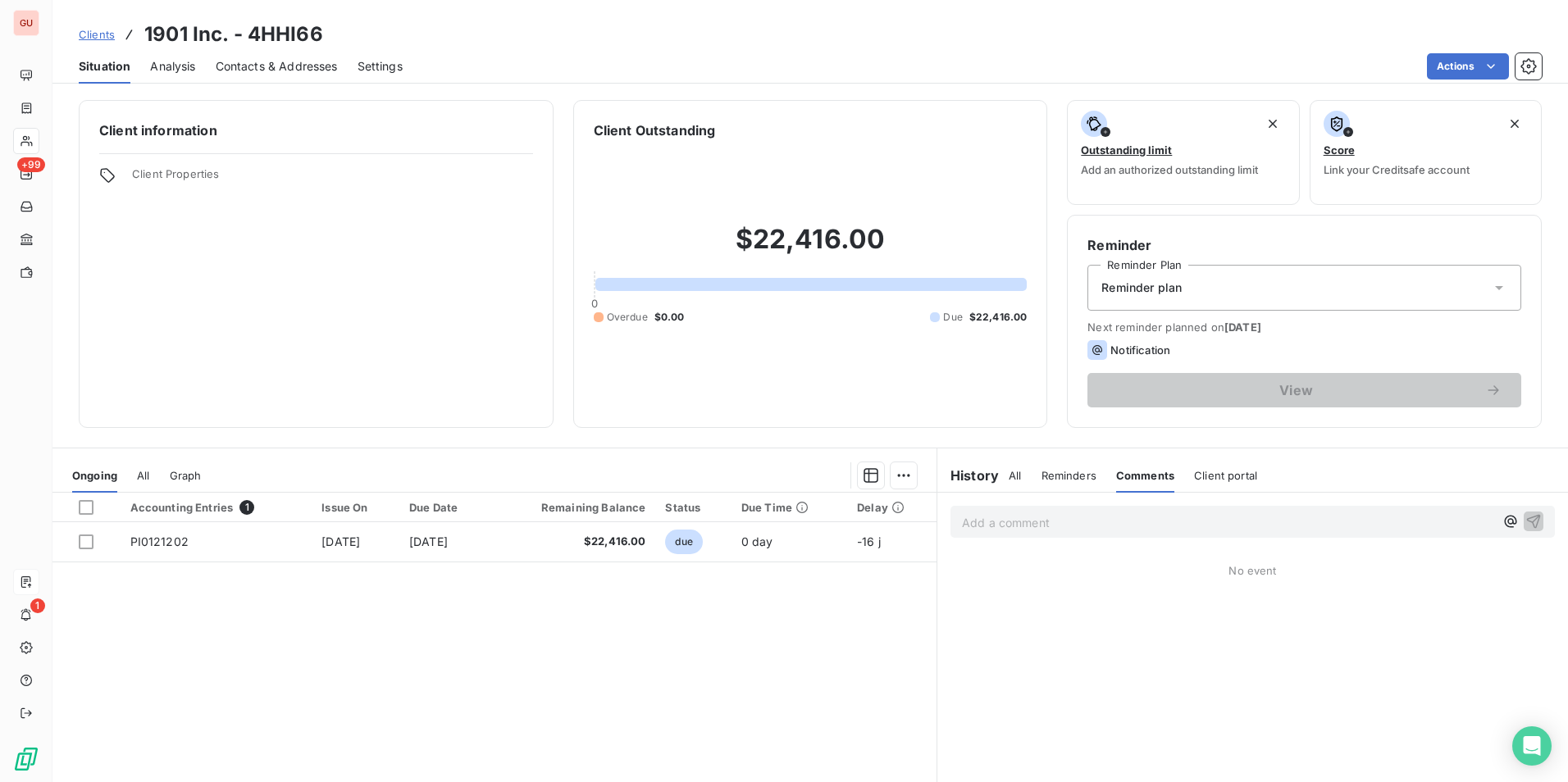
click at [1208, 478] on span "Client portal" at bounding box center [1225, 476] width 64 height 13
drag, startPoint x: 1062, startPoint y: 529, endPoint x: 1062, endPoint y: 520, distance: 9.0
click at [1062, 529] on p "Add a comment ﻿" at bounding box center [1227, 522] width 532 height 21
click at [1067, 472] on span "Reminders" at bounding box center [1069, 476] width 55 height 13
click at [1138, 469] on span "Comments" at bounding box center [1147, 476] width 56 height 13
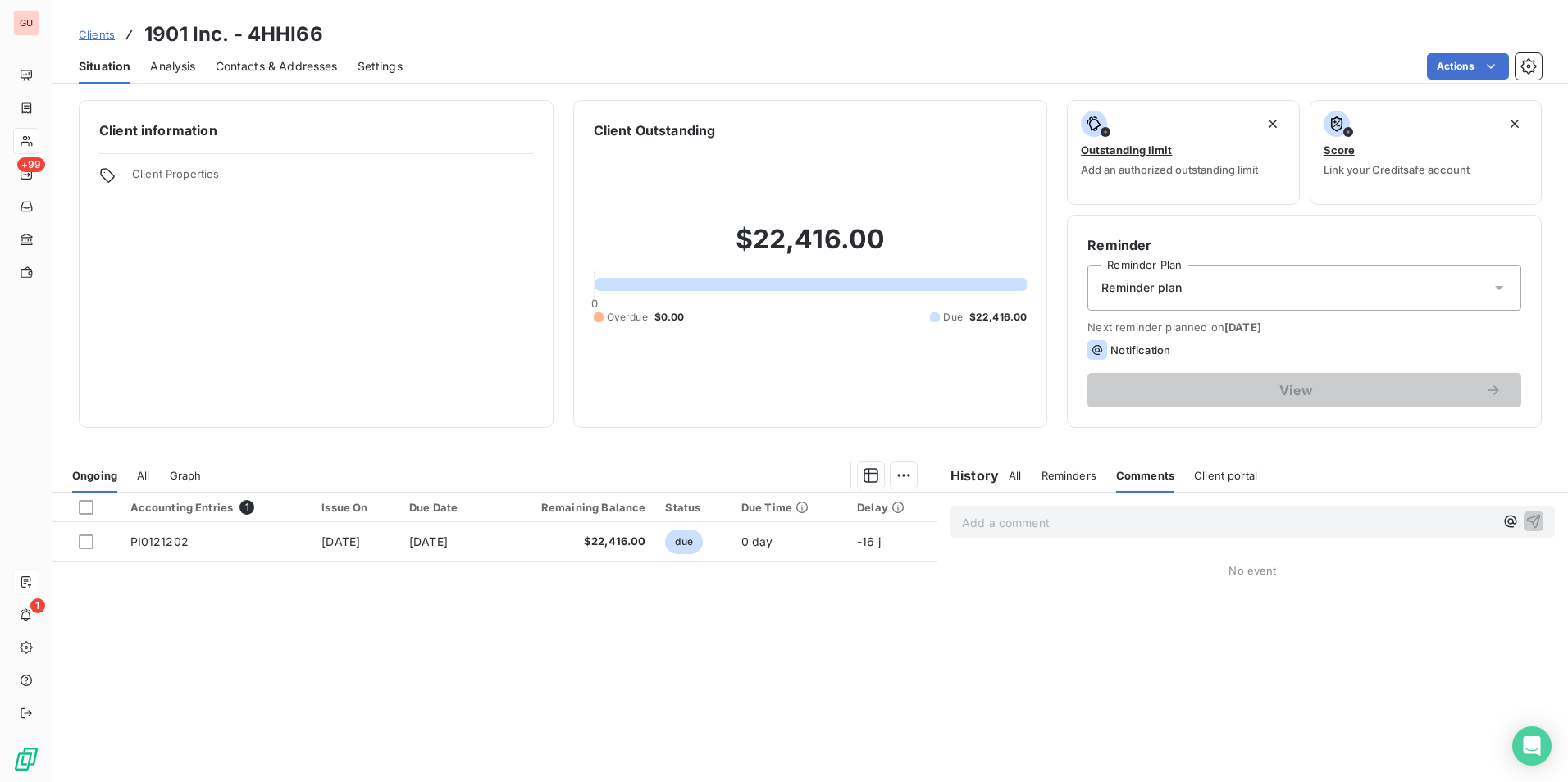
click at [1118, 516] on p "Add a comment ﻿" at bounding box center [1227, 522] width 532 height 21
click at [1221, 477] on span "Client portal" at bounding box center [1225, 476] width 64 height 13
click at [1139, 480] on span "Comments" at bounding box center [1144, 476] width 56 height 13
click at [1062, 474] on span "Reminders" at bounding box center [1069, 476] width 55 height 13
click at [1147, 475] on span "Comments" at bounding box center [1147, 476] width 56 height 13
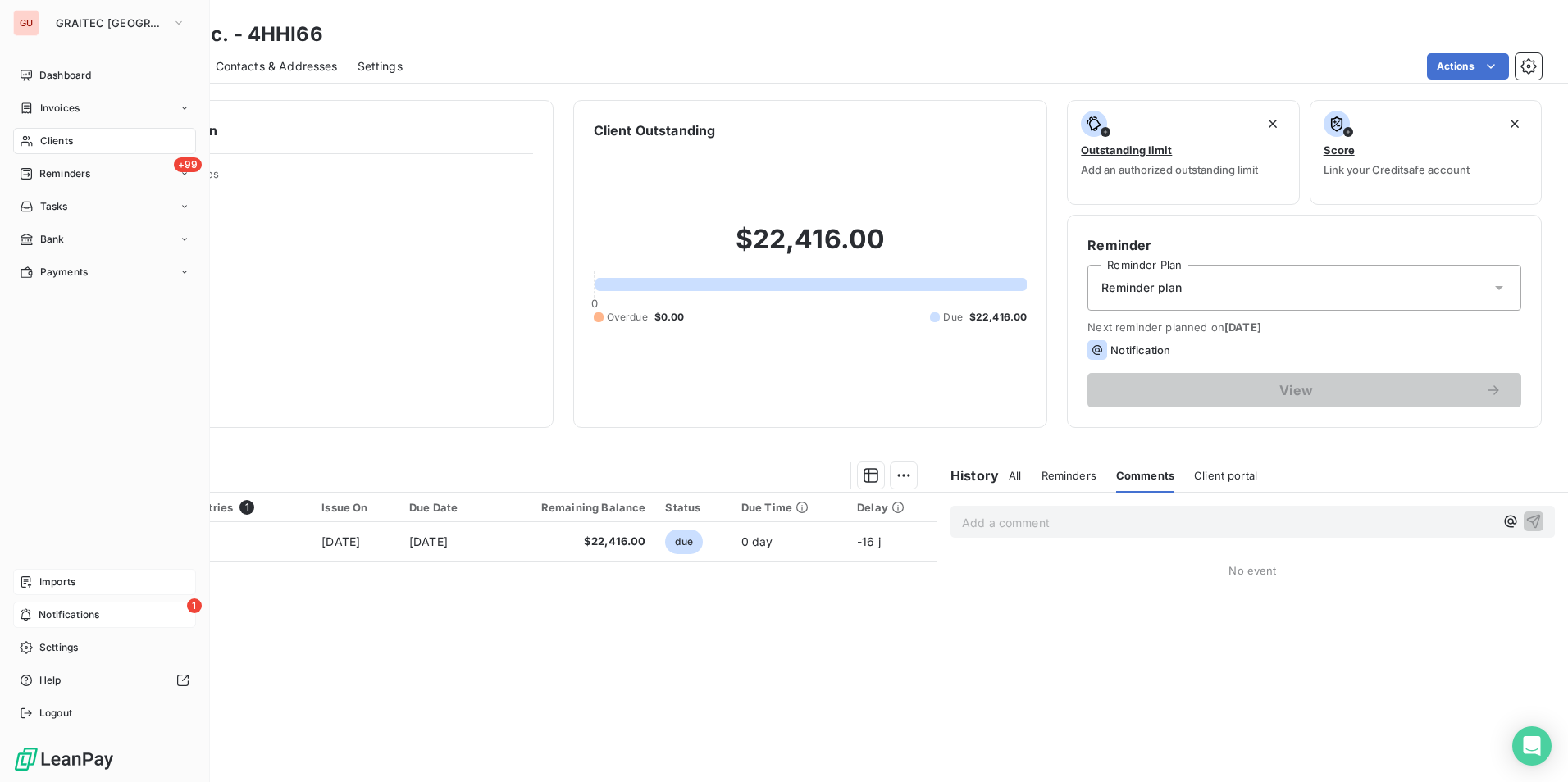
click at [77, 613] on span "Notifications" at bounding box center [69, 615] width 61 height 15
click at [77, 580] on div "Imports" at bounding box center [105, 582] width 183 height 26
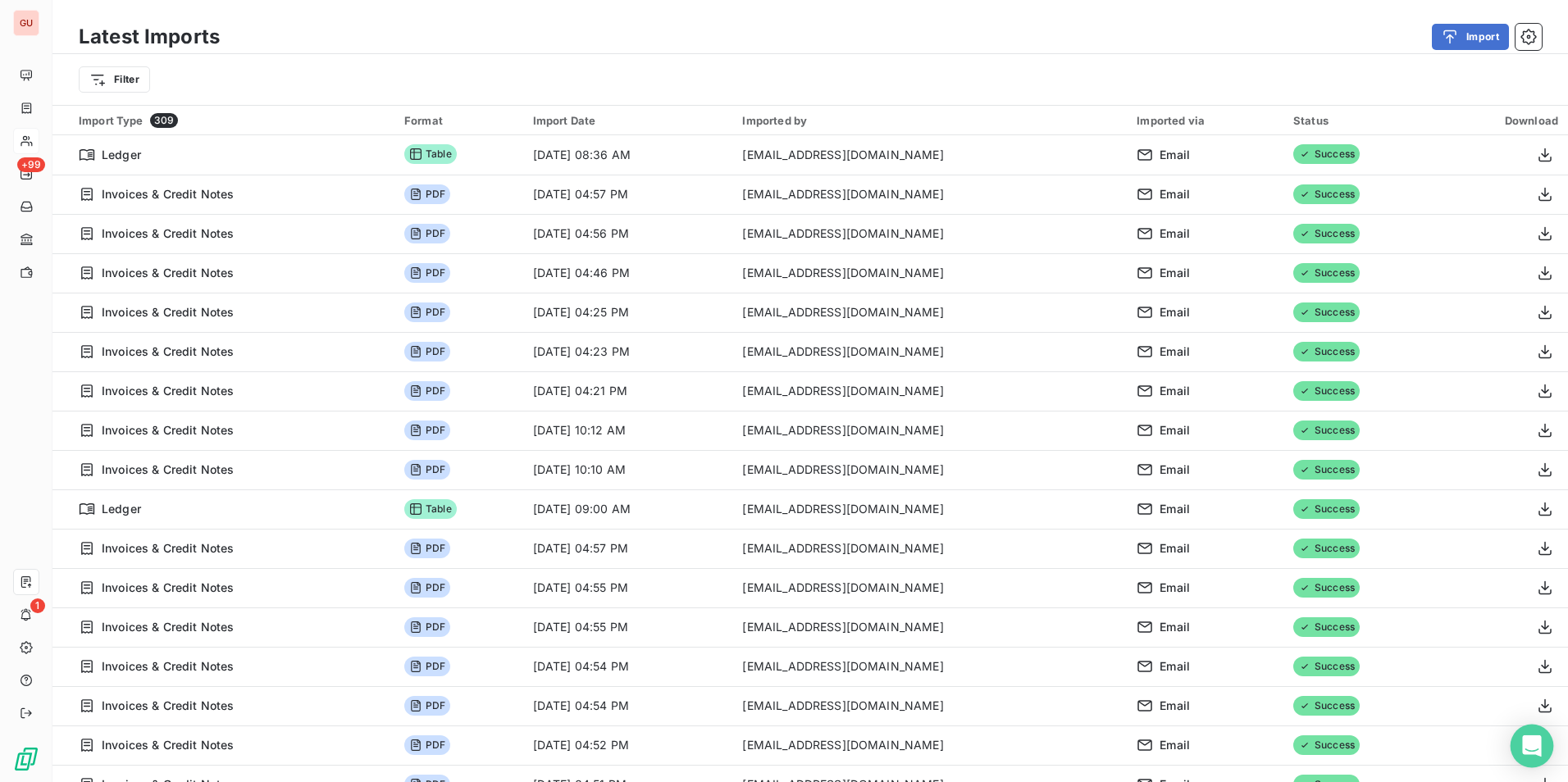
click at [1252, 683] on icon "Open Intercom Messenger" at bounding box center [1531, 747] width 19 height 21
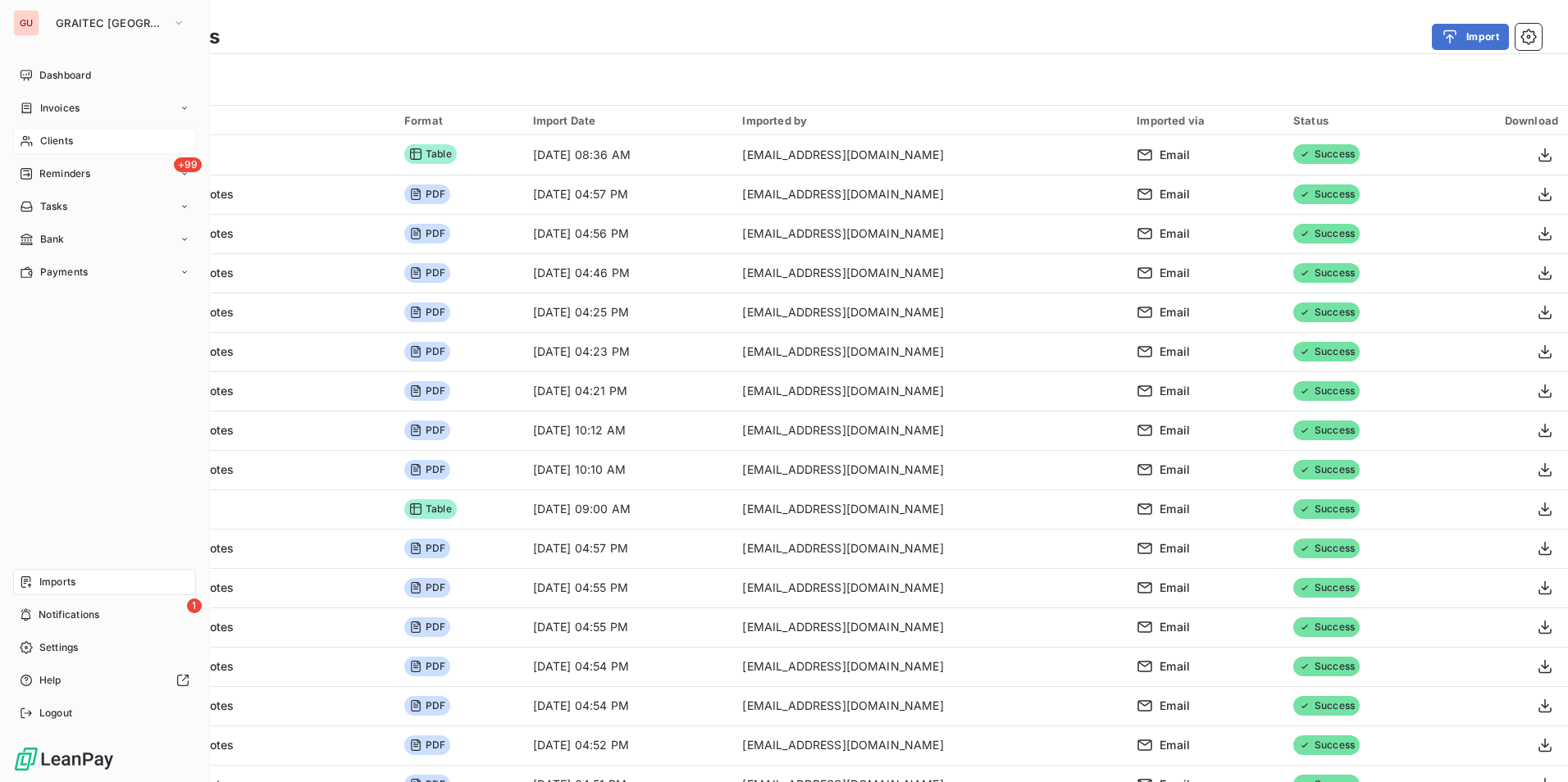
click at [74, 582] on span "Imports" at bounding box center [58, 582] width 36 height 15
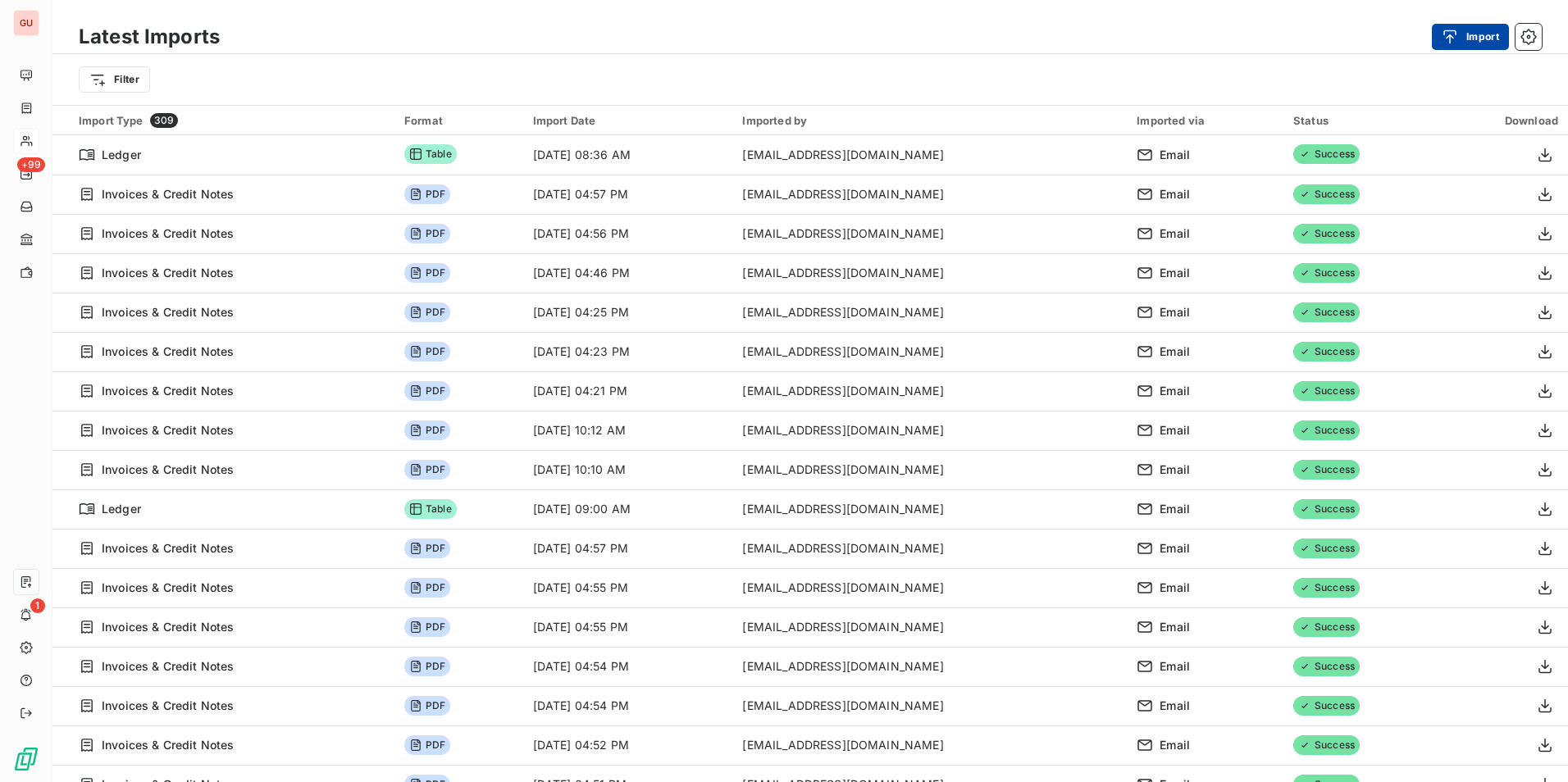
click at [1252, 32] on icon "button" at bounding box center [1450, 37] width 16 height 16
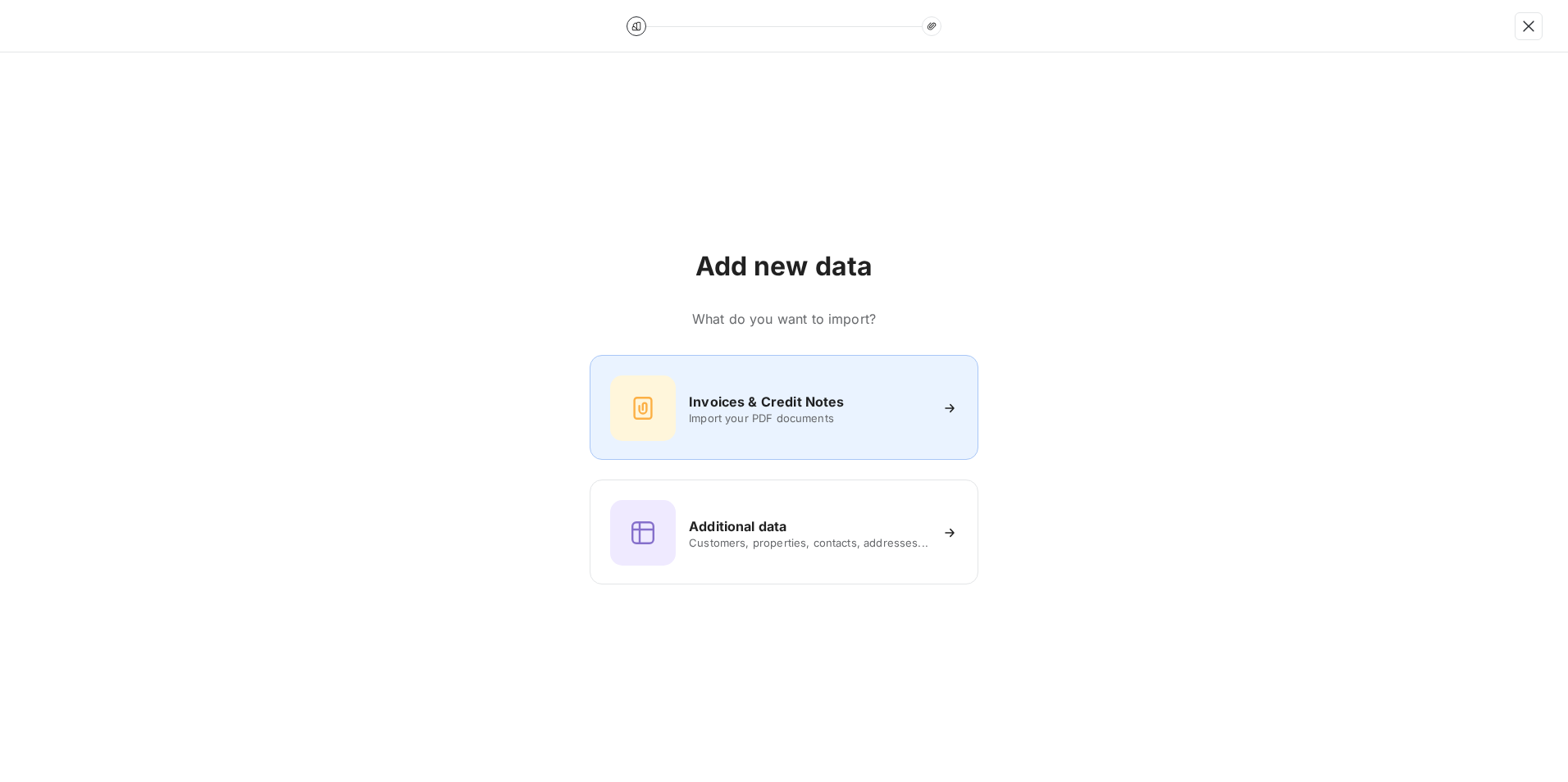
click at [764, 419] on span "Import your PDF documents" at bounding box center [808, 418] width 239 height 13
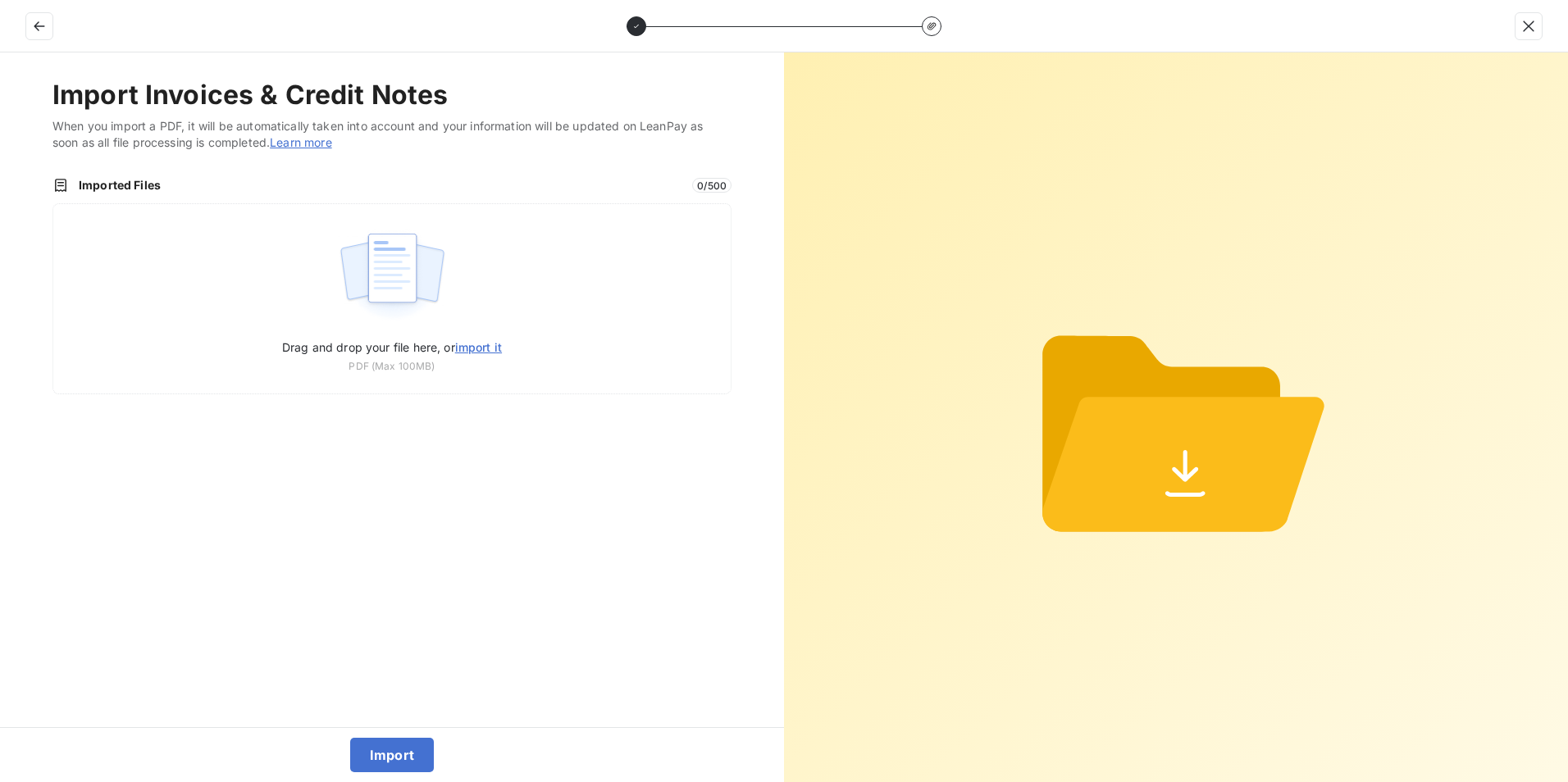
click at [298, 141] on link "Learn more" at bounding box center [301, 142] width 63 height 14
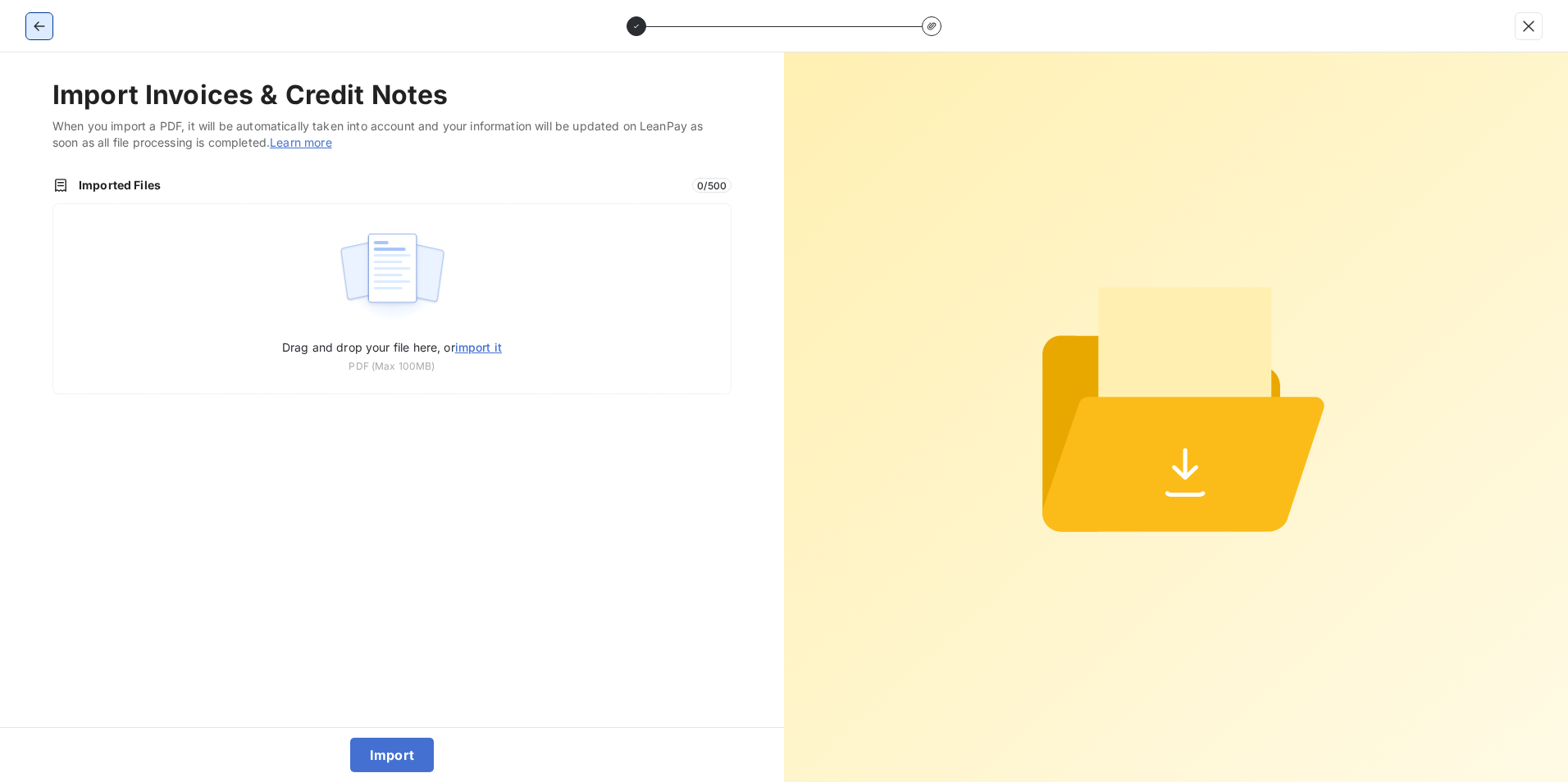
click at [49, 23] on button "button" at bounding box center [40, 26] width 26 height 26
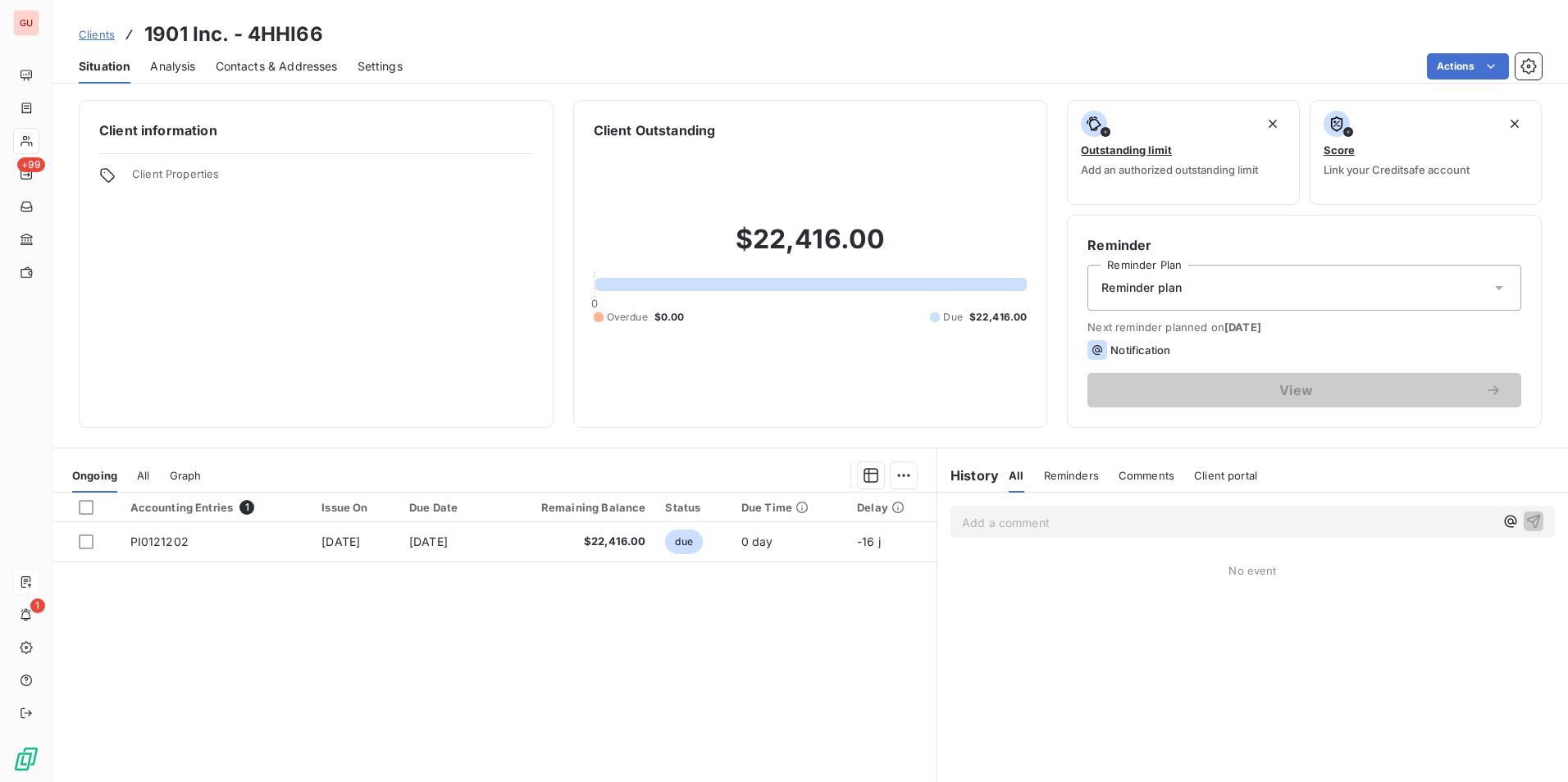
click at [1142, 478] on span "Comments" at bounding box center [1147, 476] width 56 height 13
click at [1122, 514] on p "Add a comment ﻿" at bounding box center [1227, 522] width 532 height 21
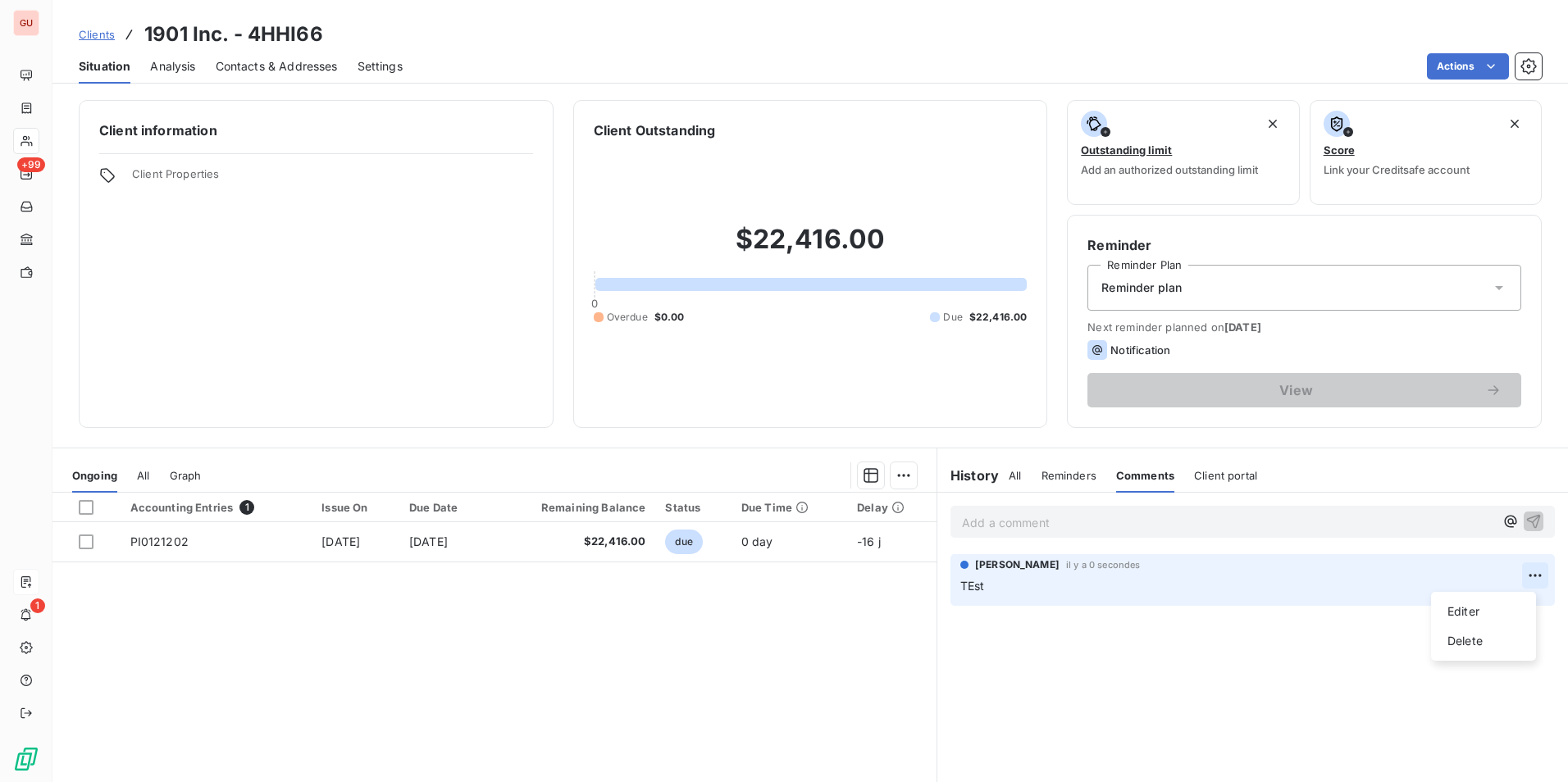
click at [1252, 567] on html "GU +99 1 Clients 1901 Inc. - 4HHI66 Situation Analysis Contacts & Addresses Set…" at bounding box center [784, 391] width 1568 height 782
click at [1252, 634] on div "Delete" at bounding box center [1483, 641] width 92 height 26
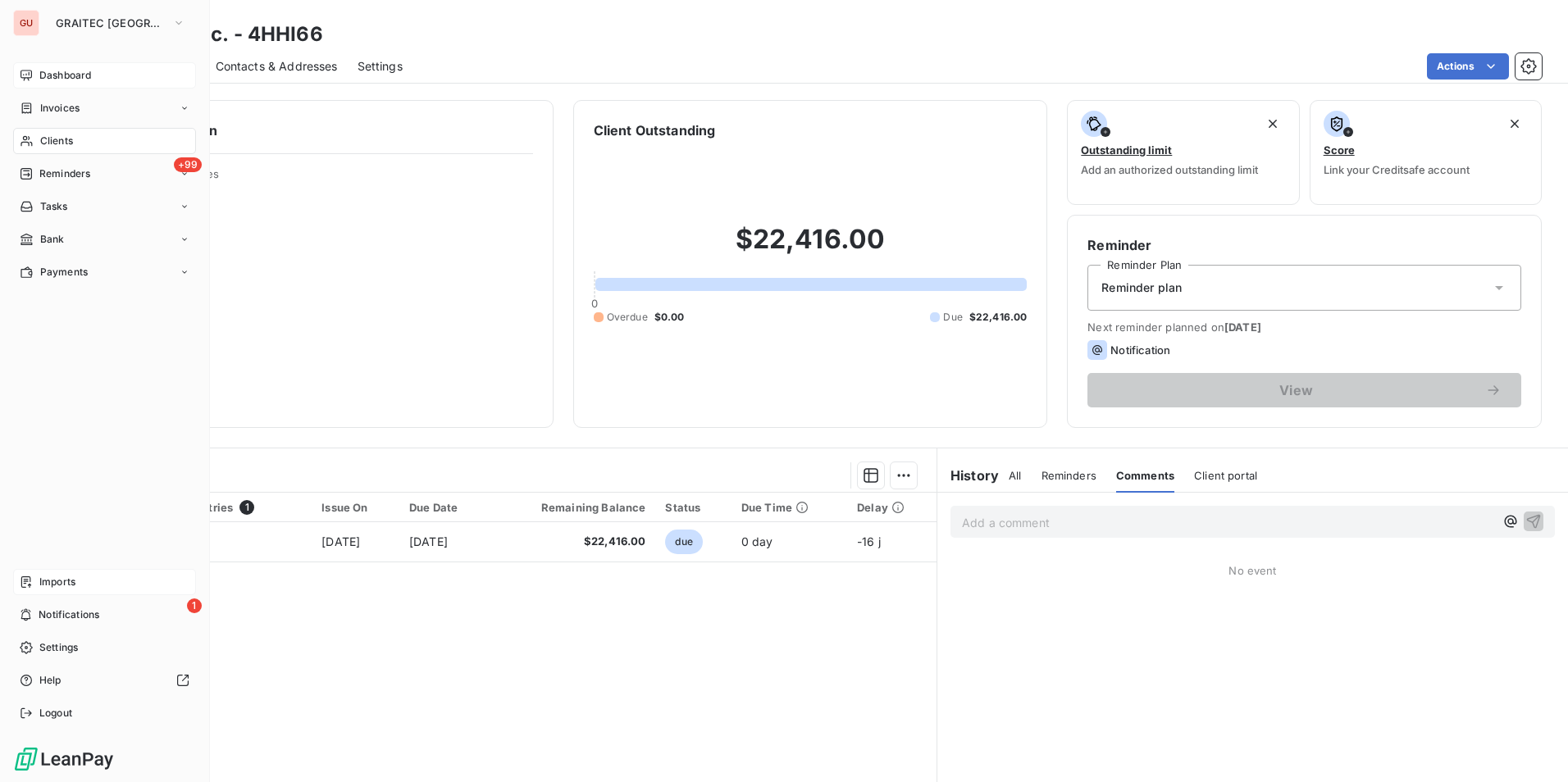
click at [52, 71] on span "Dashboard" at bounding box center [65, 76] width 52 height 15
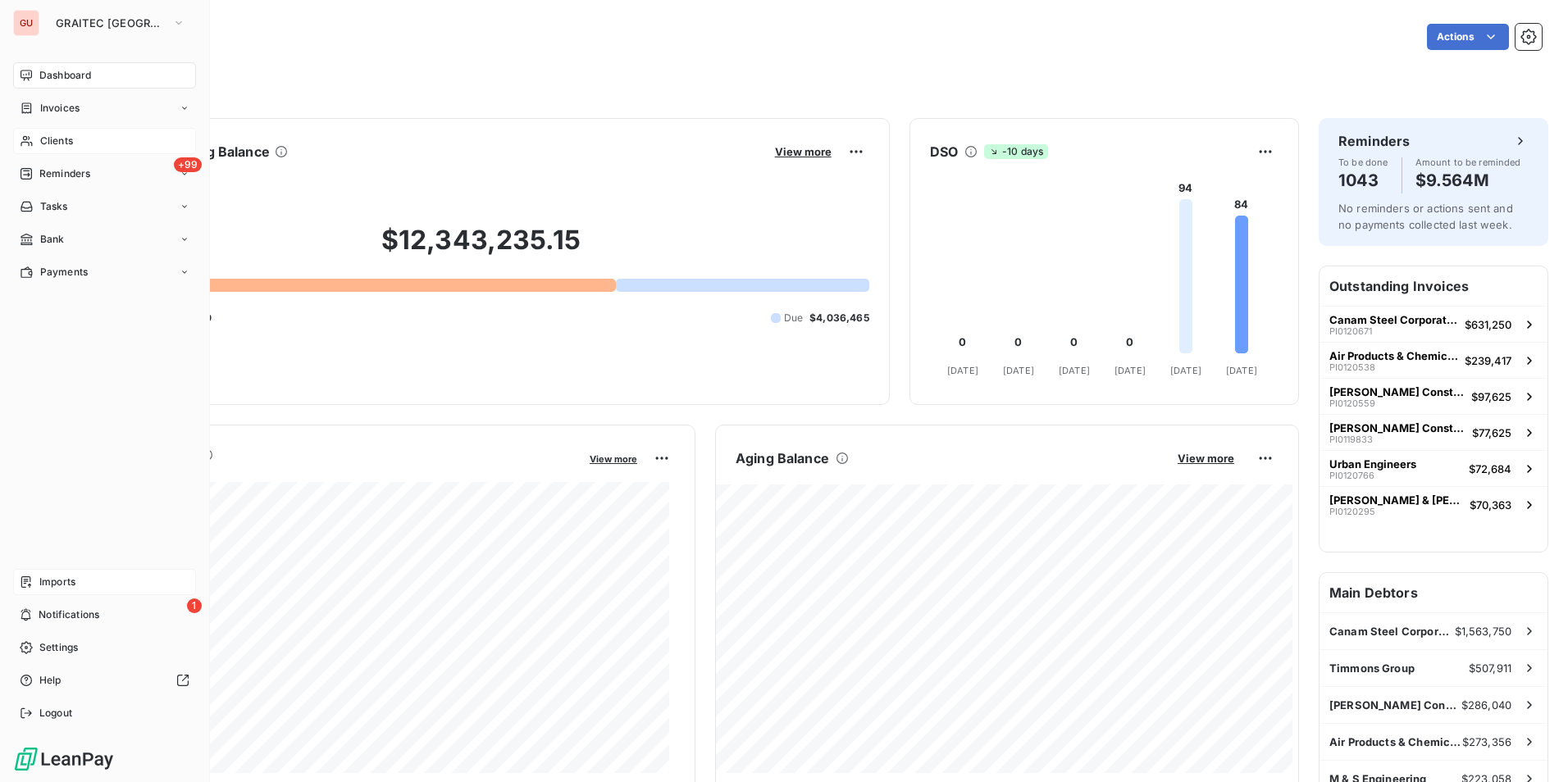
click at [69, 583] on span "Imports" at bounding box center [58, 582] width 36 height 15
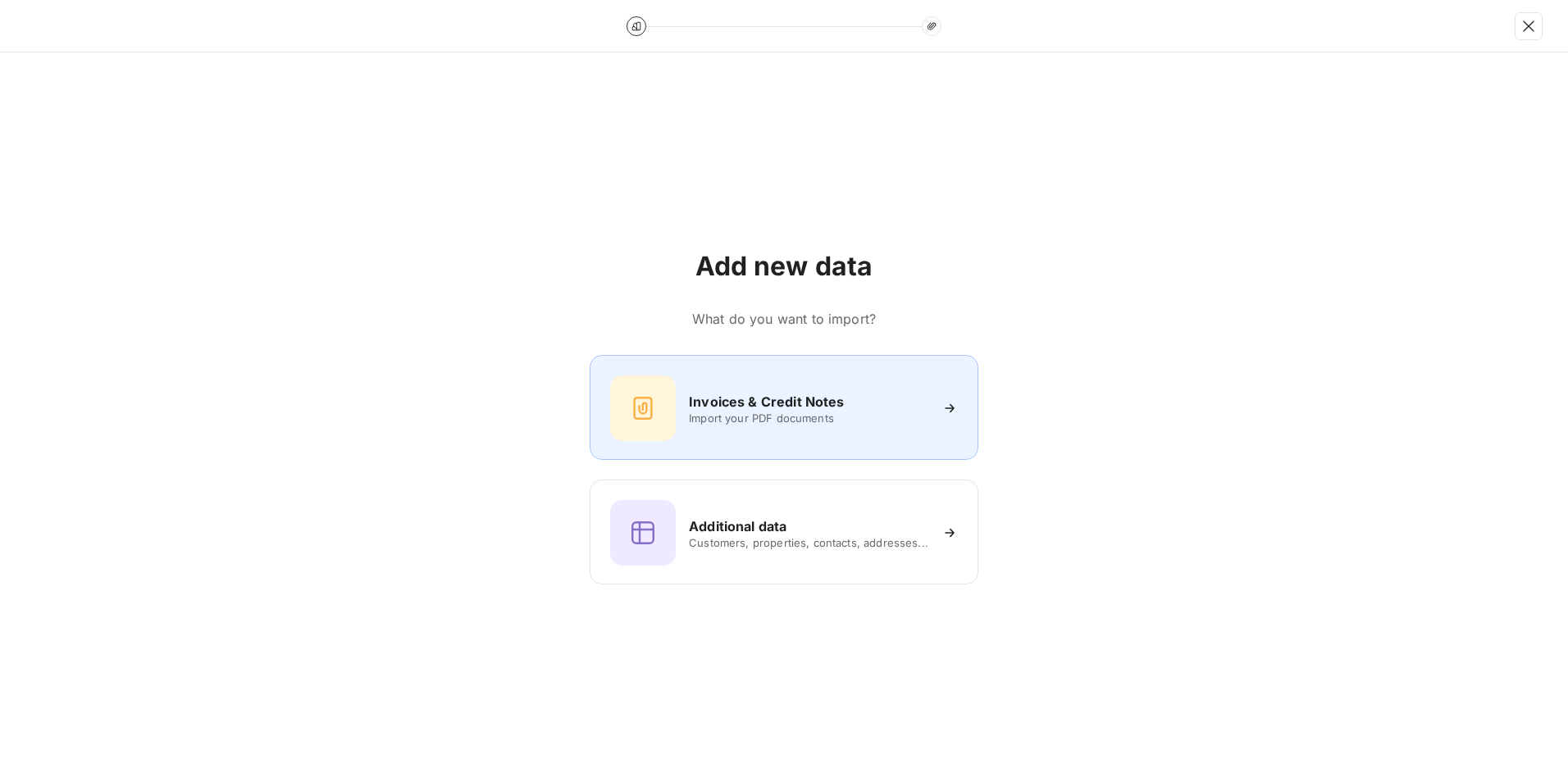
click at [799, 407] on h6 "Invoices & Credit Notes" at bounding box center [766, 402] width 155 height 20
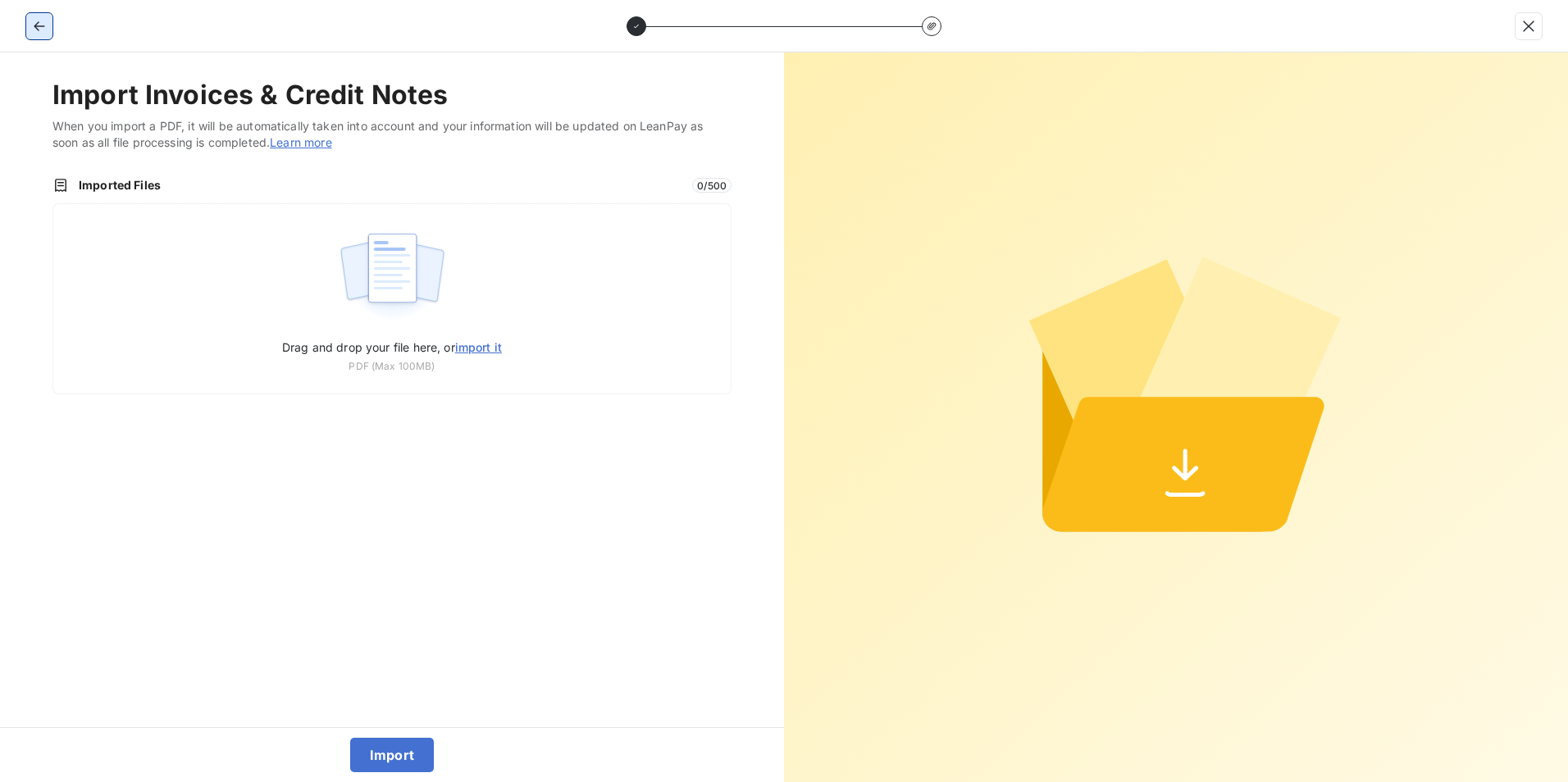
click at [40, 26] on icon "button" at bounding box center [39, 26] width 11 height 10
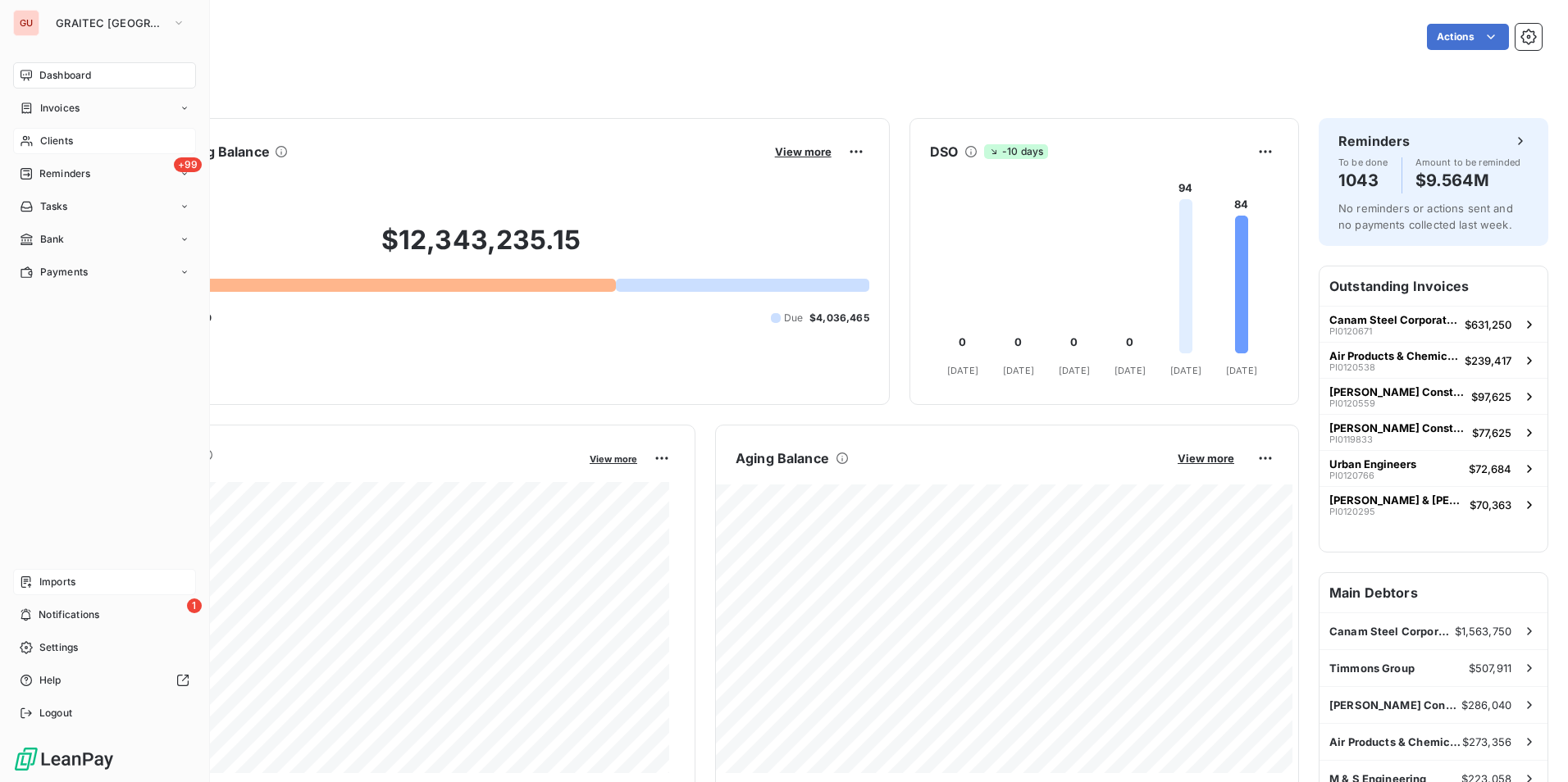
click at [92, 584] on div "Imports" at bounding box center [105, 582] width 183 height 26
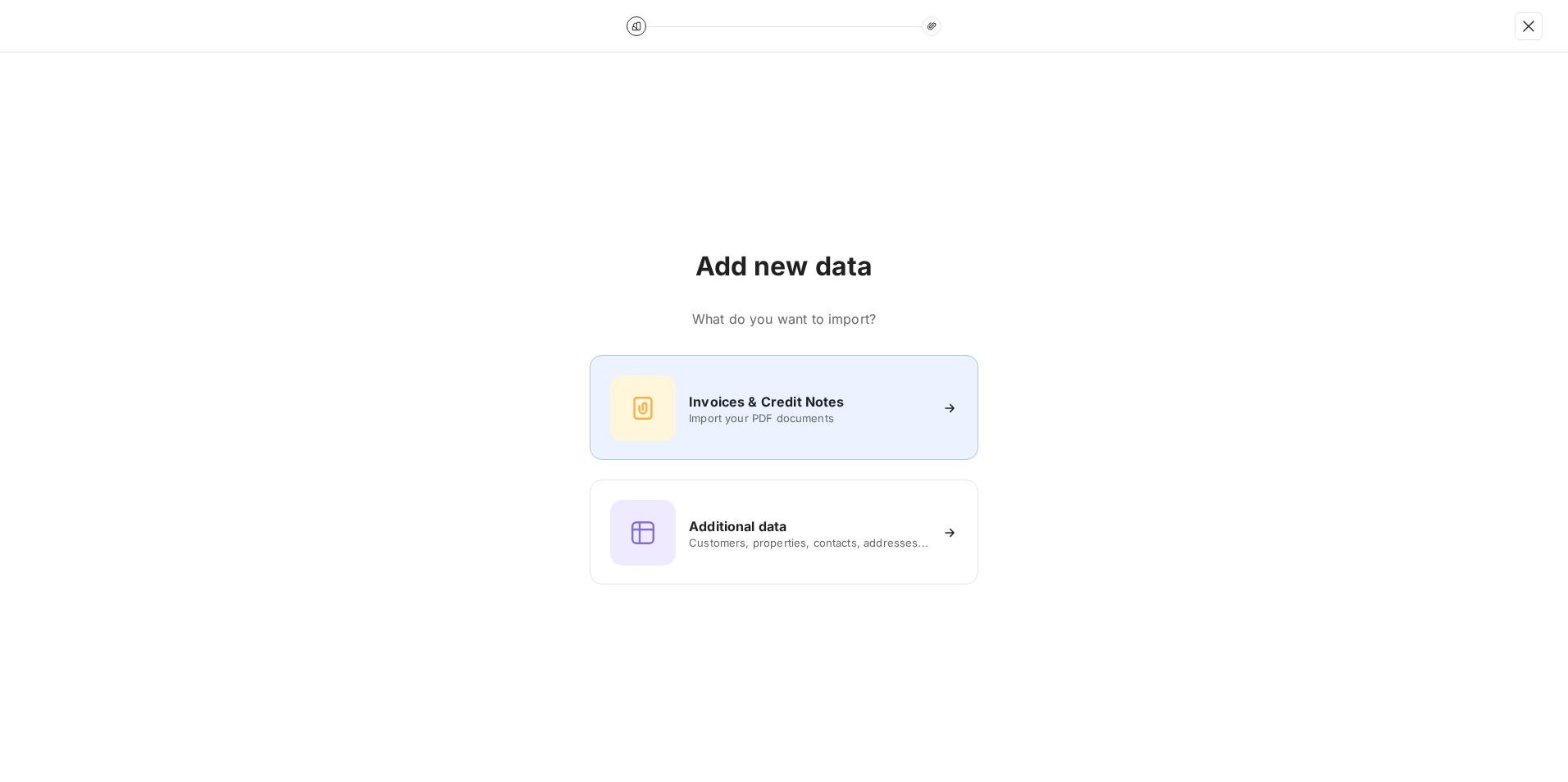
click at [792, 369] on div "Invoices & Credit Notes Import your PDF documents" at bounding box center [784, 407] width 388 height 105
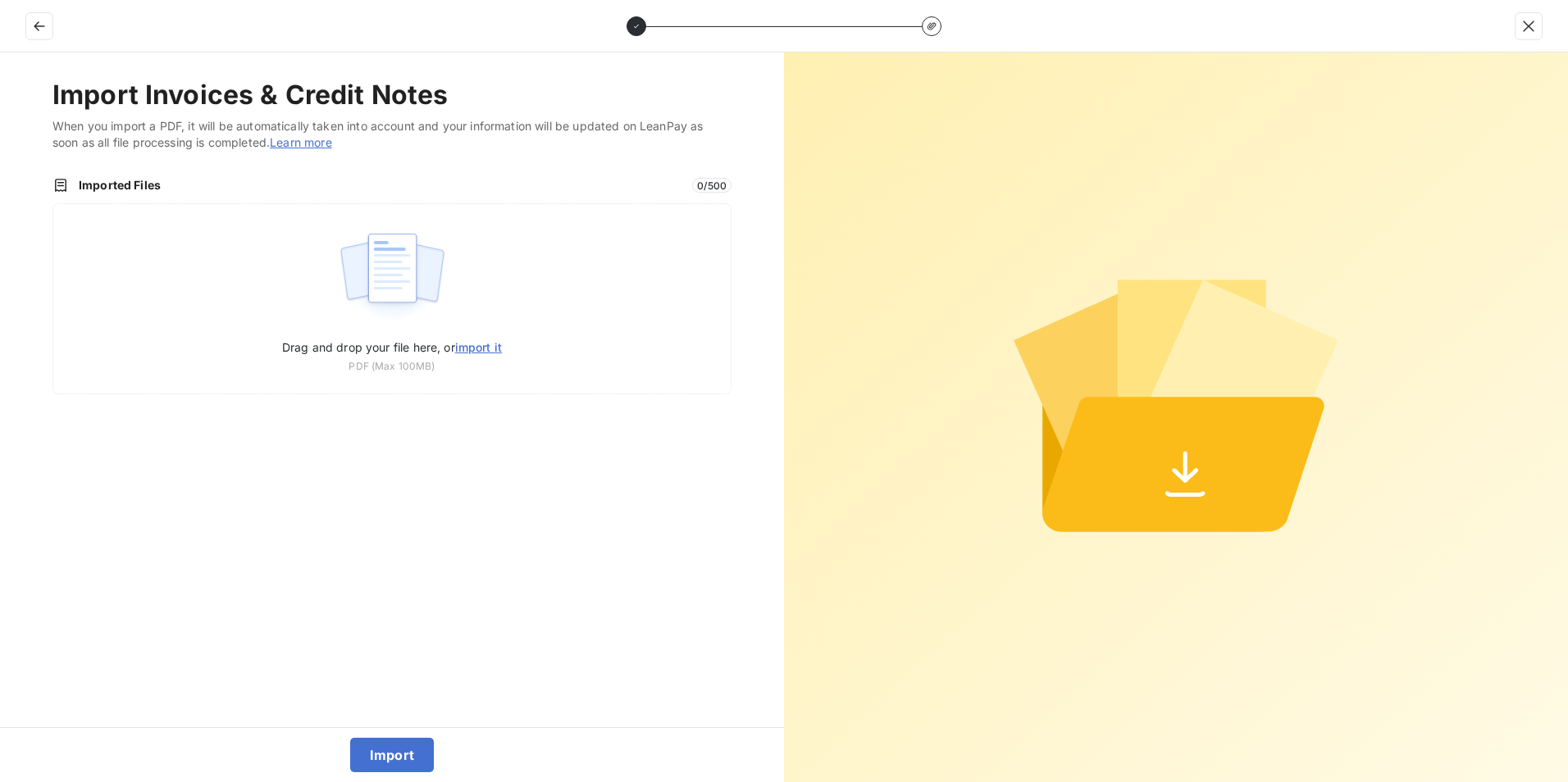
click at [323, 140] on link "Learn more" at bounding box center [301, 142] width 63 height 14
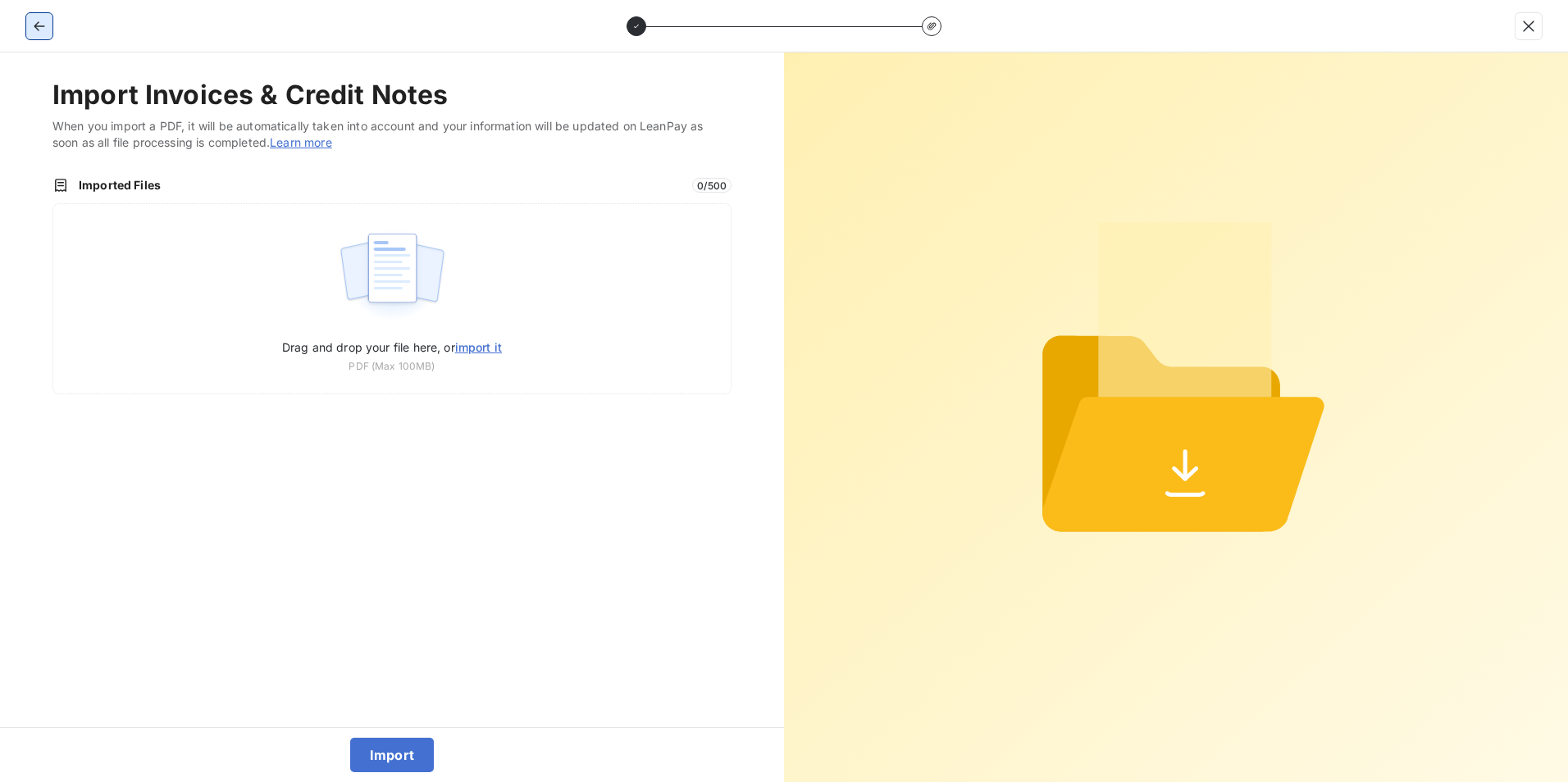
click at [36, 28] on icon "button" at bounding box center [39, 26] width 11 height 10
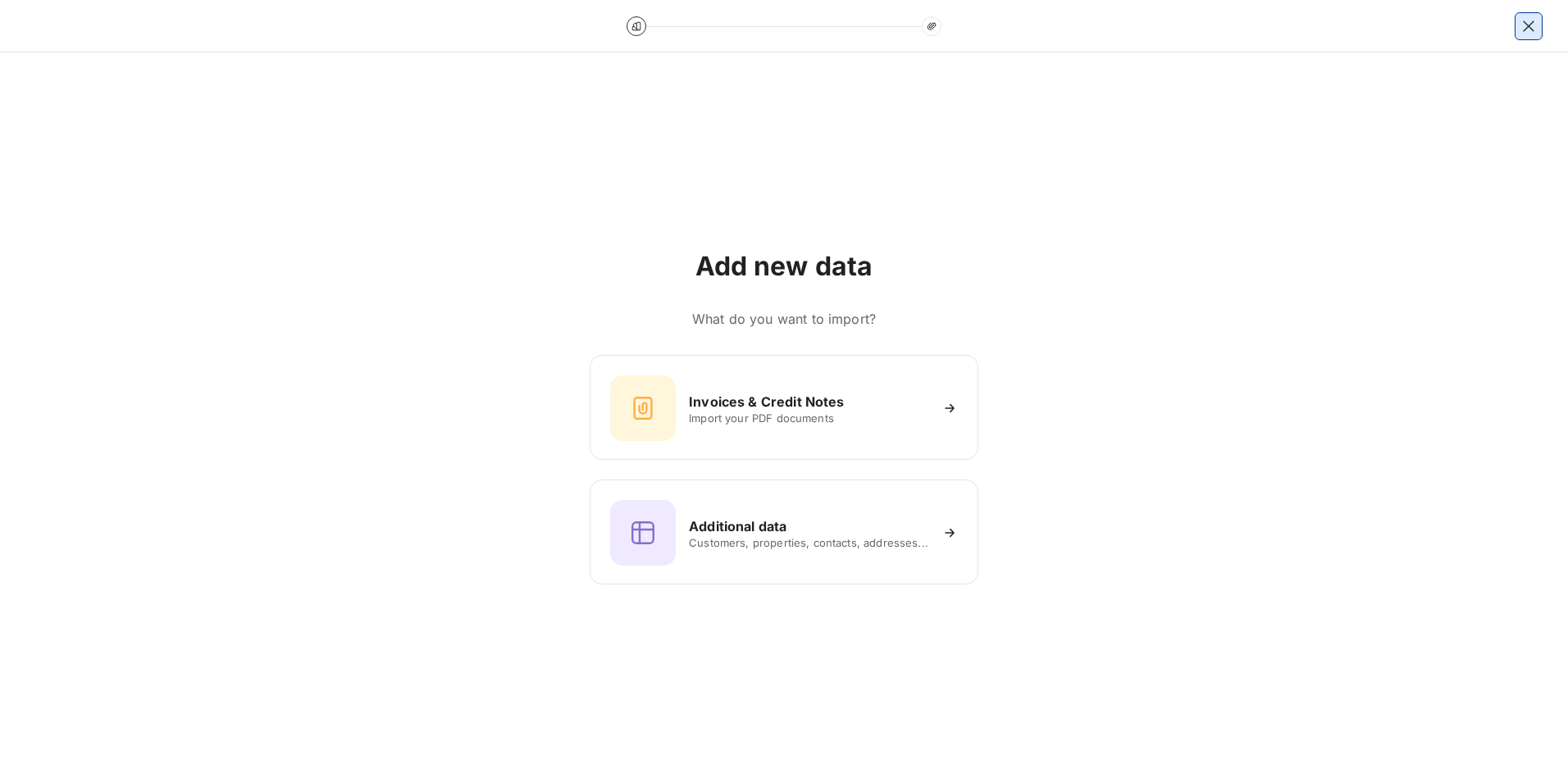
click at [1252, 29] on icon "button" at bounding box center [1528, 26] width 16 height 16
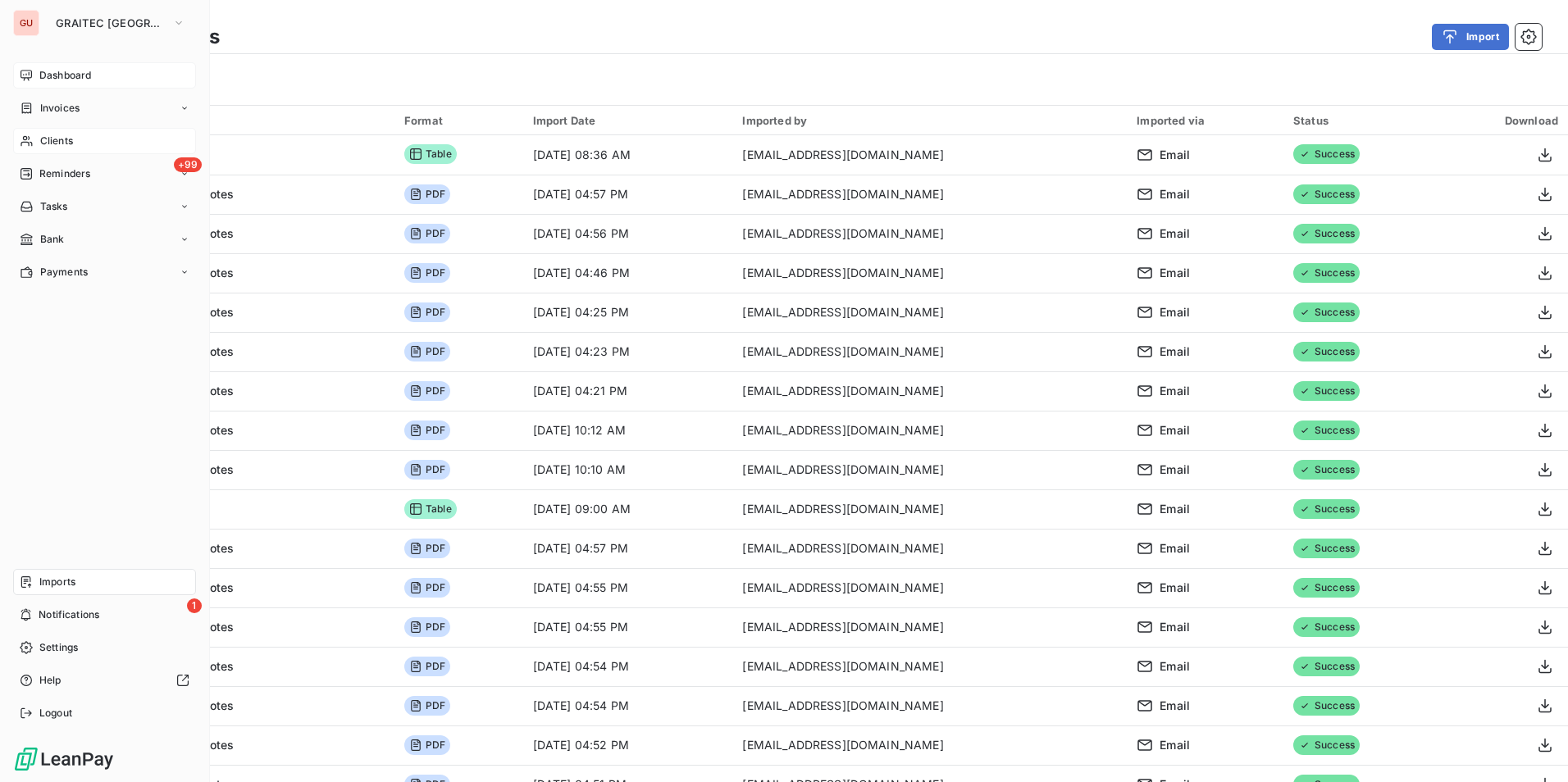
click at [82, 585] on div "Imports" at bounding box center [105, 582] width 183 height 26
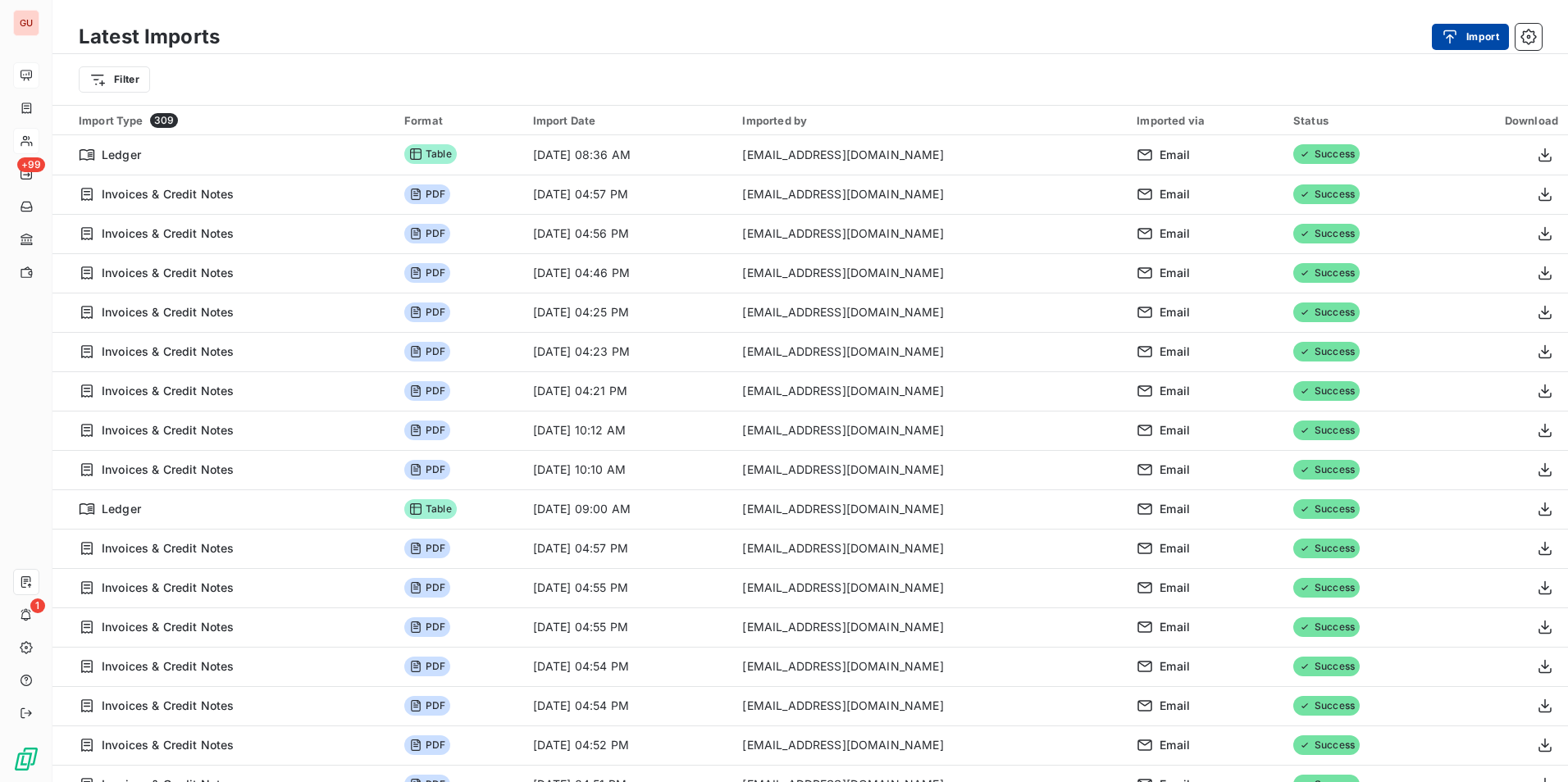
click at [1252, 31] on icon "button" at bounding box center [1450, 37] width 16 height 16
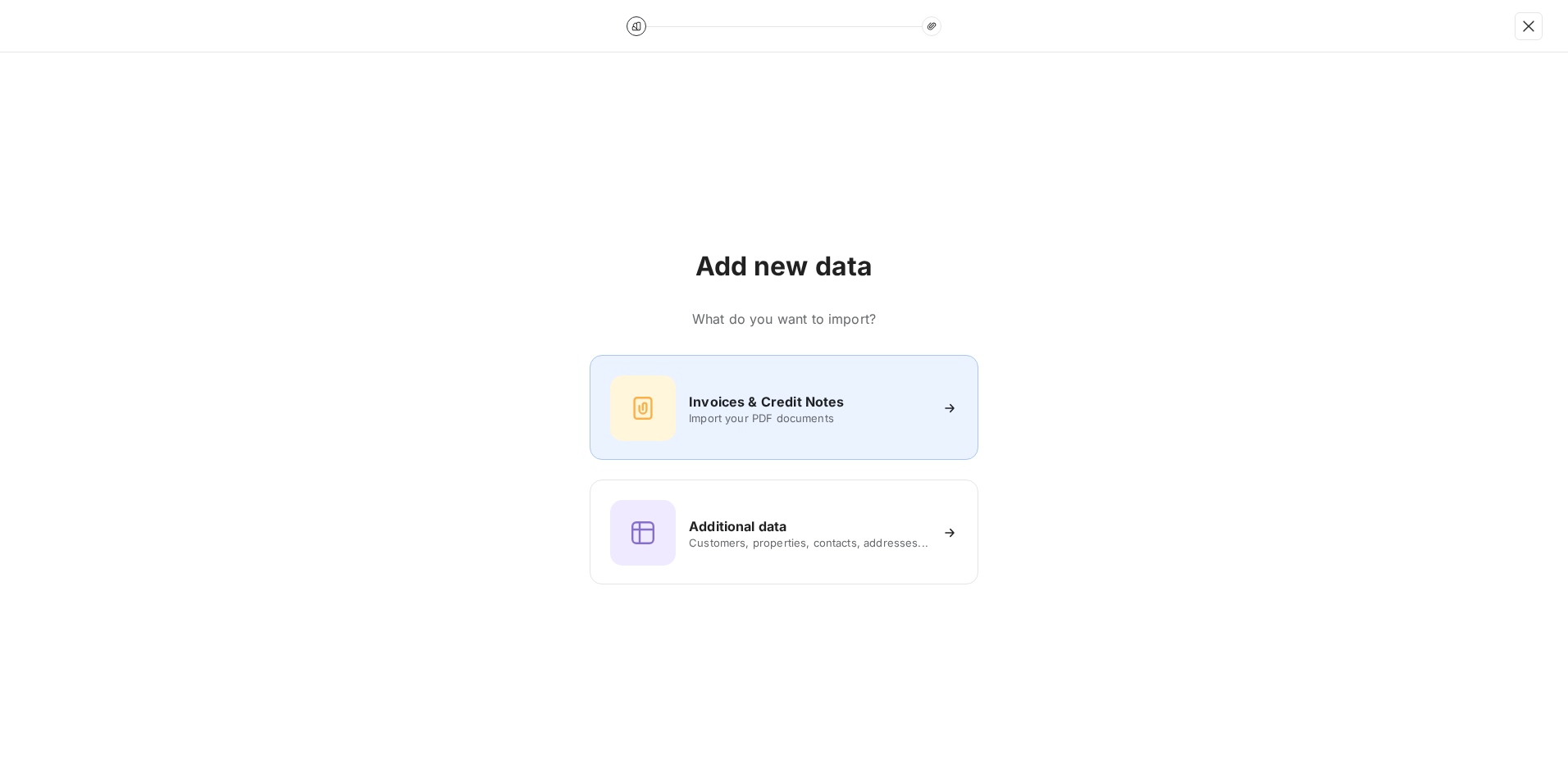
click at [916, 400] on div "Invoices & Credit Notes" at bounding box center [808, 402] width 239 height 20
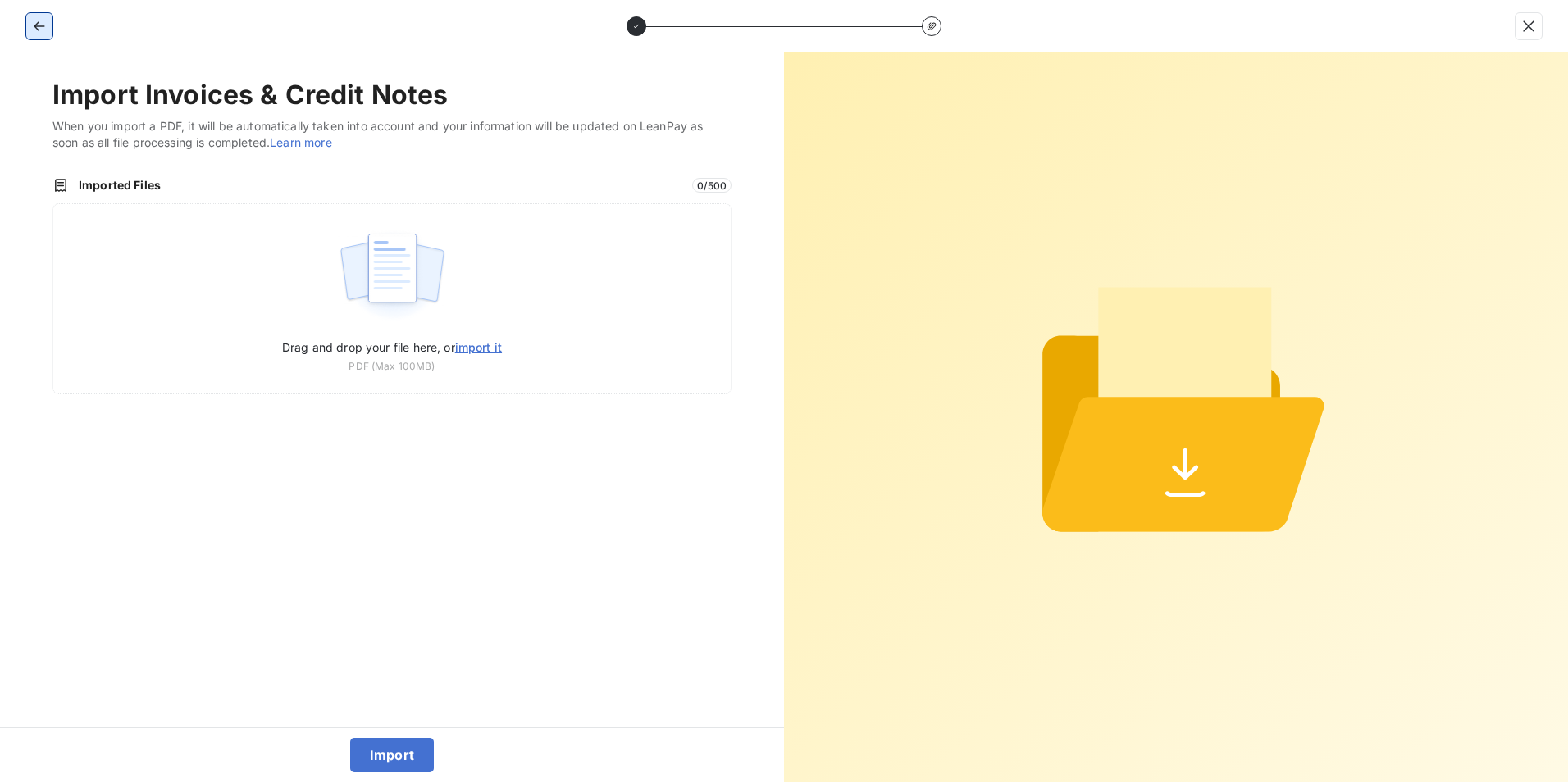
click at [32, 22] on icon "button" at bounding box center [40, 26] width 16 height 16
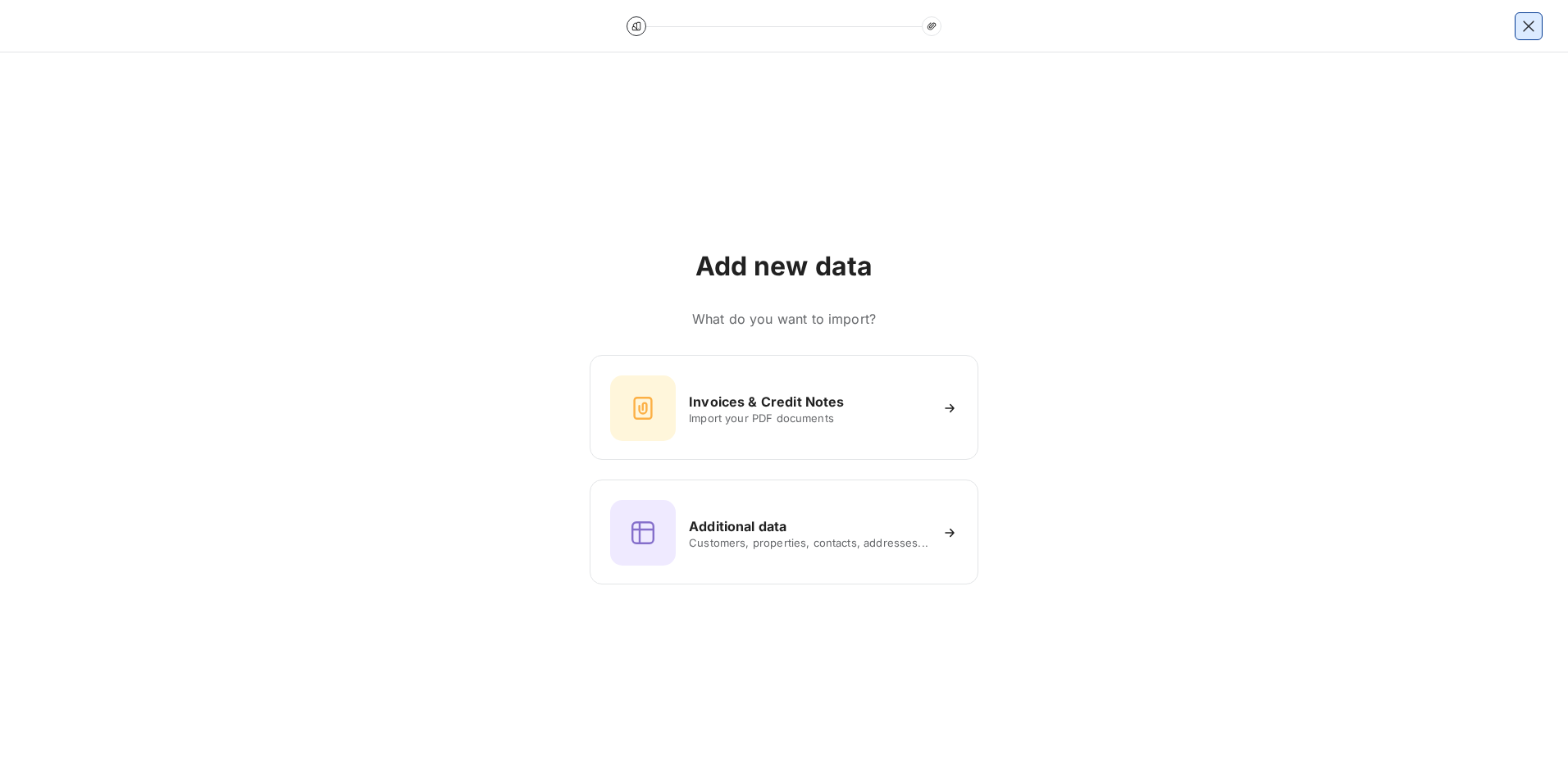
click at [1252, 27] on button "button" at bounding box center [1528, 26] width 26 height 26
